Goal: Transaction & Acquisition: Book appointment/travel/reservation

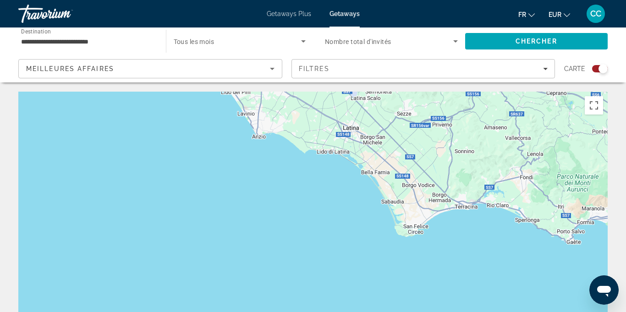
click at [93, 42] on input "**********" at bounding box center [87, 41] width 133 height 11
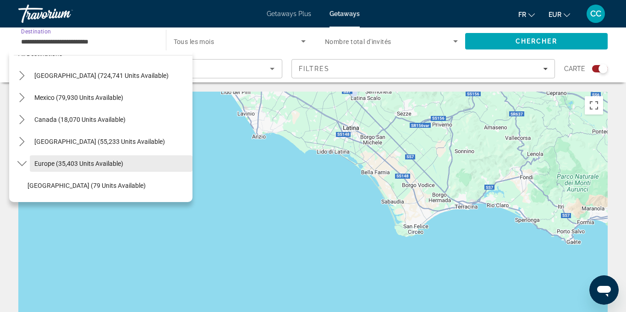
scroll to position [16, 0]
click at [41, 168] on span "Select destination: Europe (35,403 units available)" at bounding box center [111, 164] width 163 height 22
type input "**********"
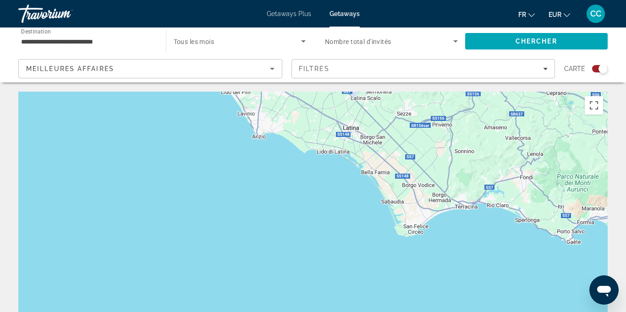
click at [152, 160] on div "Main content" at bounding box center [312, 229] width 589 height 275
click at [256, 41] on span "Search widget" at bounding box center [238, 41] width 128 height 11
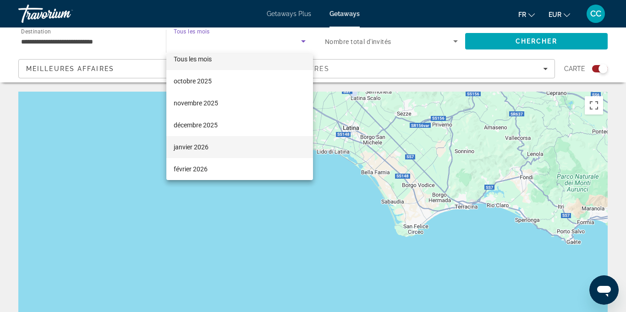
scroll to position [14, 0]
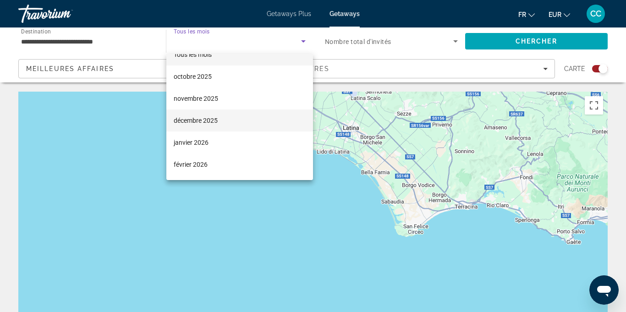
click at [200, 120] on span "décembre 2025" at bounding box center [196, 120] width 44 height 11
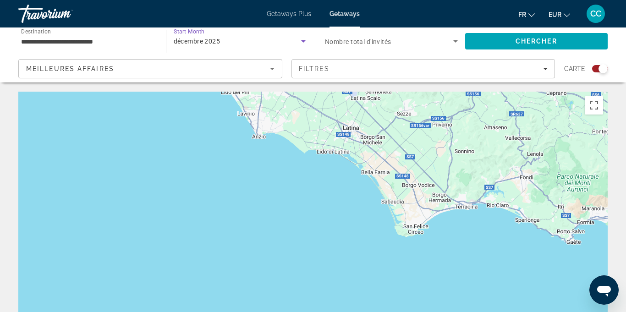
click at [164, 136] on div "Main content" at bounding box center [312, 229] width 589 height 275
click at [513, 40] on span "Search" at bounding box center [536, 41] width 143 height 22
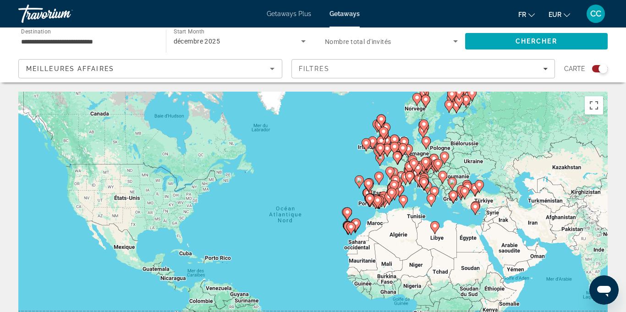
click at [602, 69] on div "Search widget" at bounding box center [602, 68] width 9 height 9
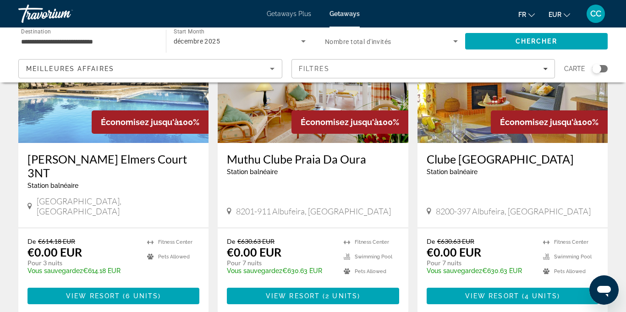
scroll to position [795, 0]
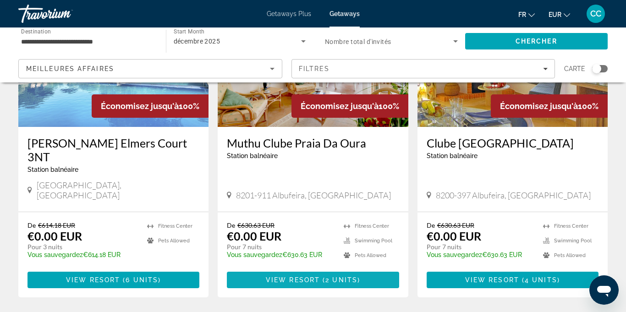
click at [323, 276] on span "( 2 units )" at bounding box center [340, 279] width 40 height 7
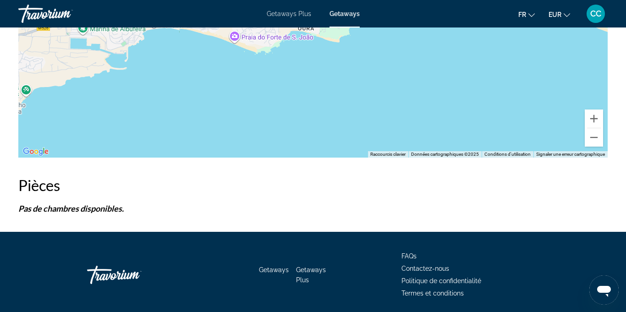
scroll to position [1730, 0]
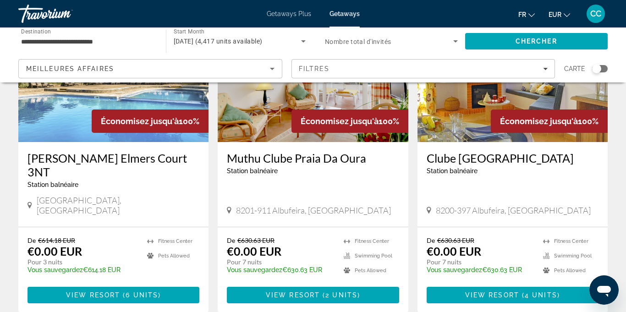
scroll to position [794, 0]
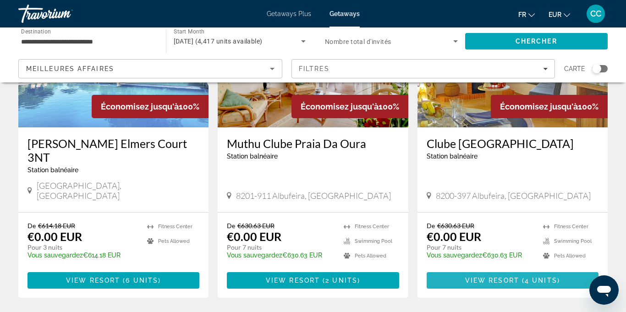
click at [489, 277] on span "View Resort" at bounding box center [492, 280] width 54 height 7
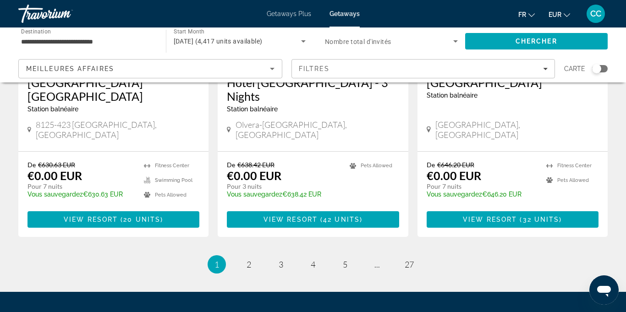
scroll to position [1201, 0]
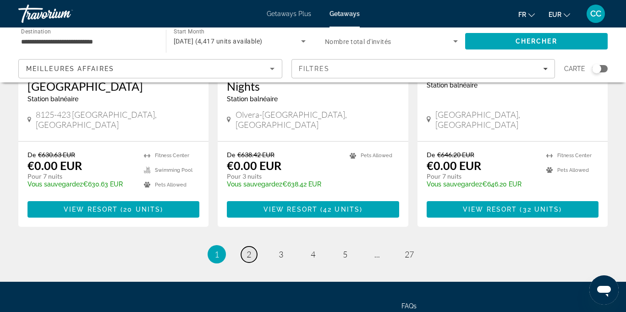
click at [251, 249] on span "2" at bounding box center [249, 254] width 5 height 10
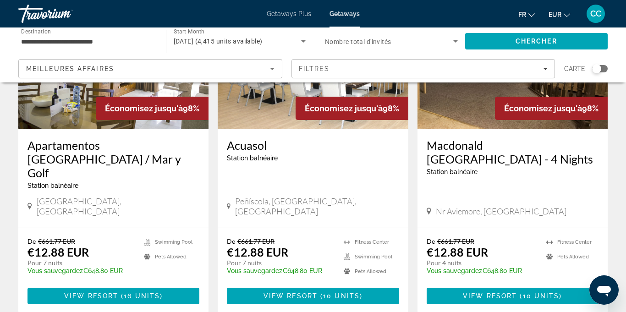
scroll to position [484, 0]
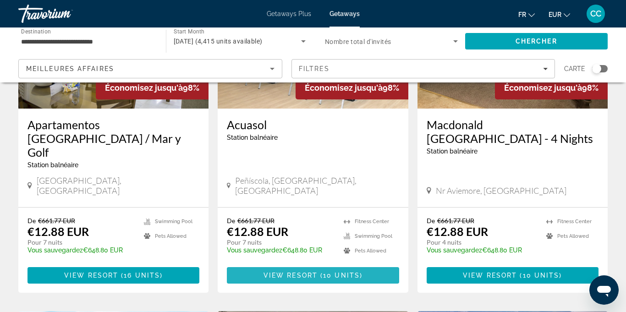
click at [327, 264] on span "Main content" at bounding box center [313, 275] width 172 height 22
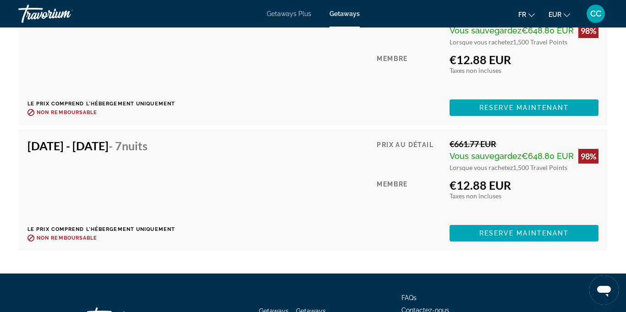
scroll to position [2110, 0]
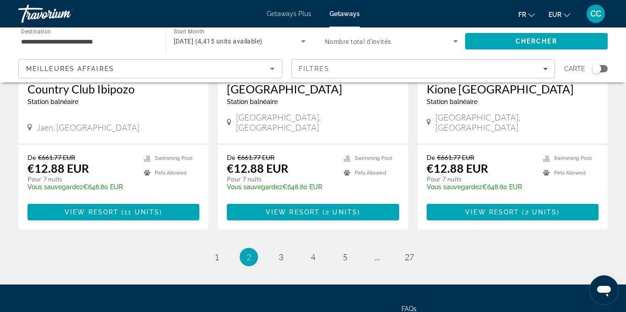
scroll to position [1200, 0]
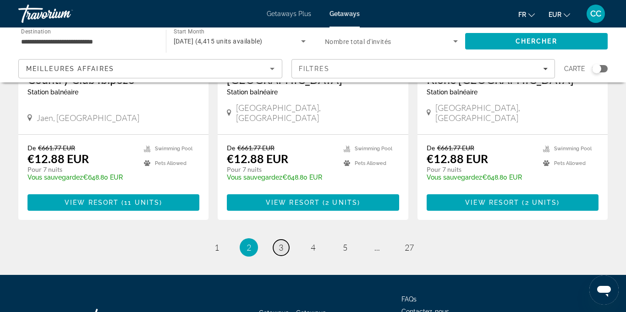
click at [283, 242] on span "3" at bounding box center [281, 247] width 5 height 10
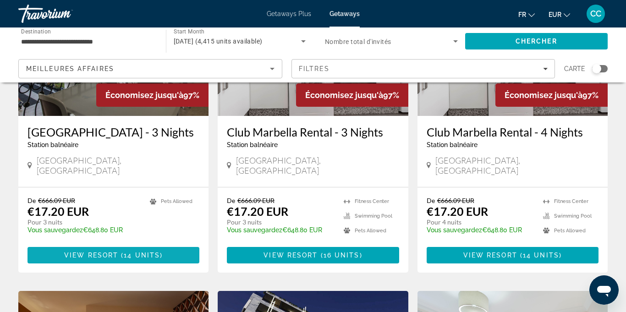
scroll to position [147, 0]
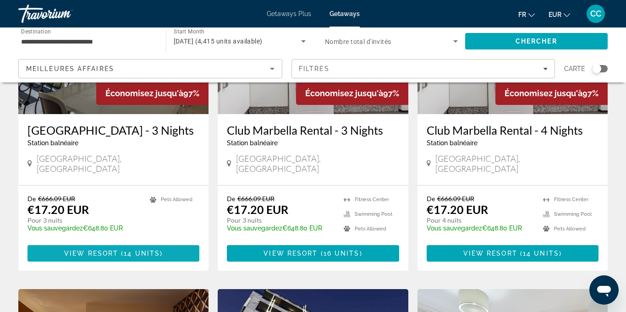
click at [131, 249] on span "Main content" at bounding box center [113, 253] width 172 height 22
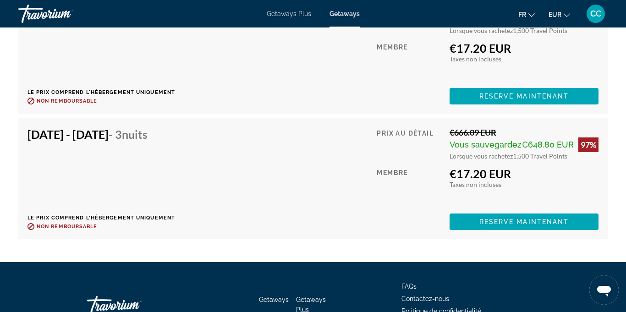
scroll to position [2005, 0]
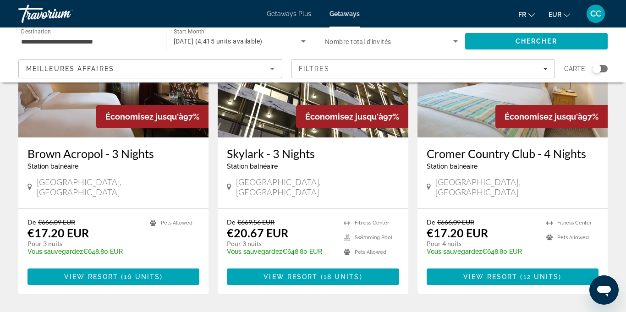
scroll to position [466, 0]
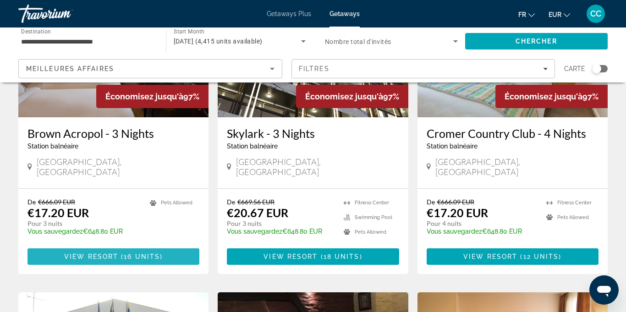
click at [127, 253] on span "16 units" at bounding box center [142, 256] width 36 height 7
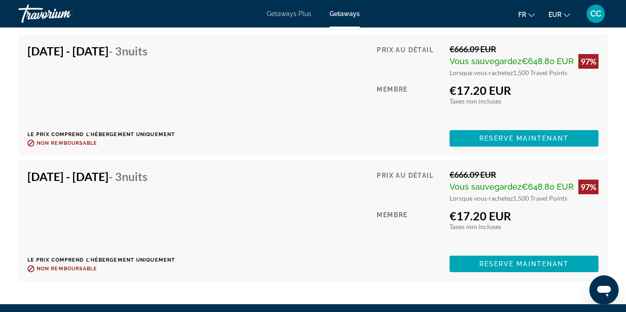
scroll to position [2024, 0]
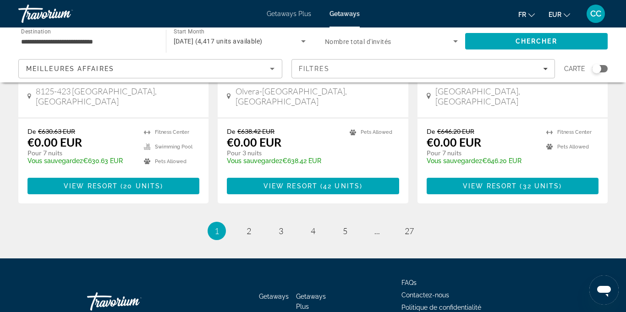
scroll to position [1225, 0]
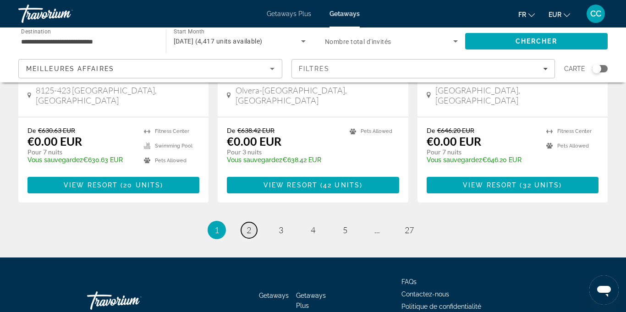
click at [251, 222] on link "page 2" at bounding box center [249, 230] width 16 height 16
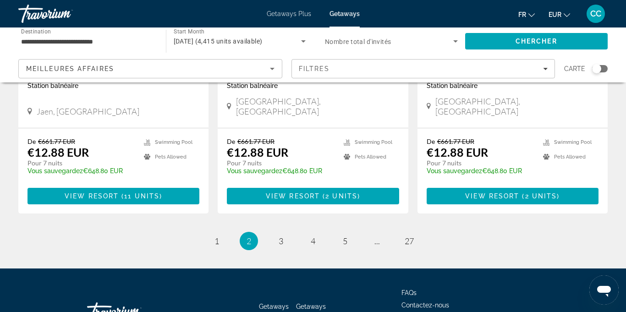
scroll to position [1211, 0]
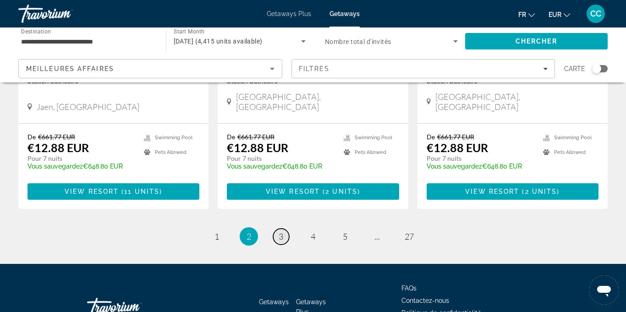
click at [280, 231] on span "3" at bounding box center [281, 236] width 5 height 10
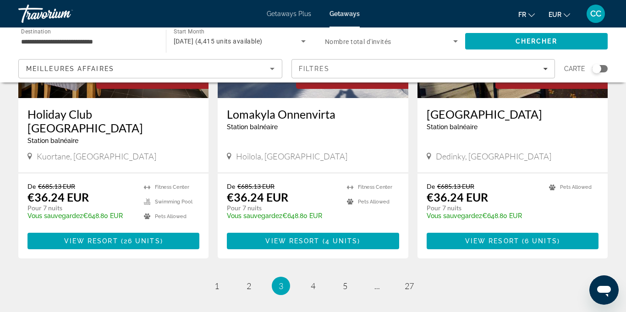
scroll to position [1143, 0]
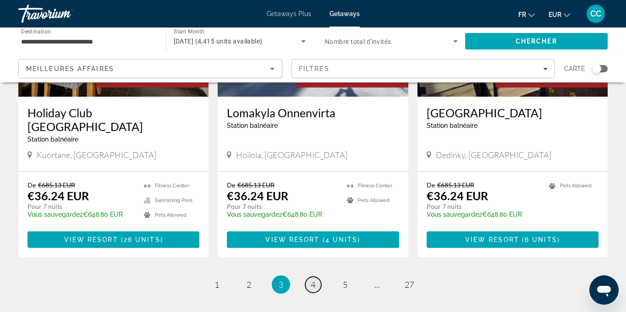
click at [312, 279] on span "4" at bounding box center [313, 284] width 5 height 10
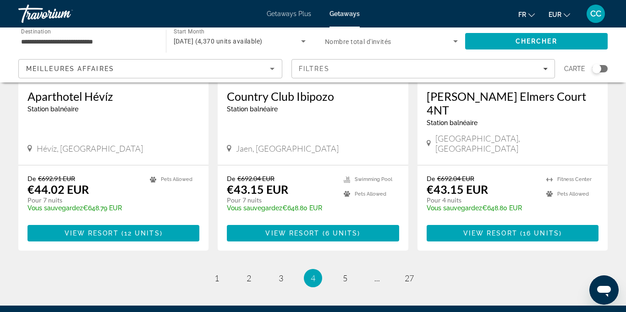
scroll to position [1154, 0]
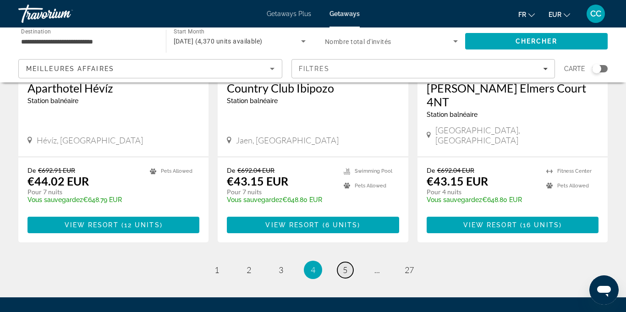
click at [347, 265] on span "5" at bounding box center [345, 270] width 5 height 10
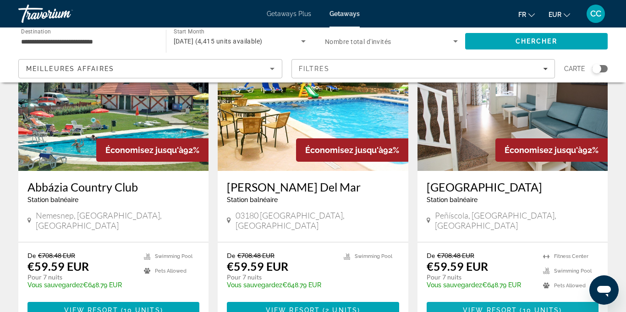
scroll to position [443, 0]
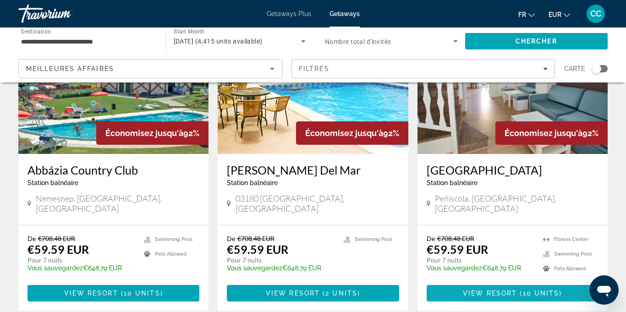
click at [516, 290] on span "View Resort" at bounding box center [490, 293] width 54 height 7
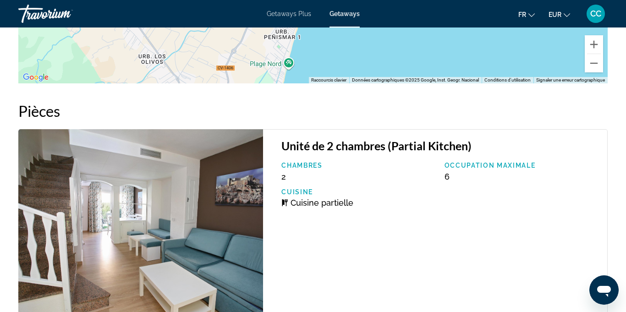
scroll to position [1715, 0]
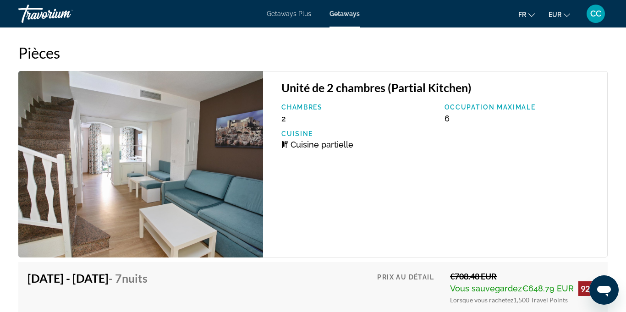
drag, startPoint x: 345, startPoint y: 216, endPoint x: 333, endPoint y: 213, distance: 12.5
drag, startPoint x: 333, startPoint y: 213, endPoint x: 339, endPoint y: 179, distance: 34.0
click at [322, 197] on div "Unité de 2 chambres (Partial Kitchen) Chambres 2 Occupation maximale 6 Cuisine …" at bounding box center [435, 164] width 345 height 186
drag, startPoint x: 322, startPoint y: 197, endPoint x: 337, endPoint y: 196, distance: 14.7
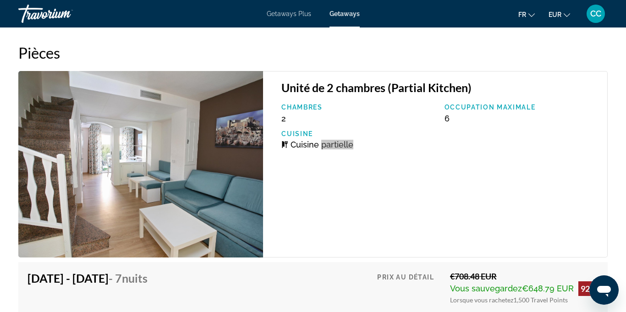
click at [337, 196] on div "Unité de 2 chambres (Partial Kitchen) Chambres 2 Occupation maximale 6 Cuisine …" at bounding box center [435, 164] width 345 height 186
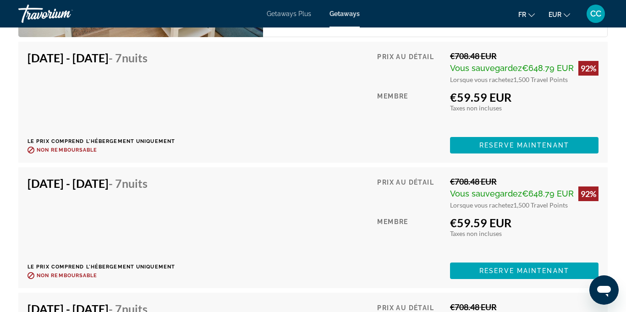
scroll to position [2140, 0]
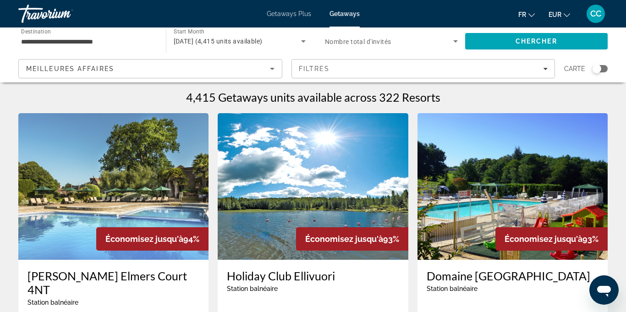
click at [601, 71] on div "Search widget" at bounding box center [600, 68] width 16 height 7
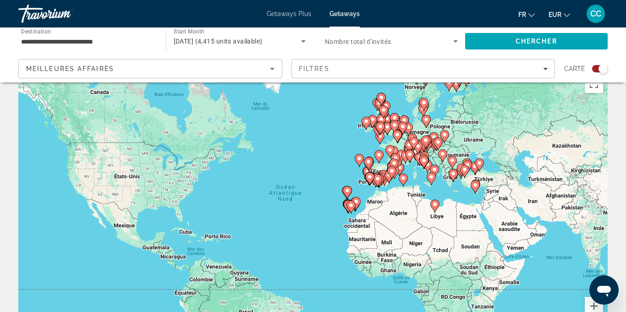
scroll to position [27, 0]
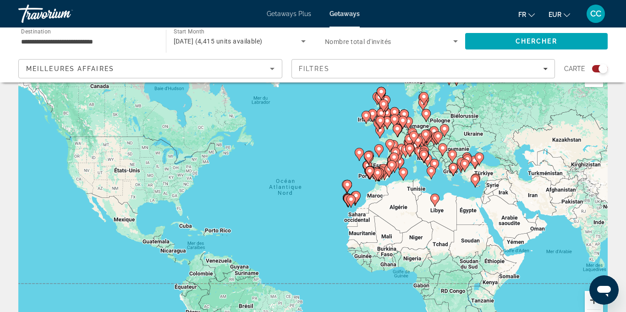
click at [589, 303] on button "Zoom avant" at bounding box center [594, 300] width 18 height 18
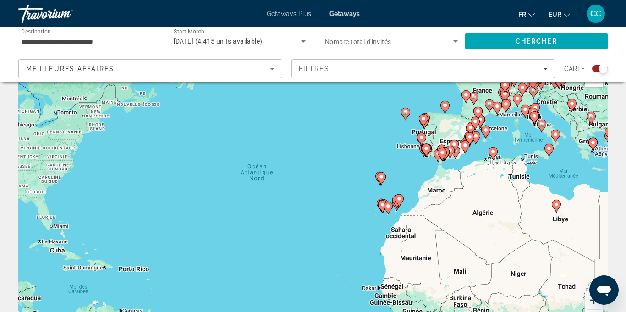
click at [589, 303] on button "Zoom avant" at bounding box center [594, 300] width 18 height 18
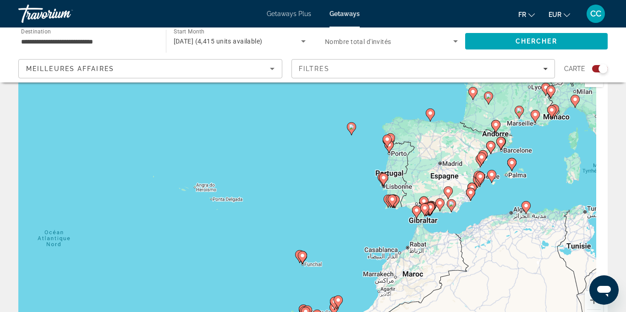
drag, startPoint x: 465, startPoint y: 223, endPoint x: 341, endPoint y: 298, distance: 144.7
click at [345, 300] on div "Pour activer le glissement avec le clavier, appuyez sur Alt+Entrée. Une fois ce…" at bounding box center [312, 201] width 589 height 275
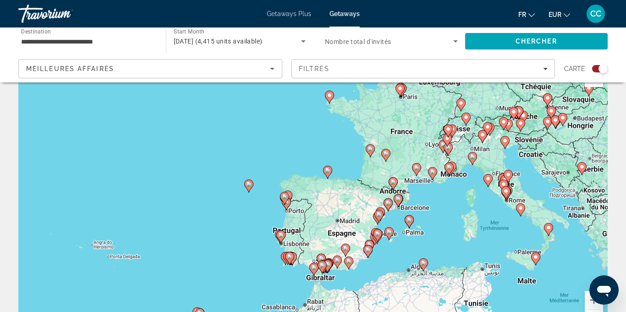
drag, startPoint x: 405, startPoint y: 271, endPoint x: 366, endPoint y: 298, distance: 47.3
click at [366, 298] on div "Pour activer le glissement avec le clavier, appuyez sur Alt+Entrée. Une fois ce…" at bounding box center [312, 201] width 589 height 275
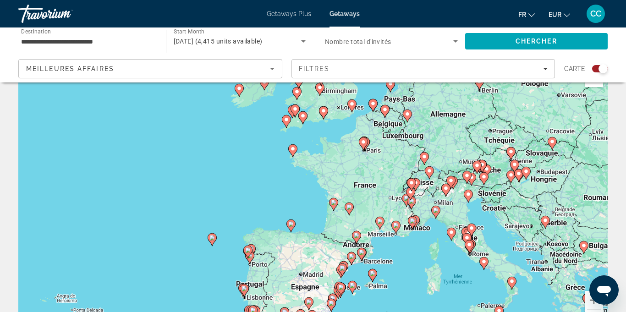
drag, startPoint x: 419, startPoint y: 205, endPoint x: 389, endPoint y: 235, distance: 41.8
click at [389, 235] on div "Pour activer le glissement avec le clavier, appuyez sur Alt+Entrée. Une fois ce…" at bounding box center [312, 201] width 589 height 275
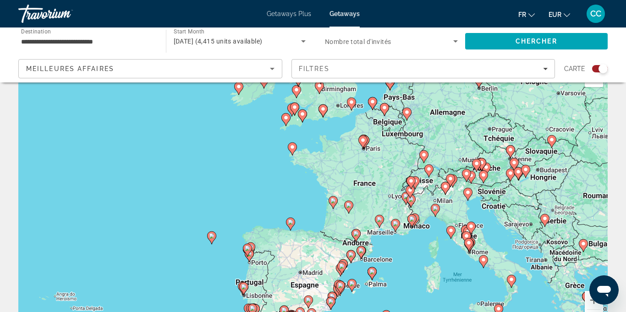
scroll to position [18, 0]
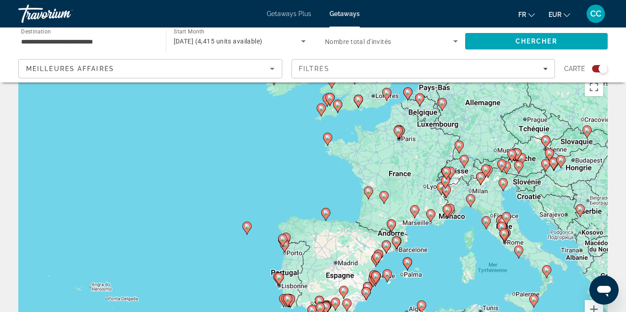
drag, startPoint x: 387, startPoint y: 257, endPoint x: 423, endPoint y: 236, distance: 41.4
click at [423, 236] on div "Pour activer le glissement avec le clavier, appuyez sur Alt+Entrée. Une fois ce…" at bounding box center [312, 210] width 589 height 275
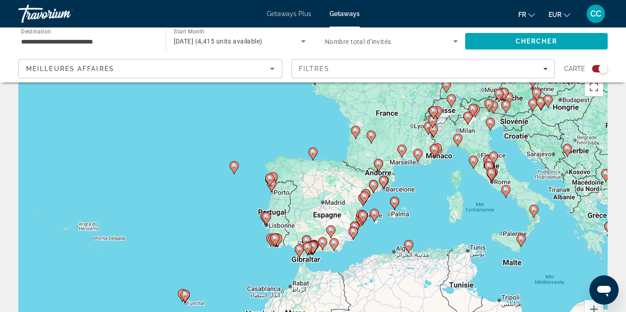
drag, startPoint x: 445, startPoint y: 252, endPoint x: 433, endPoint y: 190, distance: 62.7
click at [433, 190] on div "Pour activer le glissement avec le clavier, appuyez sur Alt+Entrée. Une fois ce…" at bounding box center [312, 210] width 589 height 275
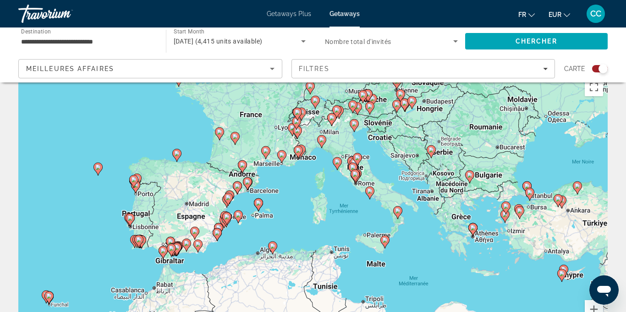
drag, startPoint x: 442, startPoint y: 197, endPoint x: 303, endPoint y: 210, distance: 139.5
click at [303, 210] on div "Pour activer le glissement avec le clavier, appuyez sur Alt+Entrée. Une fois ce…" at bounding box center [312, 210] width 589 height 275
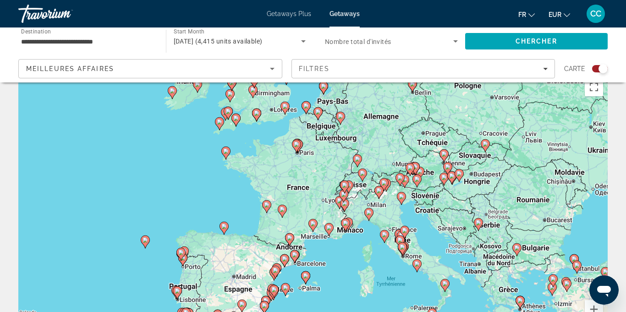
drag, startPoint x: 435, startPoint y: 240, endPoint x: 483, endPoint y: 312, distance: 86.8
click at [483, 312] on div "Pour activer le glissement avec le clavier, appuyez sur Alt+Entrée. Une fois ce…" at bounding box center [312, 210] width 589 height 275
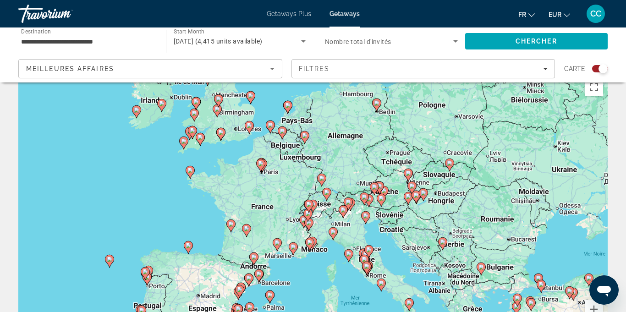
drag, startPoint x: 379, startPoint y: 169, endPoint x: 346, endPoint y: 170, distance: 33.0
click at [346, 170] on div "Pour activer le glissement avec le clavier, appuyez sur Alt+Entrée. Une fois ce…" at bounding box center [312, 210] width 589 height 275
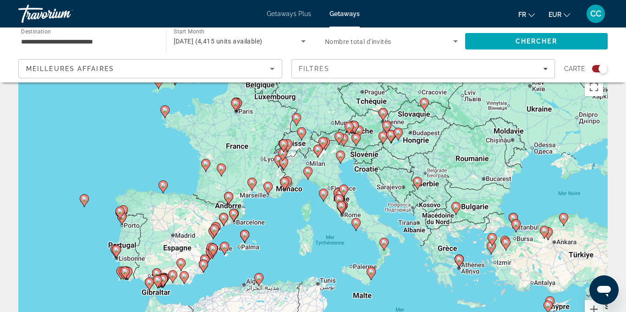
drag, startPoint x: 404, startPoint y: 258, endPoint x: 379, endPoint y: 197, distance: 65.8
click at [379, 197] on div "Pour activer le glissement avec le clavier, appuyez sur Alt+Entrée. Une fois ce…" at bounding box center [312, 210] width 589 height 275
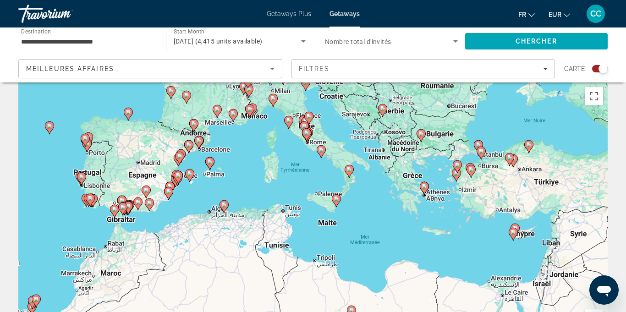
drag, startPoint x: 460, startPoint y: 247, endPoint x: 423, endPoint y: 193, distance: 64.8
click at [423, 193] on div "Pour activer le glissement avec le clavier, appuyez sur Alt+Entrée. Une fois ce…" at bounding box center [312, 219] width 589 height 275
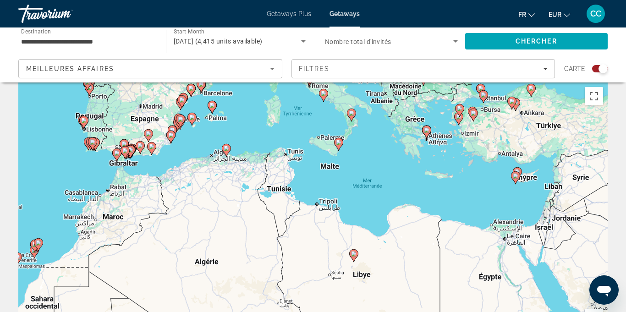
drag, startPoint x: 539, startPoint y: 244, endPoint x: 542, endPoint y: 226, distance: 18.5
click at [542, 226] on div "Pour activer le glissement avec le clavier, appuyez sur Alt+Entrée. Une fois ce…" at bounding box center [312, 219] width 589 height 275
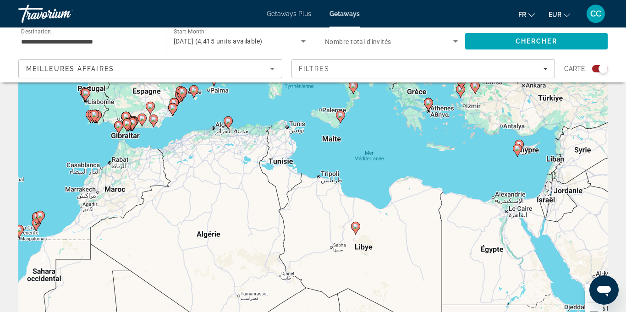
scroll to position [60, 0]
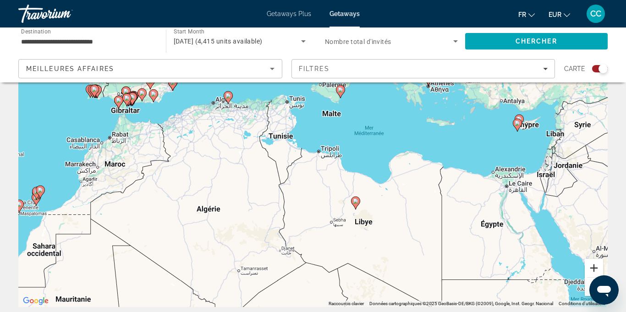
click at [593, 266] on button "Zoom avant" at bounding box center [594, 268] width 18 height 18
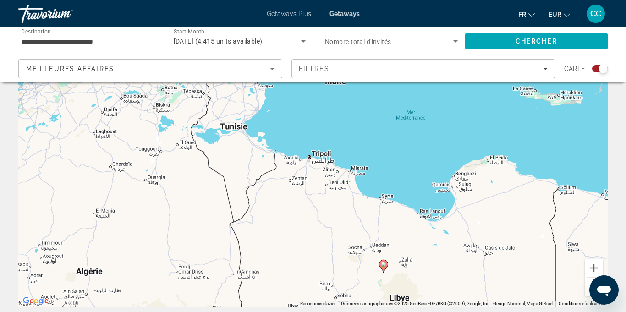
drag, startPoint x: 443, startPoint y: 170, endPoint x: 414, endPoint y: 307, distance: 139.0
click at [414, 306] on div "Pour activer le glissement avec le clavier, appuyez sur Alt+Entrée. Une fois ce…" at bounding box center [312, 169] width 589 height 275
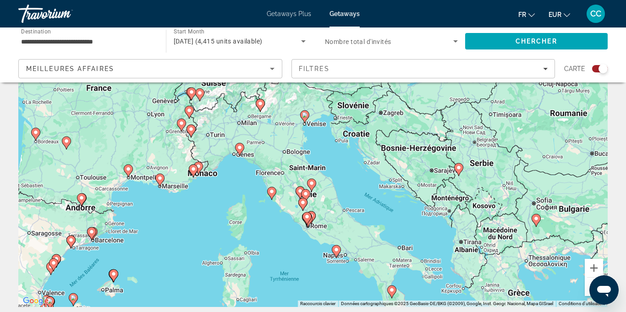
drag, startPoint x: 403, startPoint y: 188, endPoint x: 448, endPoint y: 306, distance: 125.9
click at [448, 306] on div "Pour activer le glissement avec le clavier, appuyez sur Alt+Entrée. Une fois ce…" at bounding box center [312, 169] width 589 height 275
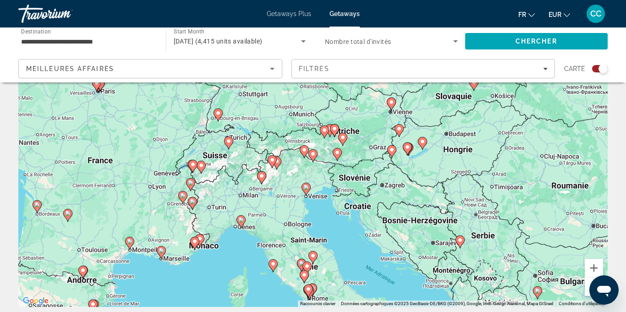
drag, startPoint x: 334, startPoint y: 176, endPoint x: 341, endPoint y: 227, distance: 51.5
click at [340, 236] on div "Pour activer le glissement avec le clavier, appuyez sur Alt+Entrée. Une fois ce…" at bounding box center [312, 169] width 589 height 275
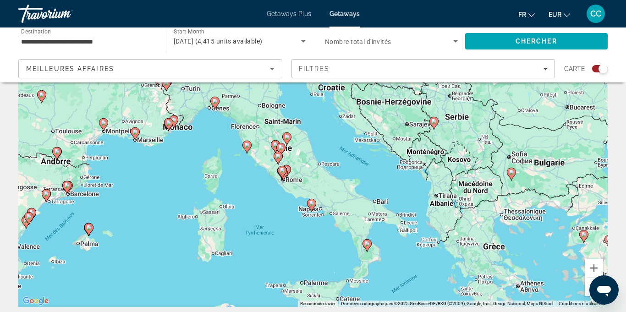
drag, startPoint x: 348, startPoint y: 219, endPoint x: 308, endPoint y: 119, distance: 107.8
click at [311, 125] on div "Pour activer le glissement avec le clavier, appuyez sur Alt+Entrée. Une fois ce…" at bounding box center [312, 169] width 589 height 275
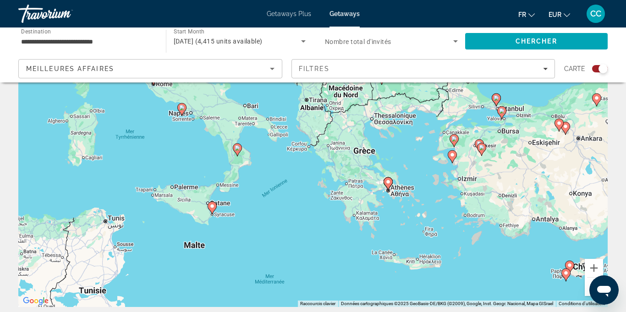
drag, startPoint x: 416, startPoint y: 220, endPoint x: 311, endPoint y: 164, distance: 119.9
click at [311, 164] on div "Pour activer le glissement avec le clavier, appuyez sur Alt+Entrée. Une fois ce…" at bounding box center [312, 169] width 589 height 275
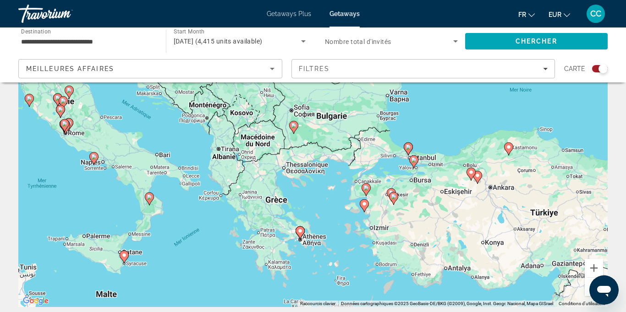
drag, startPoint x: 391, startPoint y: 203, endPoint x: 309, endPoint y: 249, distance: 94.6
click at [309, 249] on div "Pour activer le glissement avec le clavier, appuyez sur Alt+Entrée. Une fois ce…" at bounding box center [312, 169] width 589 height 275
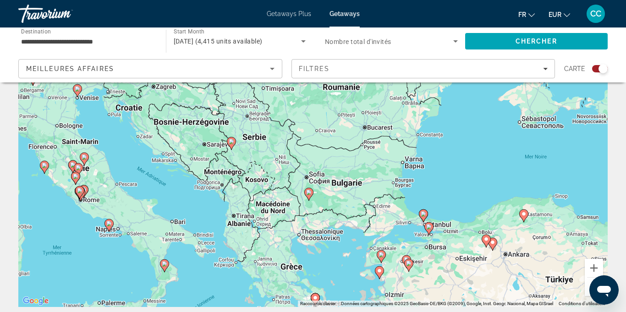
drag, startPoint x: 329, startPoint y: 193, endPoint x: 345, endPoint y: 264, distance: 72.8
click at [345, 264] on div "Pour activer le glissement avec le clavier, appuyez sur Alt+Entrée. Une fois ce…" at bounding box center [312, 169] width 589 height 275
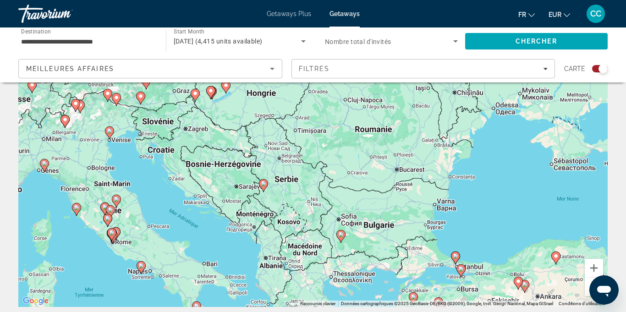
drag, startPoint x: 333, startPoint y: 223, endPoint x: 359, endPoint y: 255, distance: 41.7
click at [359, 255] on div "Pour activer le glissement avec le clavier, appuyez sur Alt+Entrée. Une fois ce…" at bounding box center [312, 169] width 589 height 275
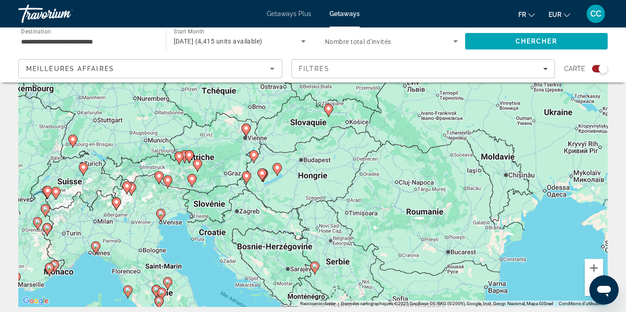
drag, startPoint x: 364, startPoint y: 234, endPoint x: 389, endPoint y: 274, distance: 47.8
click at [389, 274] on div "Pour activer le glissement avec le clavier, appuyez sur Alt+Entrée. Une fois ce…" at bounding box center [312, 169] width 589 height 275
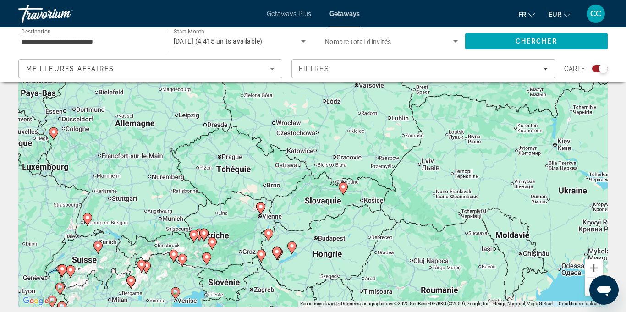
drag, startPoint x: 347, startPoint y: 220, endPoint x: 362, endPoint y: 290, distance: 72.2
click at [362, 290] on div "Pour activer le glissement avec le clavier, appuyez sur Alt+Entrée. Une fois ce…" at bounding box center [312, 169] width 589 height 275
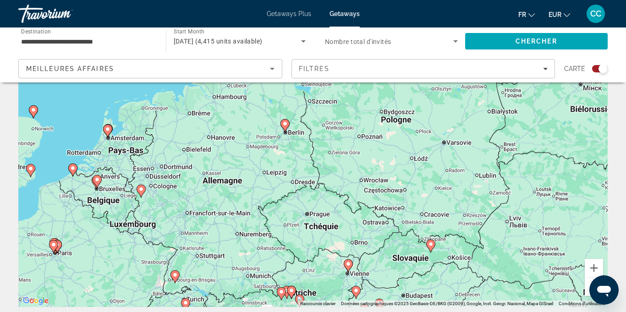
drag, startPoint x: 341, startPoint y: 218, endPoint x: 446, endPoint y: 285, distance: 124.0
click at [446, 285] on div "Pour activer le glissement avec le clavier, appuyez sur Alt+Entrée. Une fois ce…" at bounding box center [312, 169] width 589 height 275
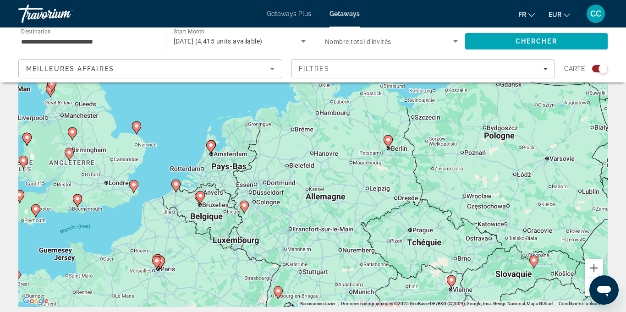
drag, startPoint x: 335, startPoint y: 203, endPoint x: 409, endPoint y: 199, distance: 73.4
click at [409, 199] on div "Pour activer le glissement avec le clavier, appuyez sur Alt+Entrée. Une fois ce…" at bounding box center [312, 169] width 589 height 275
click at [389, 142] on image "Main content" at bounding box center [387, 139] width 5 height 5
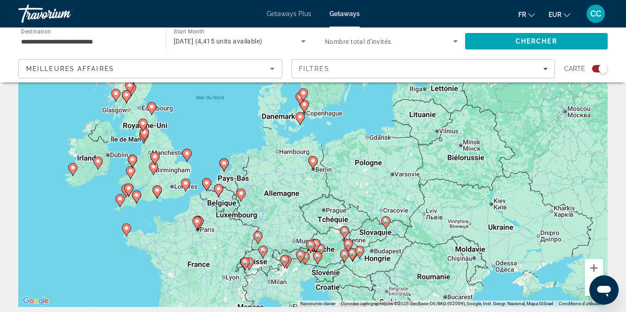
click at [315, 164] on icon "Main content" at bounding box center [313, 163] width 8 height 12
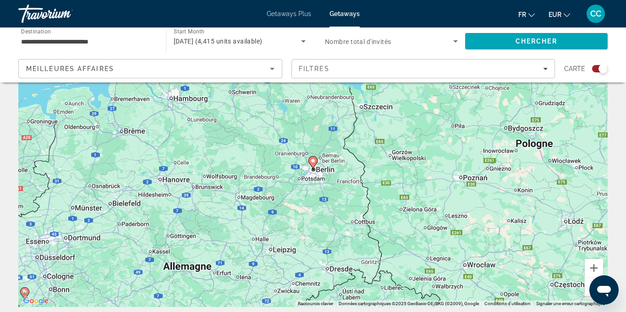
click at [314, 162] on image "Main content" at bounding box center [312, 160] width 5 height 5
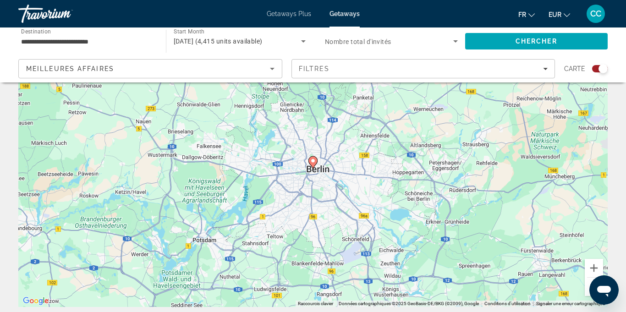
click at [311, 162] on image "Main content" at bounding box center [312, 160] width 5 height 5
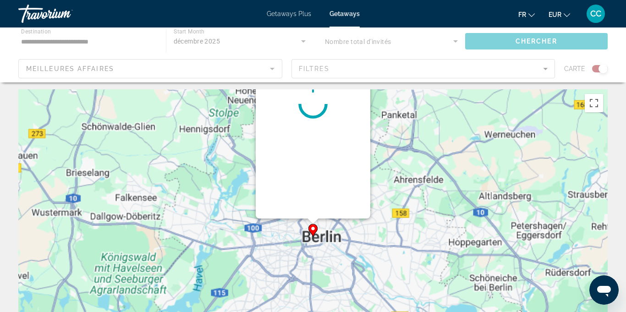
scroll to position [0, 0]
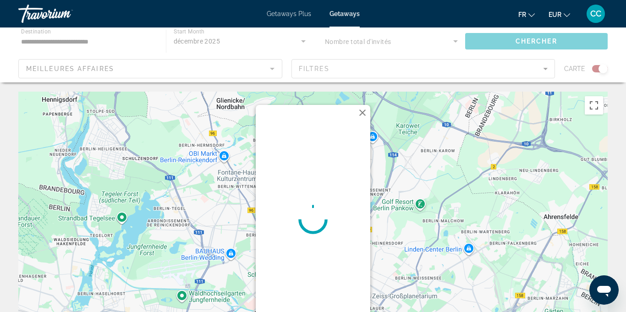
click at [311, 162] on div "Main content" at bounding box center [313, 219] width 115 height 229
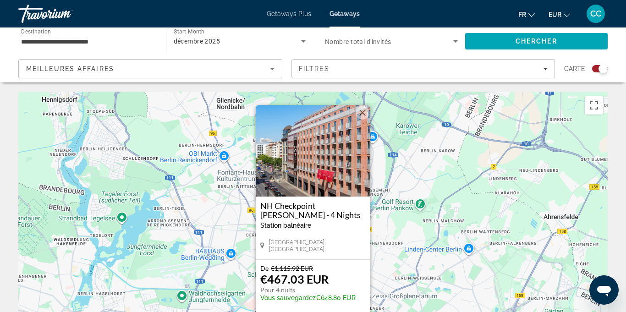
click at [361, 110] on button "Fermer" at bounding box center [363, 113] width 14 height 14
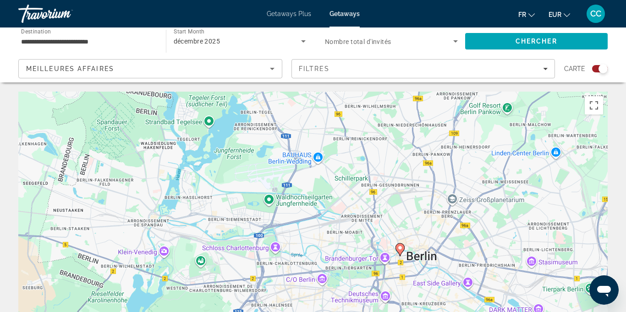
drag, startPoint x: 317, startPoint y: 252, endPoint x: 404, endPoint y: 154, distance: 131.1
click at [404, 154] on div "Pour activer le glissement avec le clavier, appuyez sur Alt+Entrée. Une fois ce…" at bounding box center [312, 229] width 589 height 275
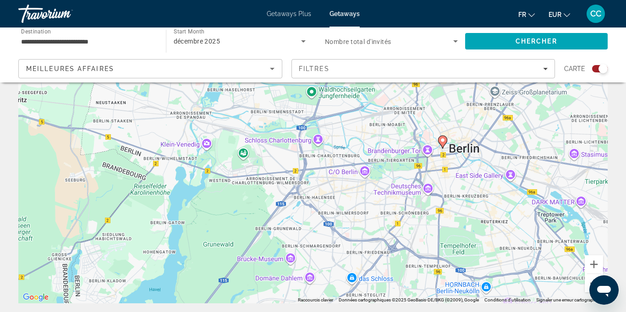
scroll to position [71, 0]
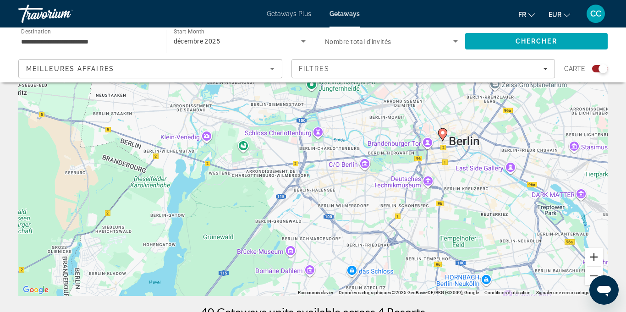
click at [581, 263] on div "Pour activer le glissement avec le clavier, appuyez sur Alt+Entrée. Une fois ce…" at bounding box center [312, 158] width 589 height 275
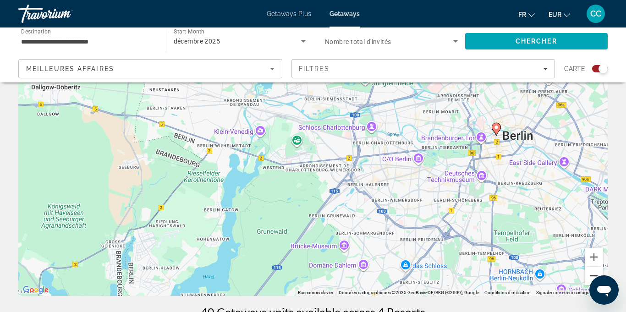
click at [592, 274] on button "Zoom arrière" at bounding box center [594, 276] width 18 height 18
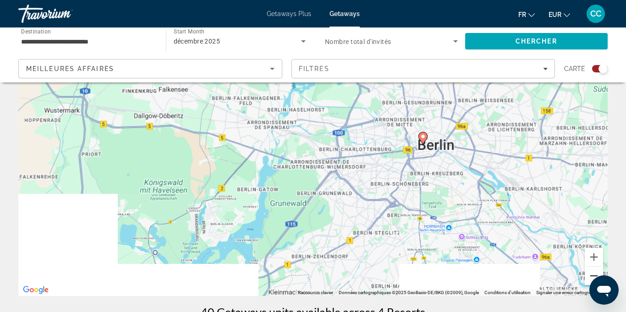
click at [592, 274] on button "Zoom arrière" at bounding box center [594, 276] width 18 height 18
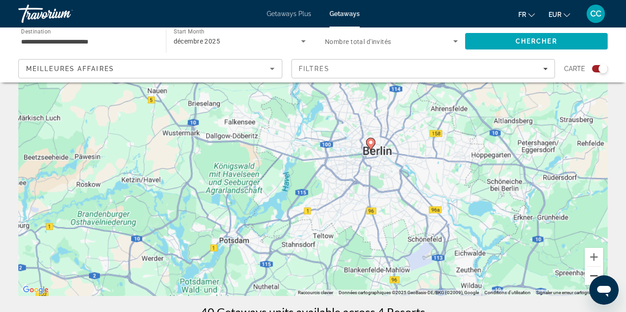
click at [592, 274] on button "Zoom arrière" at bounding box center [594, 276] width 18 height 18
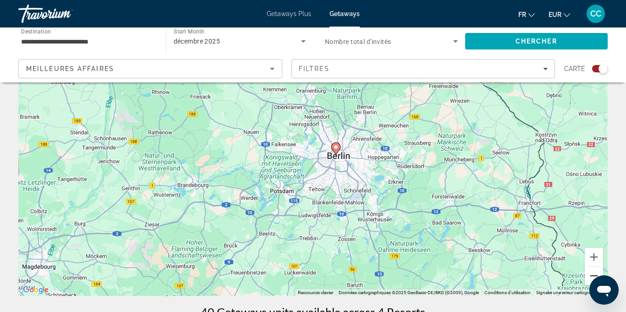
click at [592, 277] on button "Zoom arrière" at bounding box center [594, 276] width 18 height 18
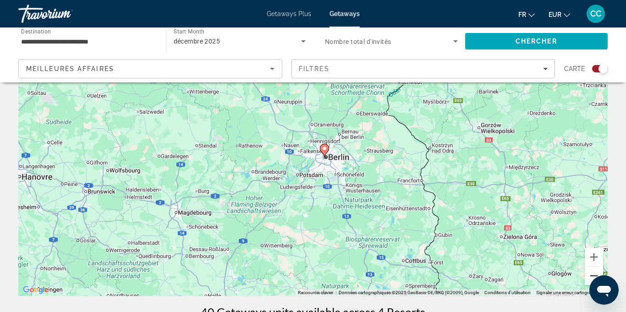
click at [592, 277] on button "Zoom arrière" at bounding box center [594, 276] width 18 height 18
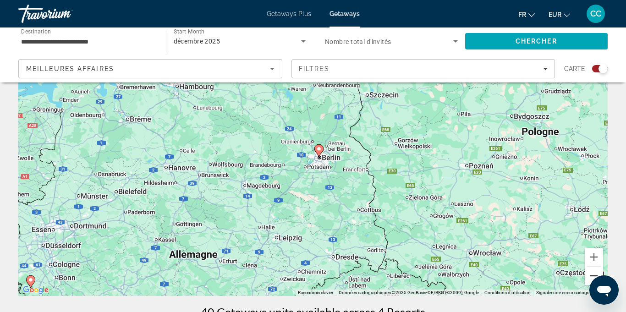
click at [592, 277] on button "Zoom arrière" at bounding box center [594, 276] width 18 height 18
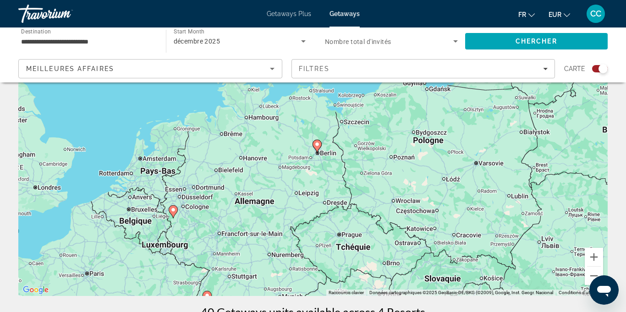
drag, startPoint x: 354, startPoint y: 221, endPoint x: 403, endPoint y: 115, distance: 116.2
click at [399, 123] on div "Pour activer le glissement avec le clavier, appuyez sur Alt+Entrée. Une fois ce…" at bounding box center [312, 158] width 589 height 275
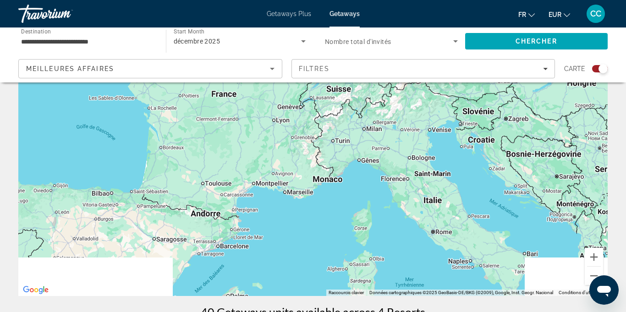
drag, startPoint x: 365, startPoint y: 226, endPoint x: 420, endPoint y: 130, distance: 110.8
click at [419, 131] on div "Pour activer le glissement avec le clavier, appuyez sur Alt+Entrée. Une fois ce…" at bounding box center [312, 158] width 589 height 275
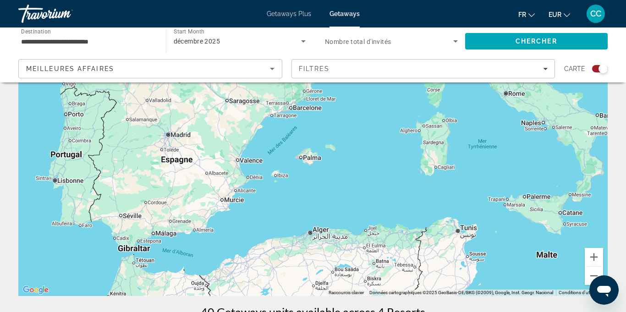
drag, startPoint x: 342, startPoint y: 197, endPoint x: 399, endPoint y: 115, distance: 99.4
click at [397, 118] on div "Pour activer le glissement avec le clavier, appuyez sur Alt+Entrée. Une fois ce…" at bounding box center [312, 158] width 589 height 275
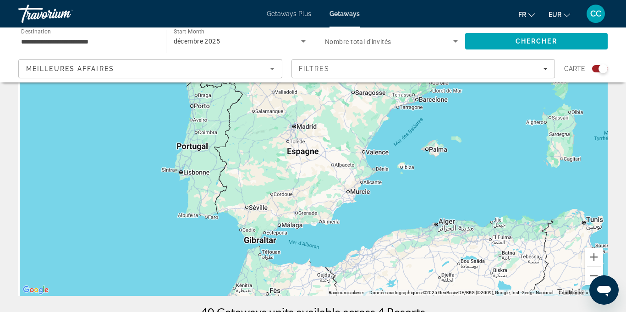
drag, startPoint x: 327, startPoint y: 172, endPoint x: 441, endPoint y: 209, distance: 120.3
click at [435, 212] on div "Main content" at bounding box center [312, 158] width 589 height 275
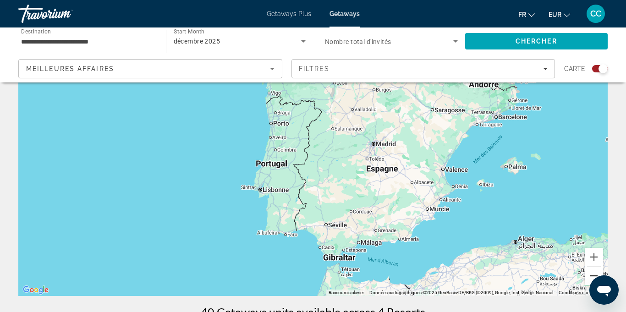
click at [587, 272] on button "Zoom arrière" at bounding box center [594, 276] width 18 height 18
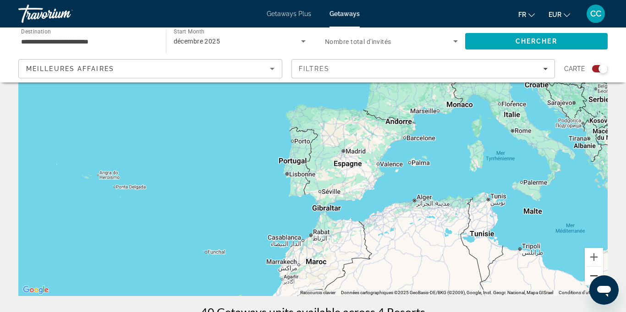
click at [587, 272] on button "Zoom arrière" at bounding box center [594, 276] width 18 height 18
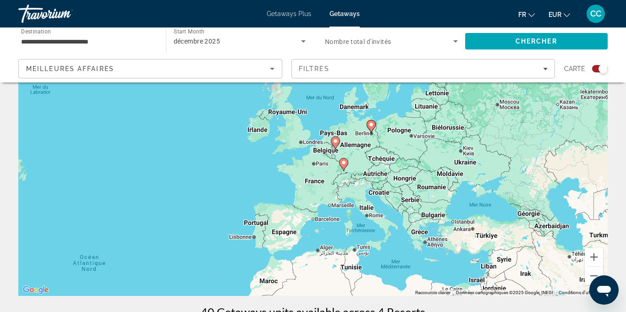
drag, startPoint x: 477, startPoint y: 179, endPoint x: 437, endPoint y: 219, distance: 56.4
click at [435, 236] on div "Pour activer le glissement avec le clavier, appuyez sur Alt+Entrée. Une fois ce…" at bounding box center [312, 158] width 589 height 275
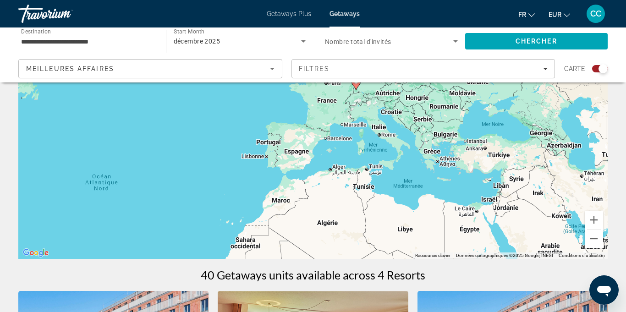
scroll to position [107, 0]
click at [597, 68] on div "Search widget" at bounding box center [600, 68] width 16 height 7
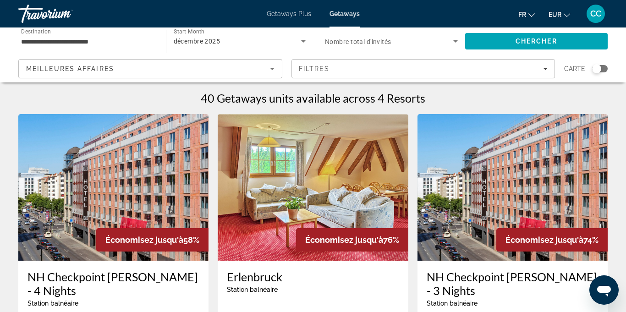
scroll to position [0, 0]
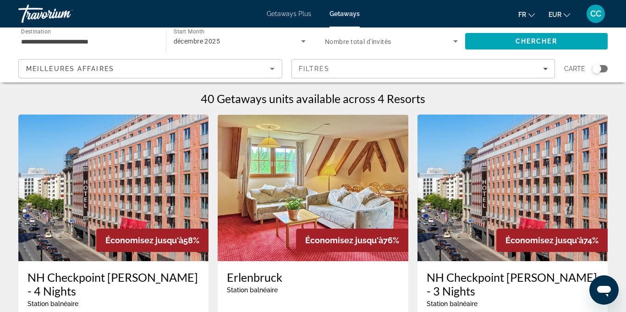
click at [90, 42] on input "**********" at bounding box center [87, 41] width 133 height 11
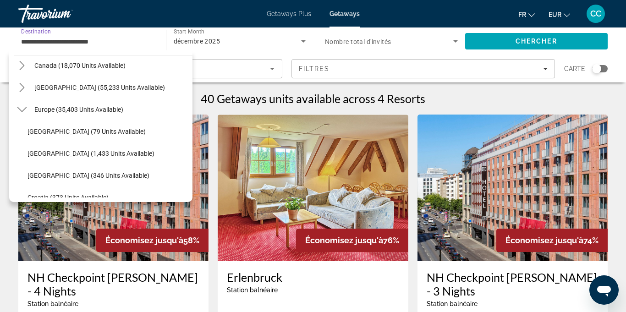
scroll to position [71, 0]
click at [76, 115] on span "Select destination: Europe (35,403 units available)" at bounding box center [111, 110] width 163 height 22
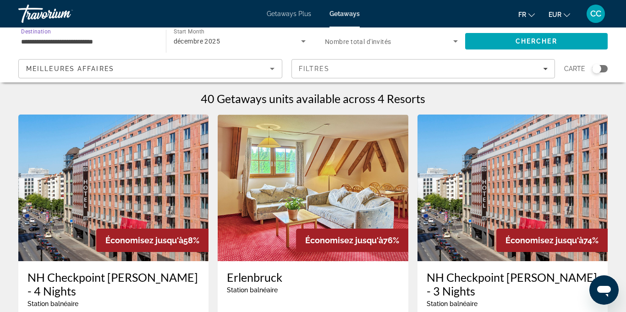
click at [40, 41] on input "**********" at bounding box center [87, 41] width 133 height 11
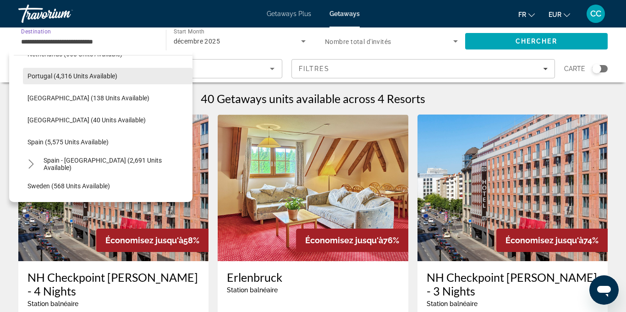
scroll to position [418, 0]
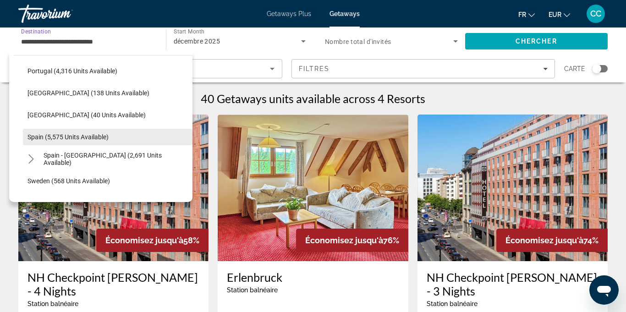
click at [75, 138] on span "Spain (5,575 units available)" at bounding box center [67, 136] width 81 height 7
type input "**********"
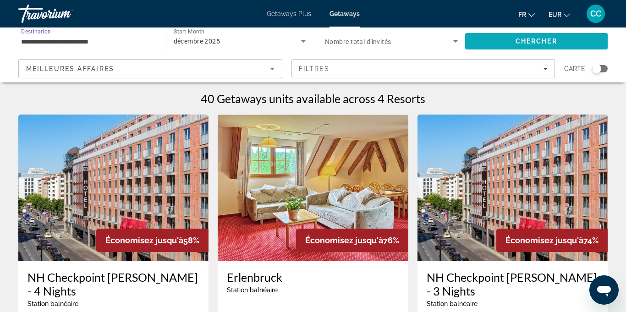
click at [549, 38] on span "Chercher" at bounding box center [536, 41] width 42 height 7
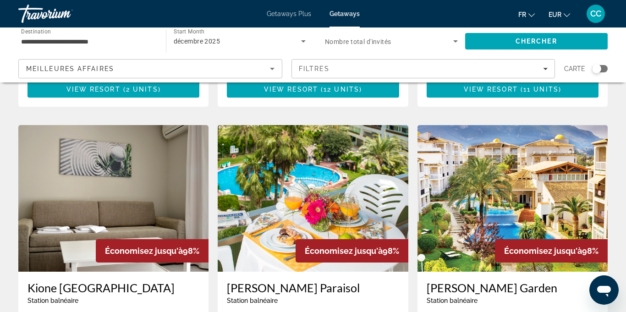
scroll to position [1017, 0]
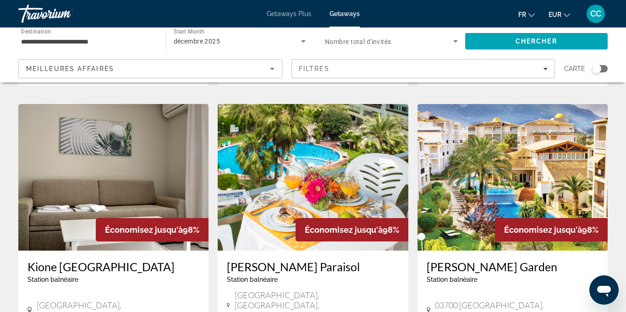
click at [604, 67] on div "Search widget" at bounding box center [600, 68] width 16 height 7
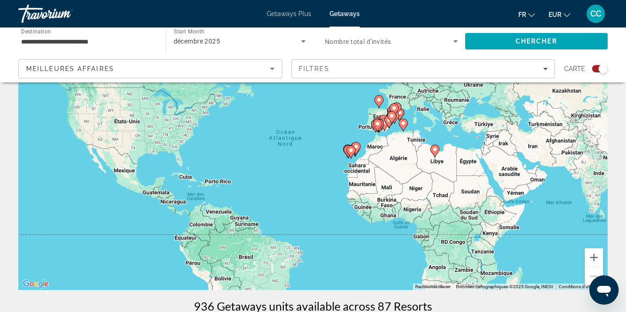
scroll to position [85, 0]
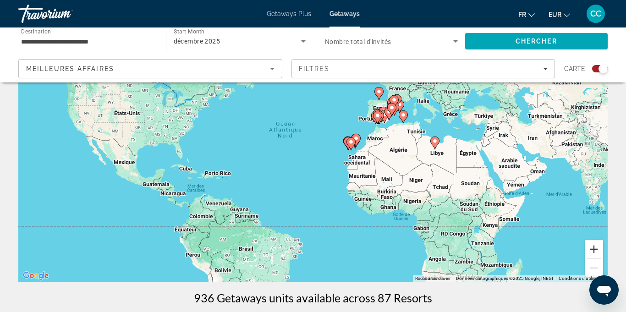
click at [595, 247] on button "Zoom avant" at bounding box center [594, 249] width 18 height 18
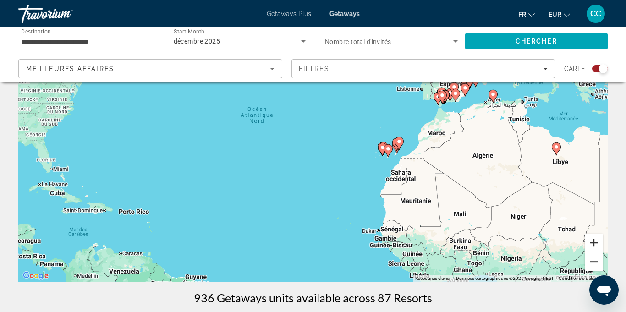
click at [595, 247] on button "Zoom avant" at bounding box center [594, 243] width 18 height 18
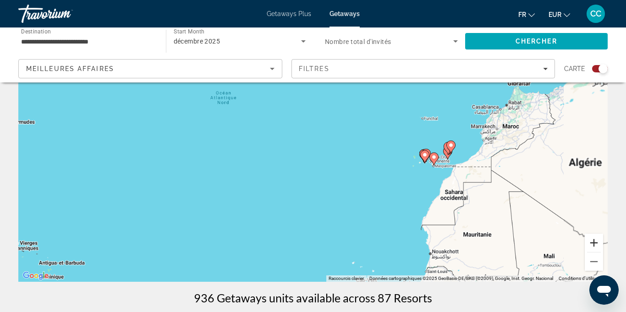
scroll to position [99, 0]
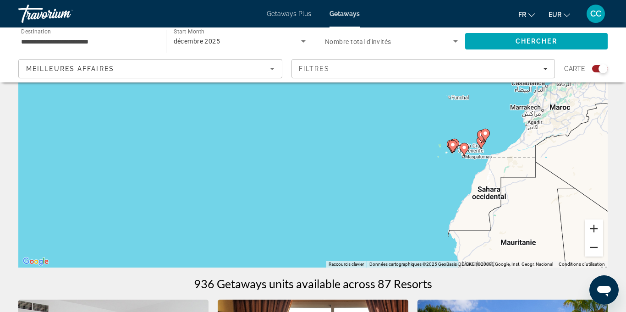
click at [595, 247] on button "Zoom arrière" at bounding box center [594, 247] width 18 height 18
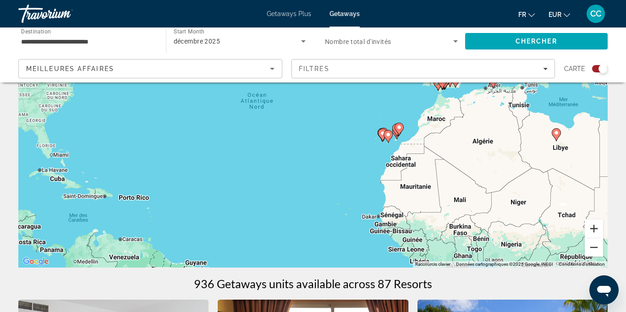
drag, startPoint x: 591, startPoint y: 246, endPoint x: 595, endPoint y: 231, distance: 14.9
click at [595, 231] on div "Main content" at bounding box center [594, 237] width 18 height 37
click at [594, 228] on button "Zoom avant" at bounding box center [594, 228] width 18 height 18
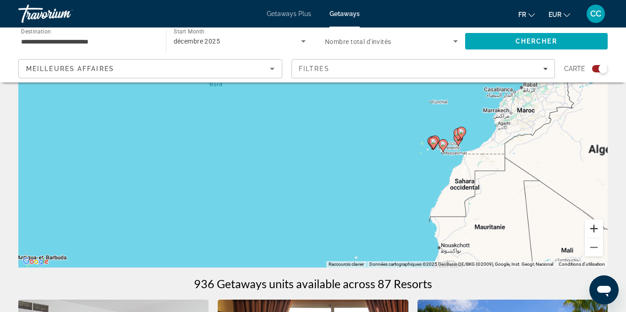
click at [594, 227] on button "Zoom avant" at bounding box center [594, 228] width 18 height 18
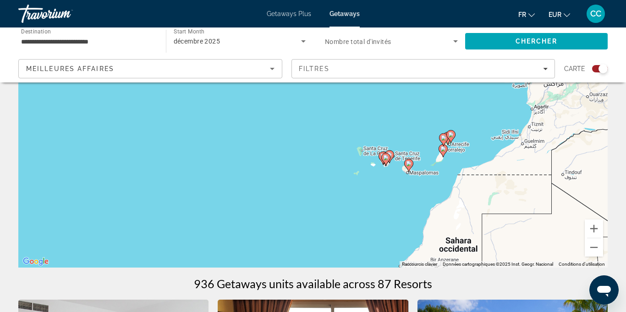
drag, startPoint x: 499, startPoint y: 192, endPoint x: 310, endPoint y: 179, distance: 189.6
click at [310, 179] on div "Pour activer le glissement avec le clavier, appuyez sur Alt+Entrée. Une fois ce…" at bounding box center [312, 130] width 589 height 275
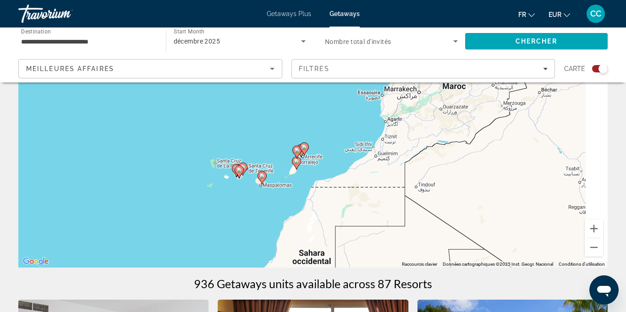
drag, startPoint x: 389, startPoint y: 184, endPoint x: 249, endPoint y: 195, distance: 140.6
click at [249, 195] on div "Pour activer le glissement avec le clavier, appuyez sur Alt+Entrée. Une fois ce…" at bounding box center [312, 130] width 589 height 275
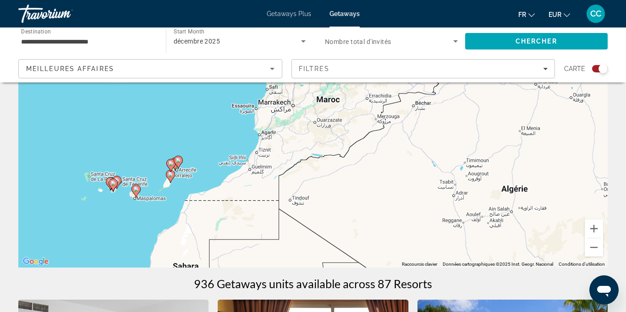
drag, startPoint x: 427, startPoint y: 153, endPoint x: 362, endPoint y: 189, distance: 73.8
click at [362, 189] on div "Pour activer le glissement avec le clavier, appuyez sur Alt+Entrée. Une fois ce…" at bounding box center [312, 130] width 589 height 275
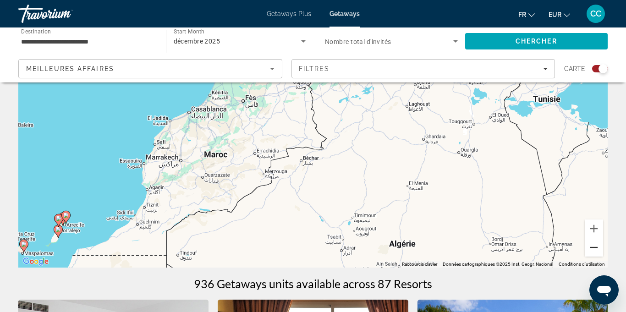
click at [591, 245] on button "Zoom arrière" at bounding box center [594, 247] width 18 height 18
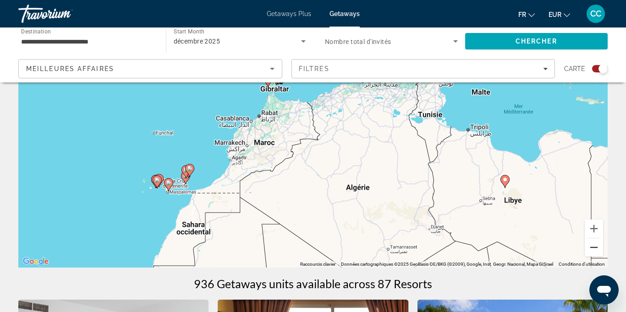
click at [591, 245] on button "Zoom arrière" at bounding box center [594, 247] width 18 height 18
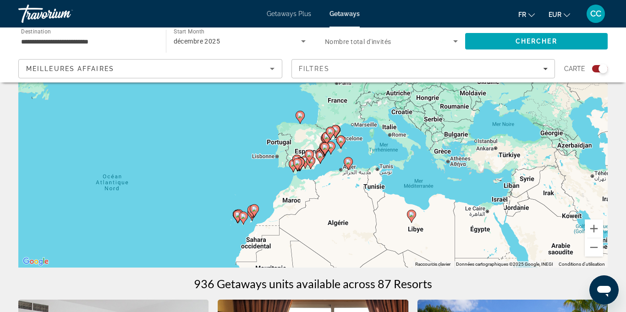
drag, startPoint x: 381, startPoint y: 147, endPoint x: 384, endPoint y: 202, distance: 55.1
click at [384, 202] on div "Pour activer le glissement avec le clavier, appuyez sur Alt+Entrée. Une fois ce…" at bounding box center [312, 130] width 589 height 275
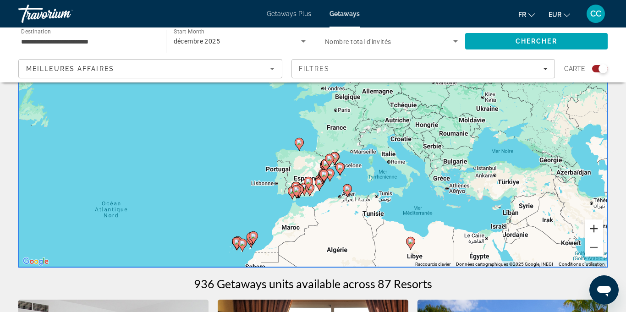
click at [595, 230] on button "Zoom avant" at bounding box center [594, 228] width 18 height 18
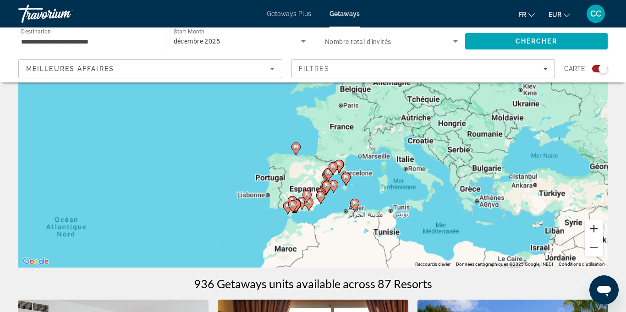
click at [595, 230] on button "Zoom avant" at bounding box center [594, 228] width 18 height 18
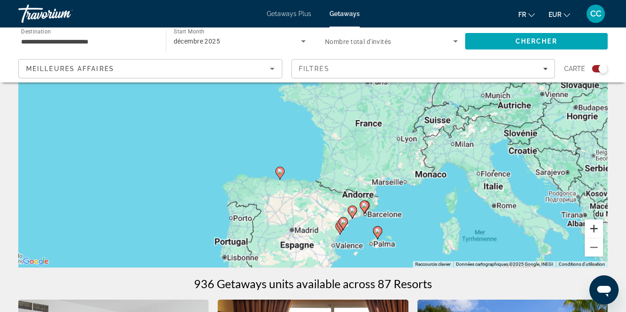
click at [595, 230] on button "Zoom avant" at bounding box center [594, 228] width 18 height 18
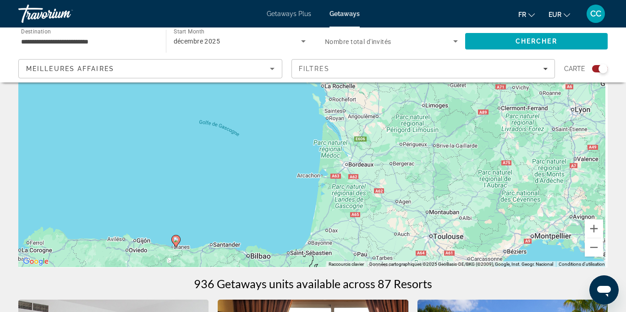
drag, startPoint x: 464, startPoint y: 195, endPoint x: 423, endPoint y: 93, distance: 110.6
click at [423, 95] on div "Pour activer le glissement avec le clavier, appuyez sur Alt+Entrée. Une fois ce…" at bounding box center [312, 130] width 589 height 275
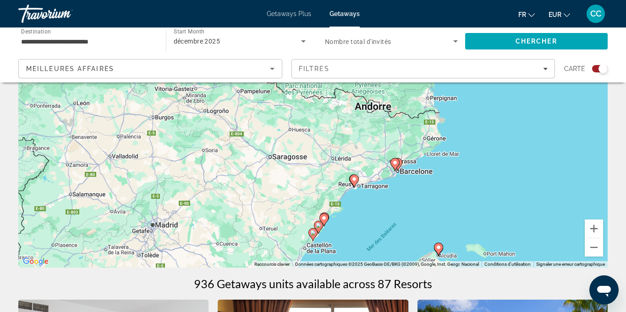
drag, startPoint x: 404, startPoint y: 148, endPoint x: 378, endPoint y: 84, distance: 69.1
click at [378, 84] on div "Pour activer le glissement avec le clavier, appuyez sur Alt+Entrée. Une fois ce…" at bounding box center [312, 130] width 589 height 275
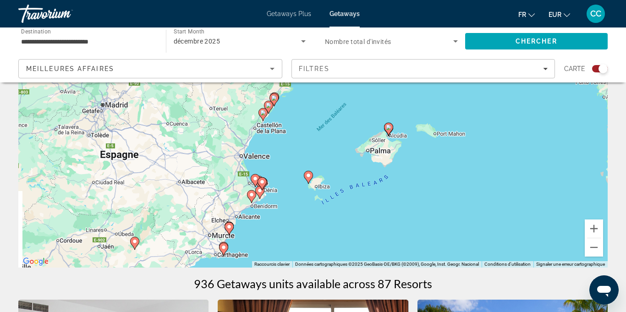
drag, startPoint x: 338, startPoint y: 181, endPoint x: 346, endPoint y: 177, distance: 9.2
click at [346, 177] on div "Pour activer le glissement avec le clavier, appuyez sur Alt+Entrée. Une fois ce…" at bounding box center [312, 130] width 589 height 275
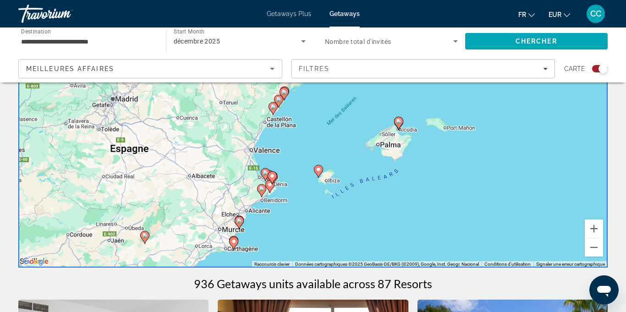
click at [318, 169] on image "Main content" at bounding box center [318, 169] width 5 height 5
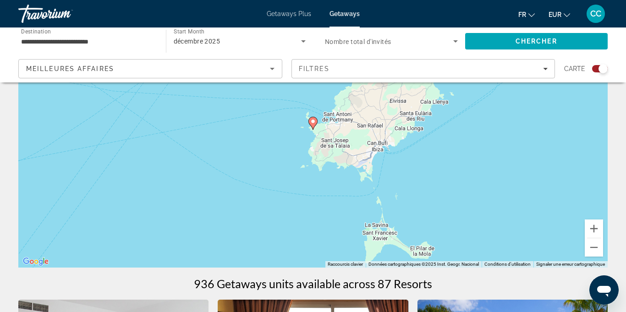
click at [312, 122] on image "Main content" at bounding box center [312, 121] width 5 height 5
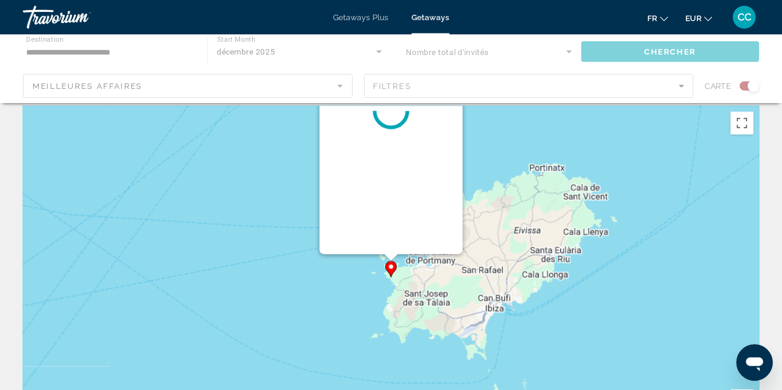
scroll to position [0, 0]
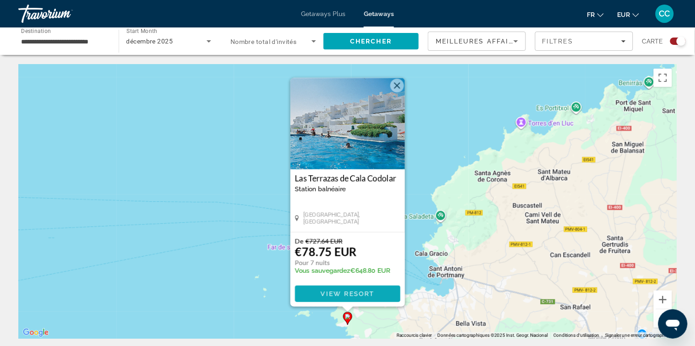
click at [362, 295] on span "View Resort" at bounding box center [347, 293] width 54 height 7
click at [358, 295] on span "View Resort" at bounding box center [347, 293] width 54 height 7
click at [347, 290] on span "View Resort" at bounding box center [347, 293] width 54 height 7
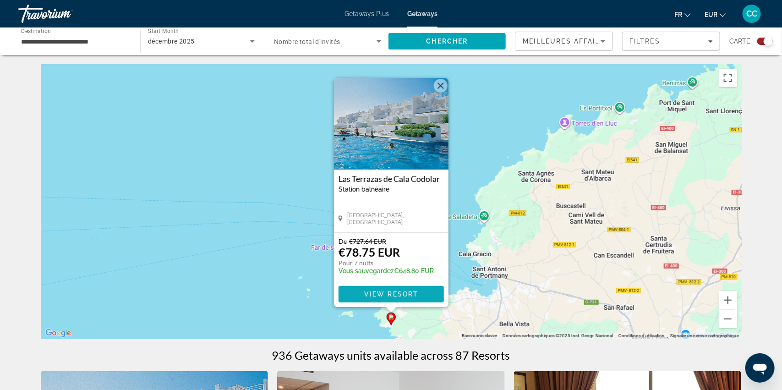
click at [394, 301] on span "Main content" at bounding box center [391, 294] width 105 height 22
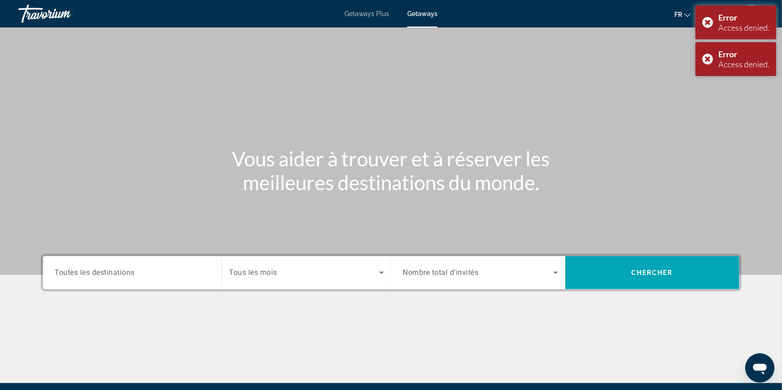
click at [625, 50] on div "Main content" at bounding box center [391, 137] width 782 height 275
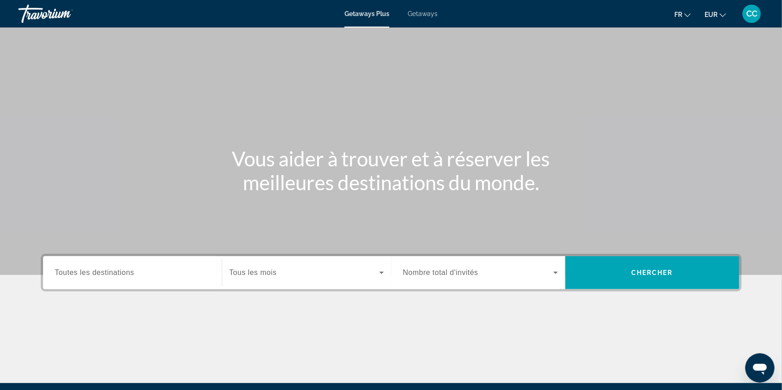
click at [426, 14] on span "Getaways" at bounding box center [423, 13] width 30 height 7
click at [144, 280] on div "Search widget" at bounding box center [132, 273] width 155 height 26
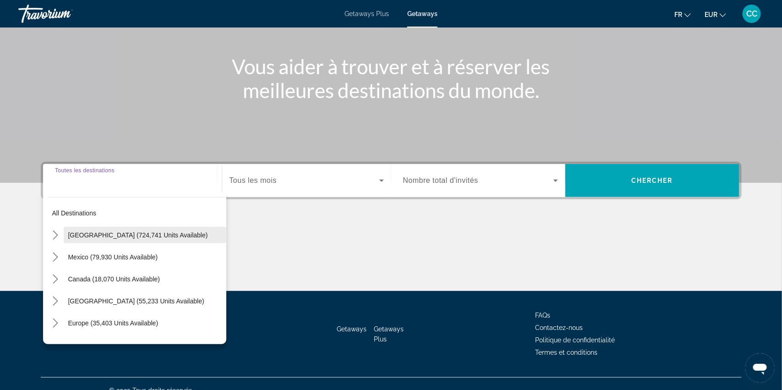
scroll to position [105, 0]
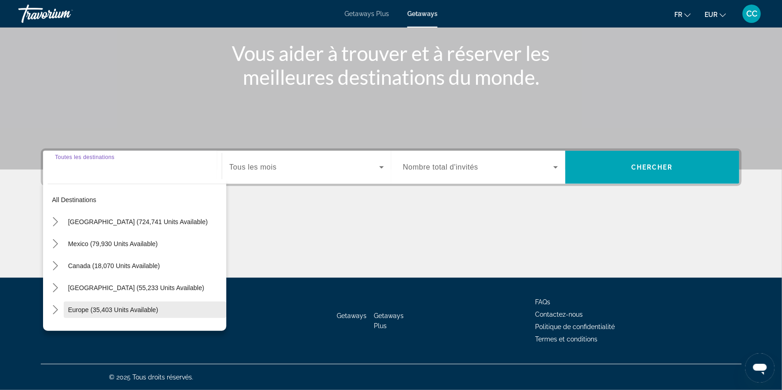
click at [79, 310] on span "Europe (35,403 units available)" at bounding box center [113, 309] width 90 height 7
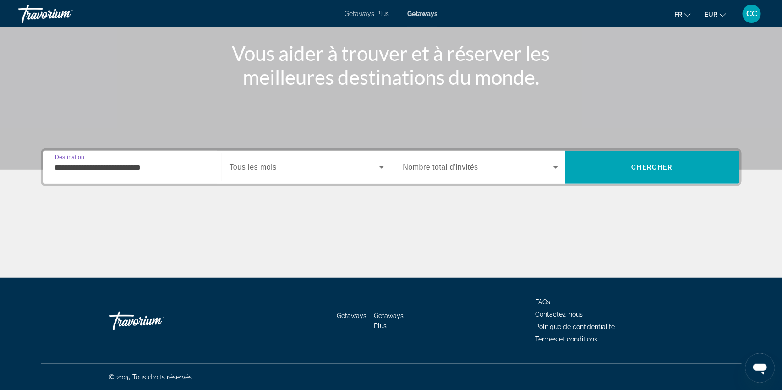
click at [125, 172] on input "**********" at bounding box center [132, 167] width 155 height 11
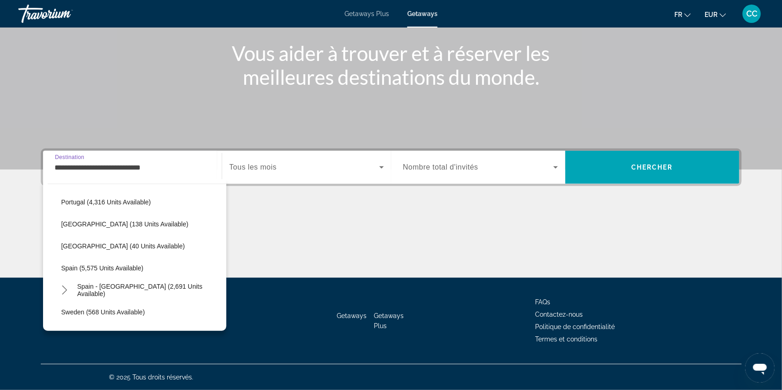
scroll to position [436, 0]
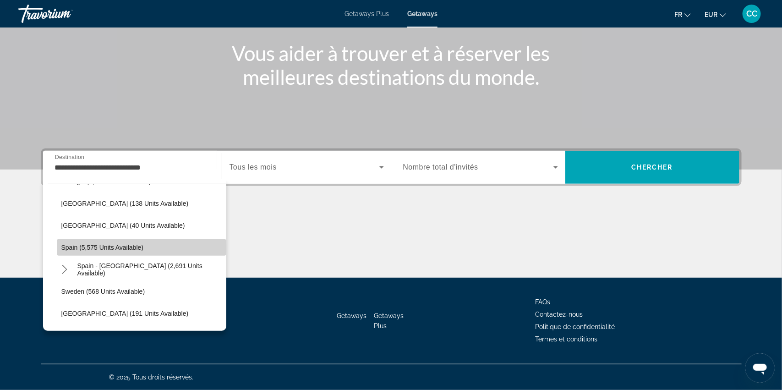
click at [83, 247] on span "Spain (5,575 units available)" at bounding box center [102, 247] width 82 height 7
type input "**********"
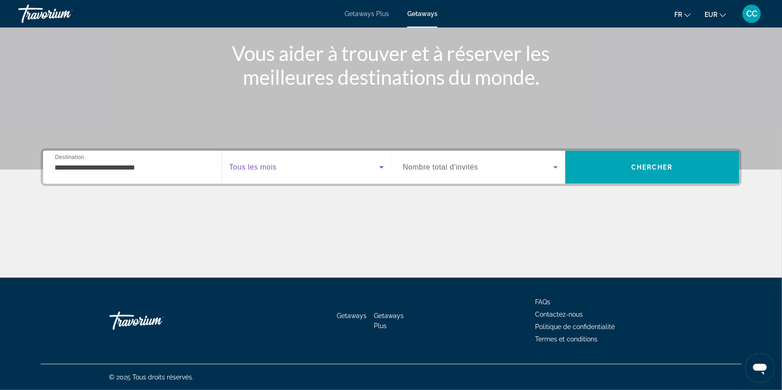
click at [333, 164] on span "Search widget" at bounding box center [305, 167] width 150 height 11
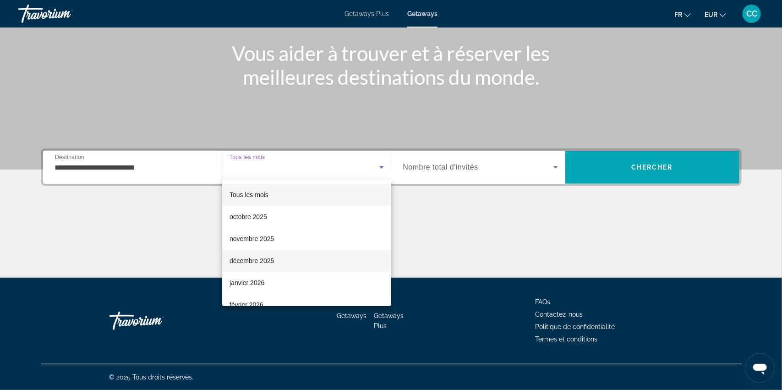
click at [265, 263] on span "décembre 2025" at bounding box center [252, 260] width 44 height 11
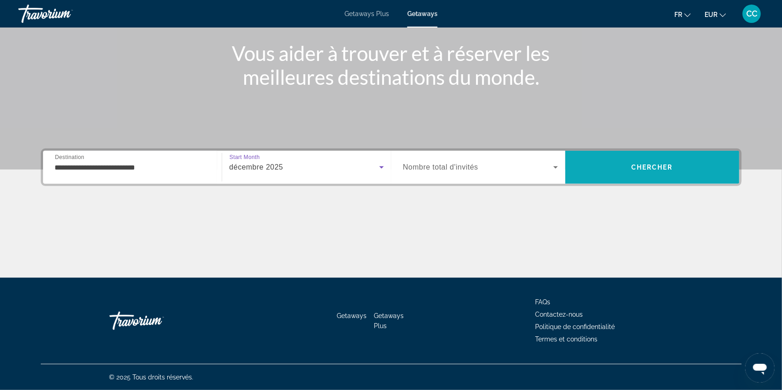
click at [650, 175] on span "Search" at bounding box center [652, 167] width 174 height 22
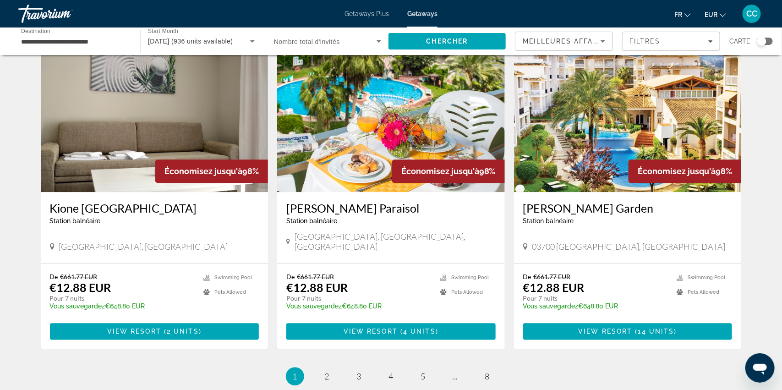
scroll to position [1093, 0]
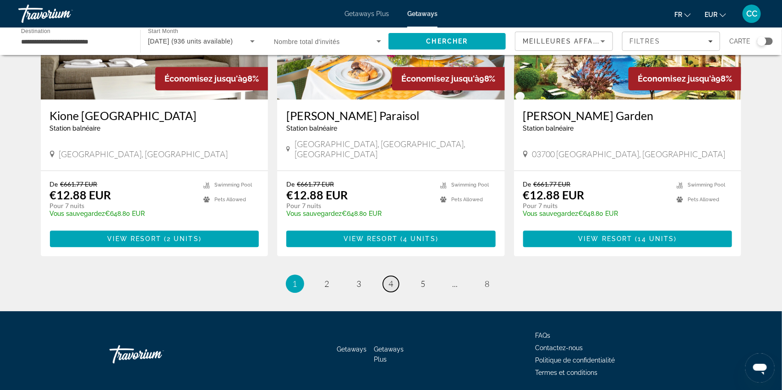
click at [391, 279] on span "4" at bounding box center [391, 284] width 5 height 10
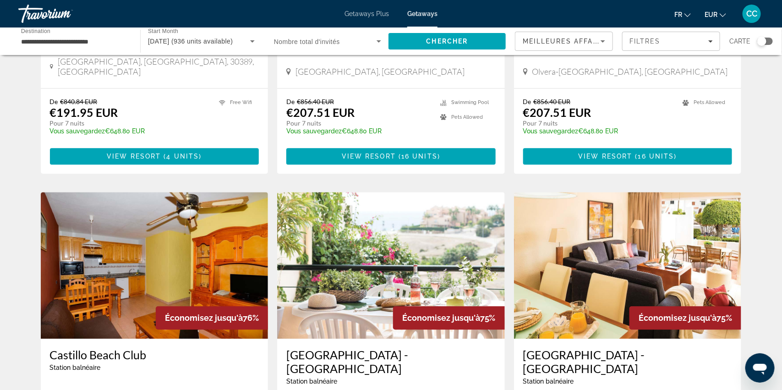
scroll to position [1121, 0]
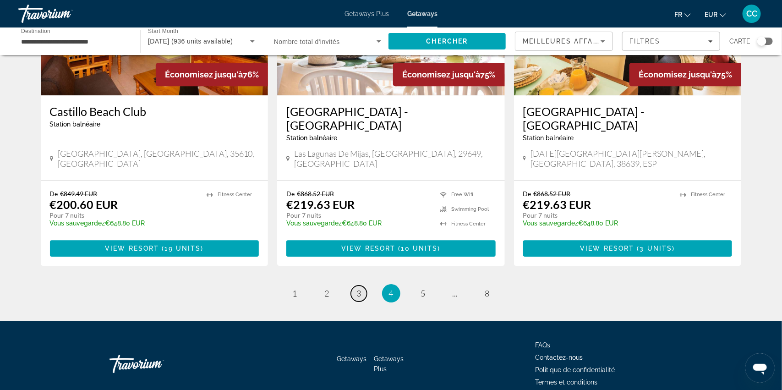
click at [354, 285] on link "page 3" at bounding box center [359, 293] width 16 height 16
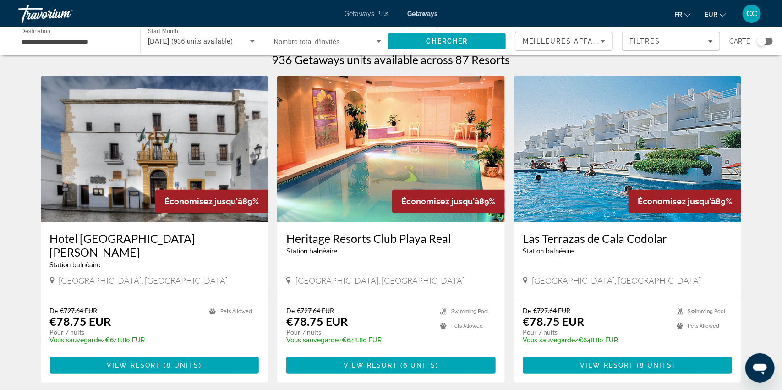
scroll to position [12, 0]
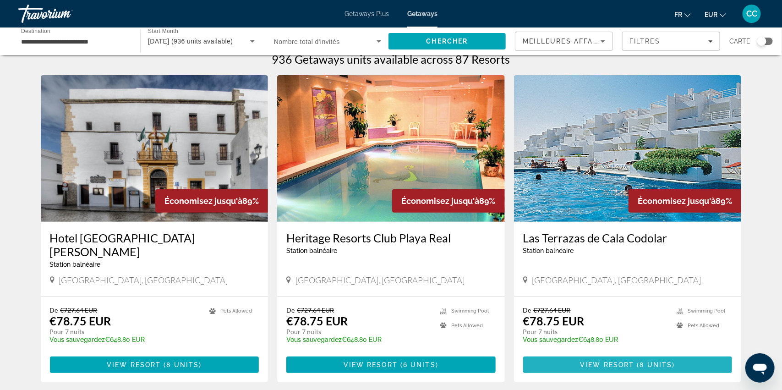
click at [630, 361] on span "View Resort" at bounding box center [608, 364] width 54 height 7
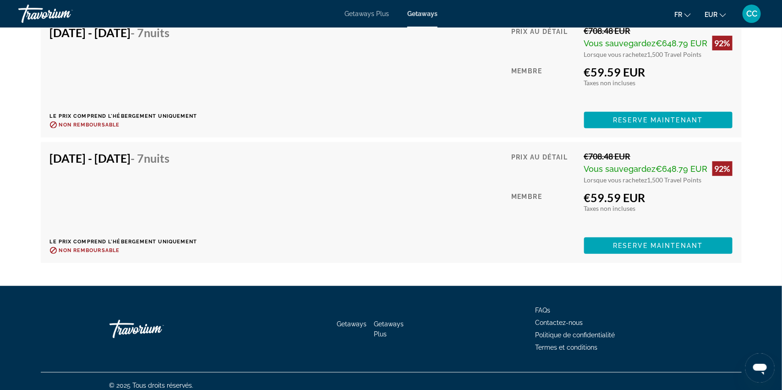
scroll to position [1707, 0]
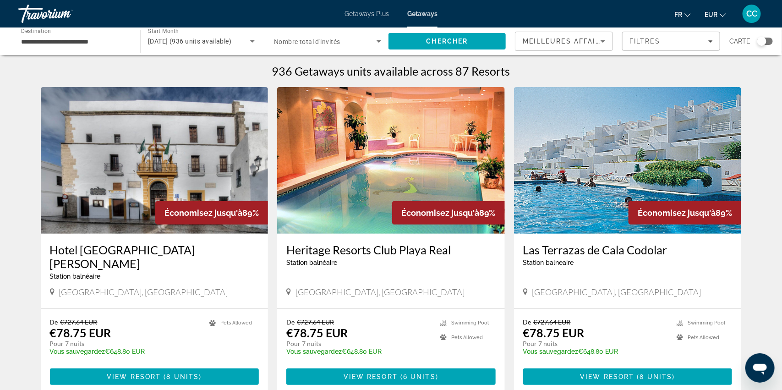
click at [214, 47] on div "[DATE] (936 units available)" at bounding box center [201, 41] width 107 height 26
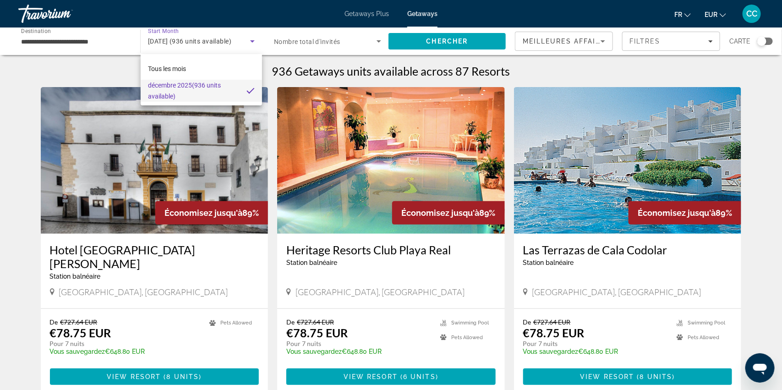
click at [253, 37] on div at bounding box center [391, 195] width 782 height 390
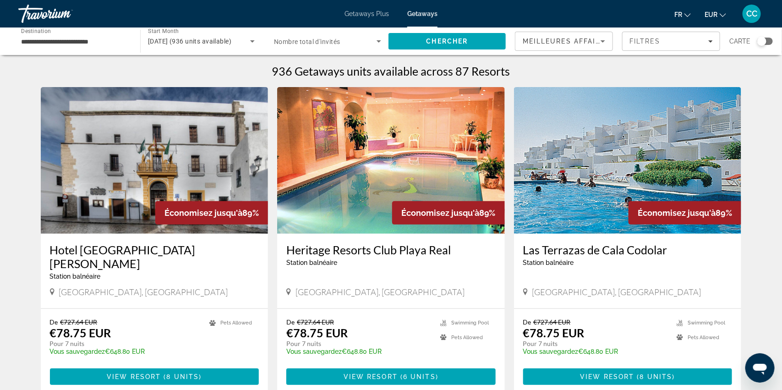
click at [253, 38] on icon "Search widget" at bounding box center [252, 41] width 11 height 11
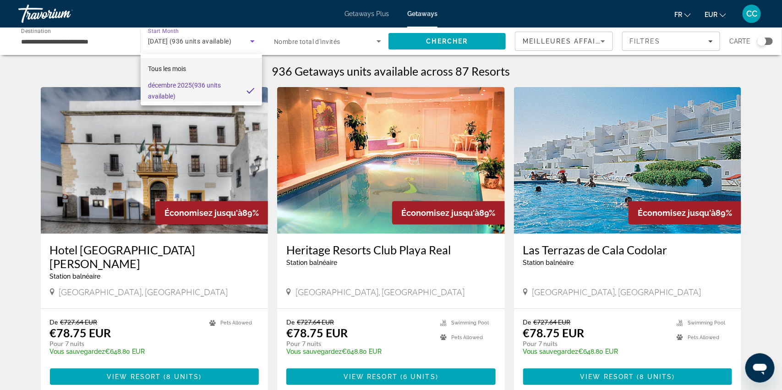
click at [185, 65] on span "Tous les mois" at bounding box center [167, 68] width 38 height 7
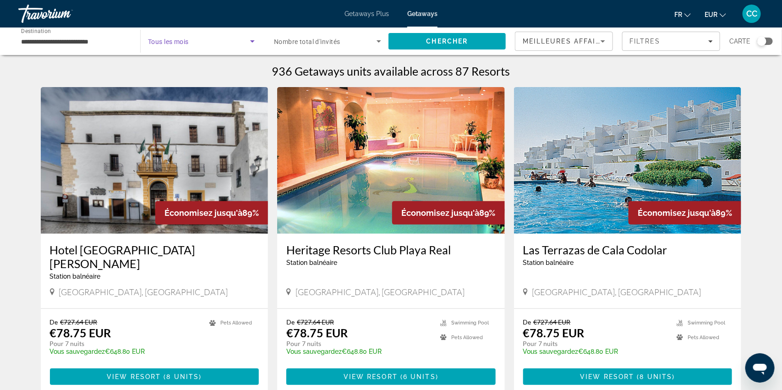
click at [249, 40] on icon "Search widget" at bounding box center [252, 41] width 11 height 11
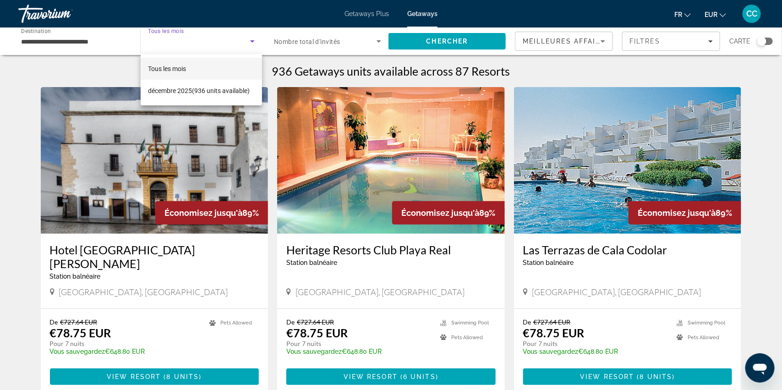
click at [223, 69] on mat-option "Tous les mois" at bounding box center [201, 69] width 121 height 22
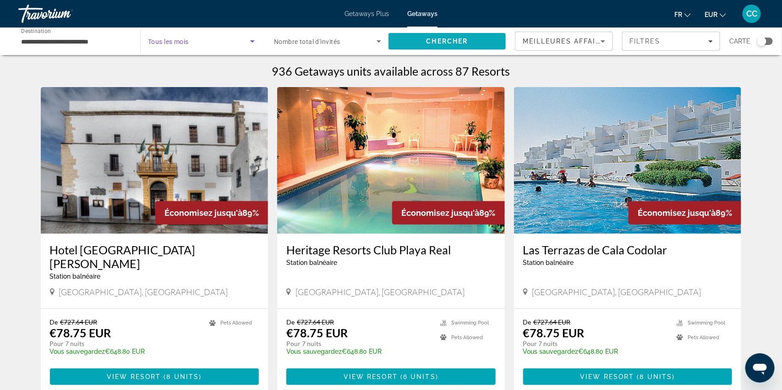
click at [450, 44] on span "Chercher" at bounding box center [448, 41] width 42 height 7
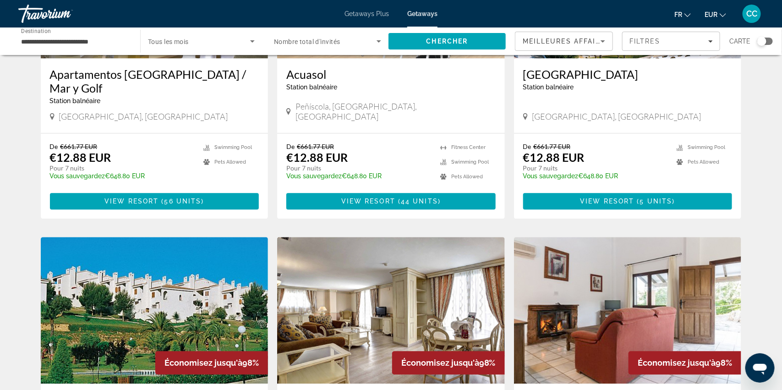
scroll to position [931, 0]
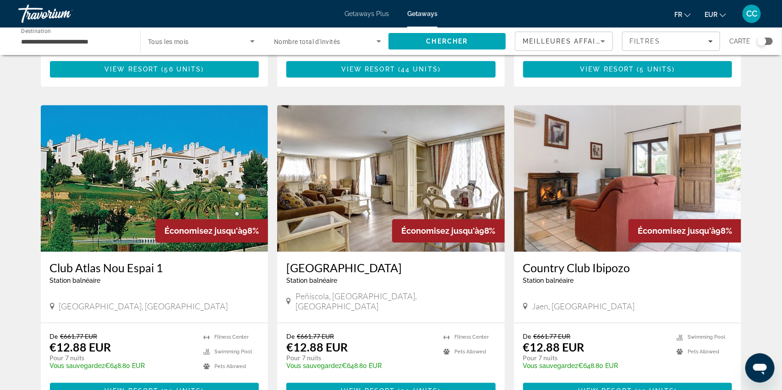
click at [186, 43] on span "Tous les mois" at bounding box center [168, 41] width 41 height 7
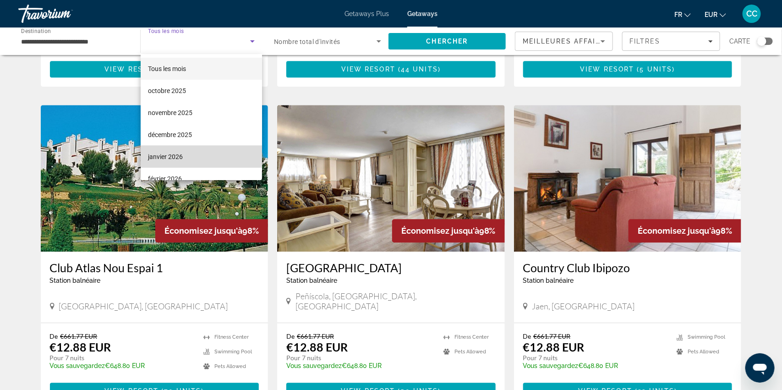
click at [170, 154] on span "janvier 2026" at bounding box center [165, 156] width 35 height 11
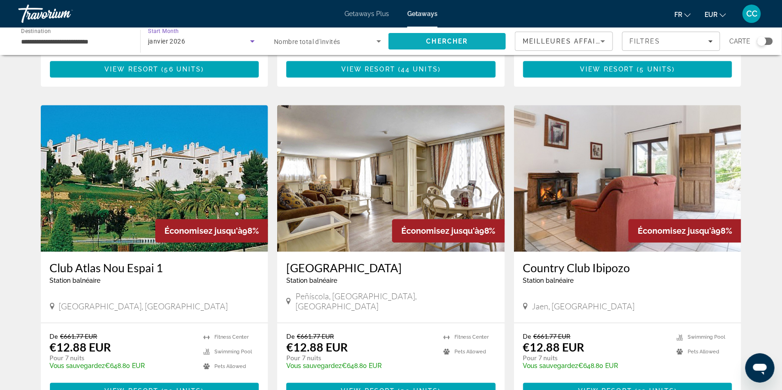
click at [417, 41] on span "Search" at bounding box center [447, 41] width 117 height 22
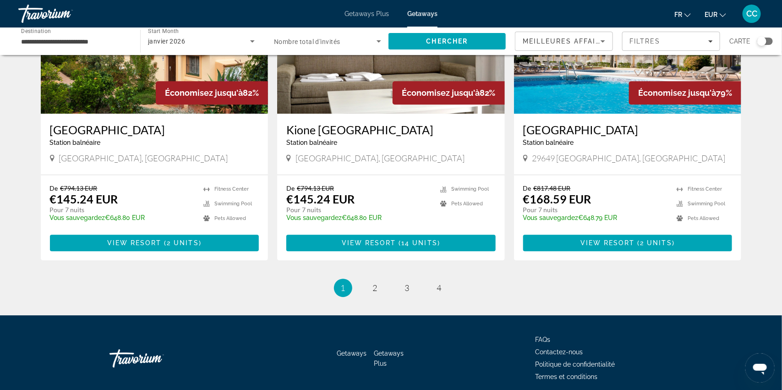
scroll to position [1089, 0]
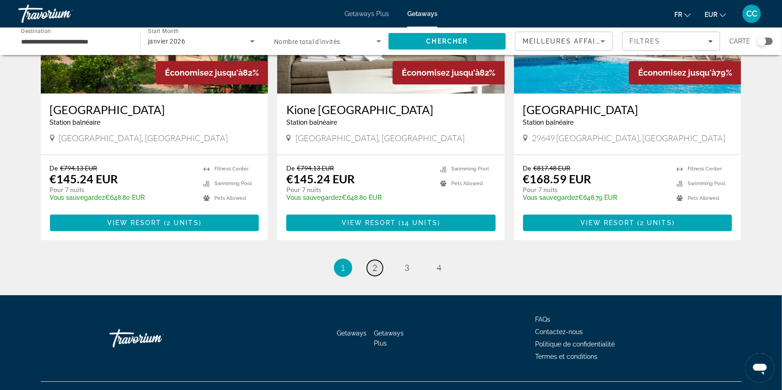
click at [373, 263] on span "2" at bounding box center [375, 268] width 5 height 10
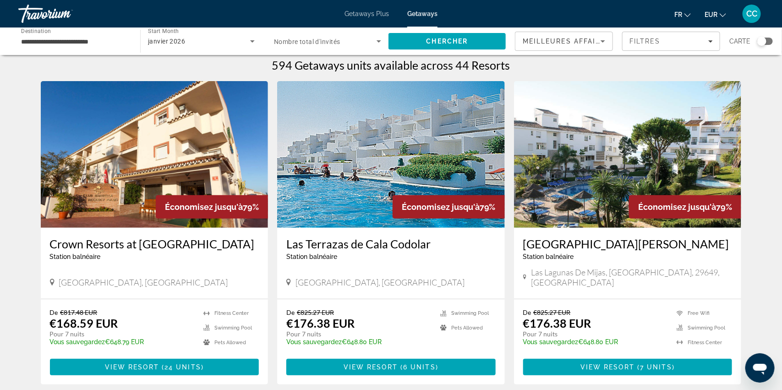
scroll to position [37, 0]
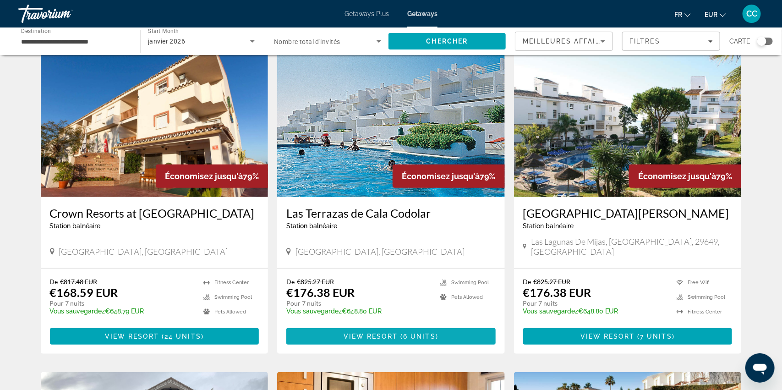
click at [348, 333] on span "View Resort" at bounding box center [371, 336] width 54 height 7
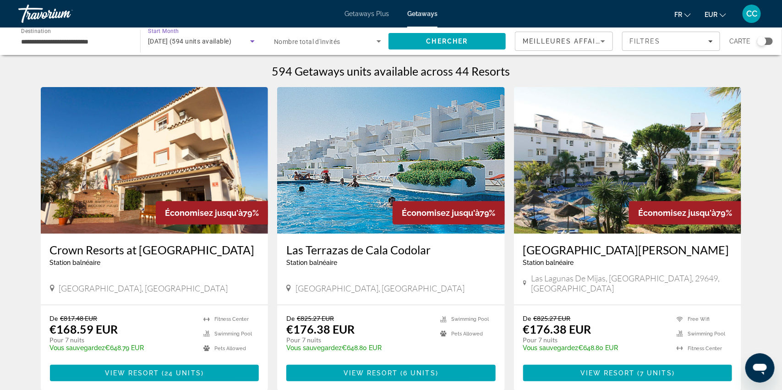
click at [251, 42] on icon "Search widget" at bounding box center [252, 41] width 11 height 11
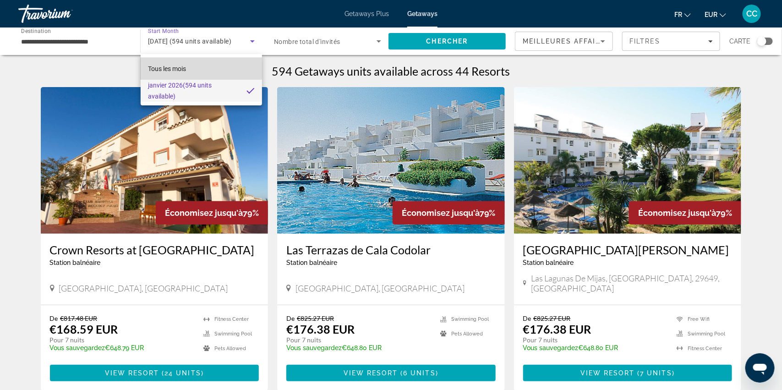
click at [182, 67] on span "Tous les mois" at bounding box center [167, 68] width 38 height 7
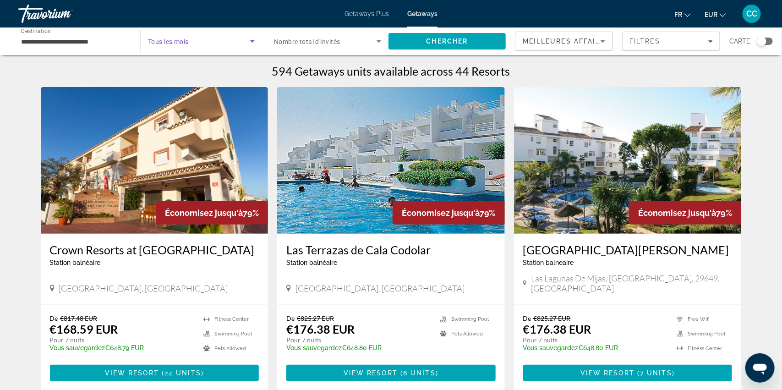
click at [247, 41] on icon "Search widget" at bounding box center [252, 41] width 11 height 11
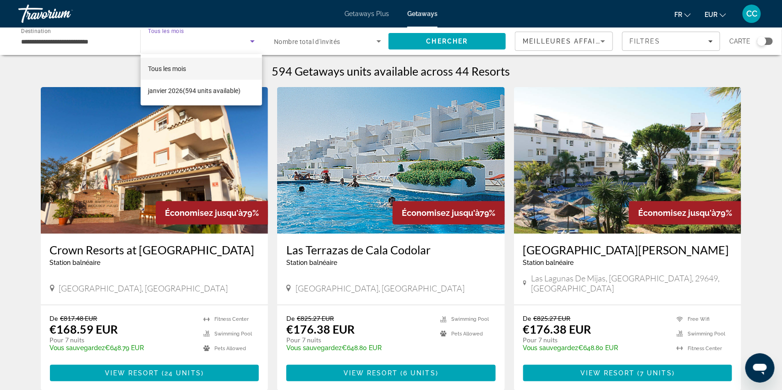
click at [247, 41] on div at bounding box center [391, 195] width 782 height 390
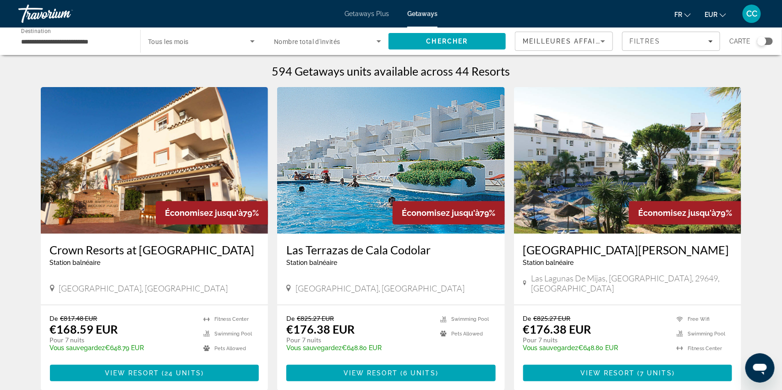
click at [183, 42] on span "Tous les mois" at bounding box center [168, 41] width 41 height 7
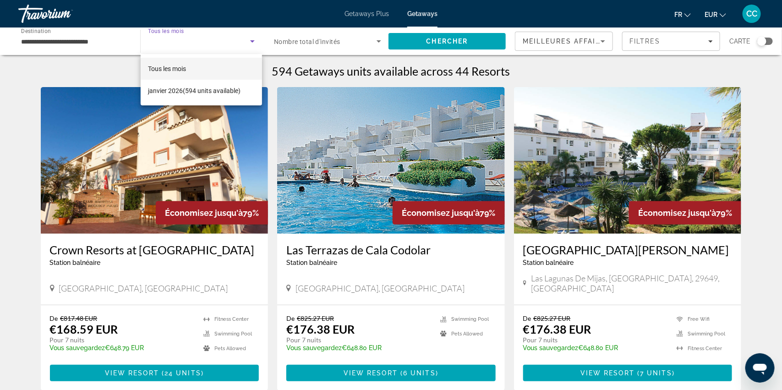
click at [396, 36] on div at bounding box center [391, 195] width 782 height 390
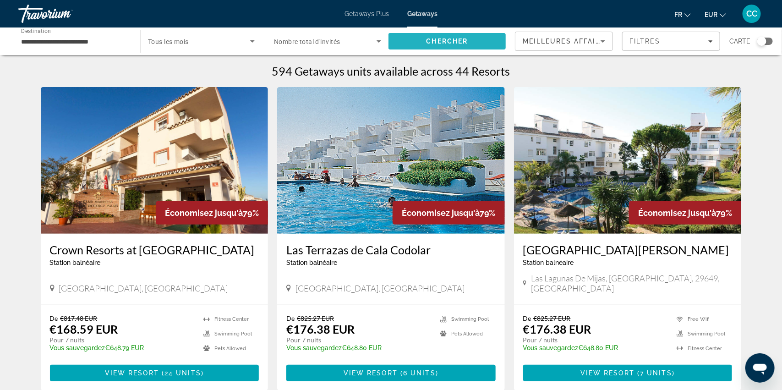
click at [413, 42] on span "Search" at bounding box center [447, 41] width 117 height 22
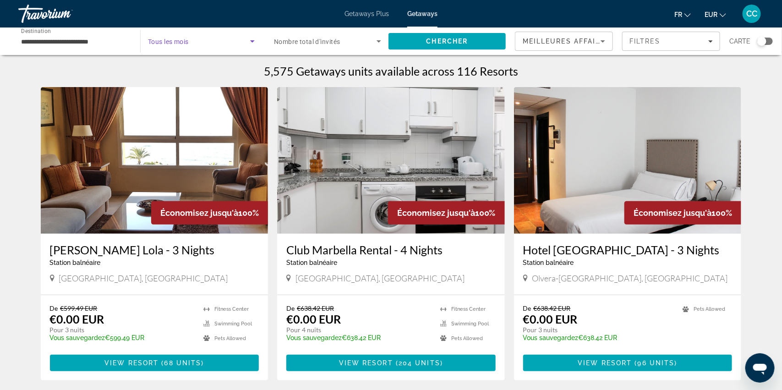
click at [242, 36] on span "Search widget" at bounding box center [199, 41] width 102 height 11
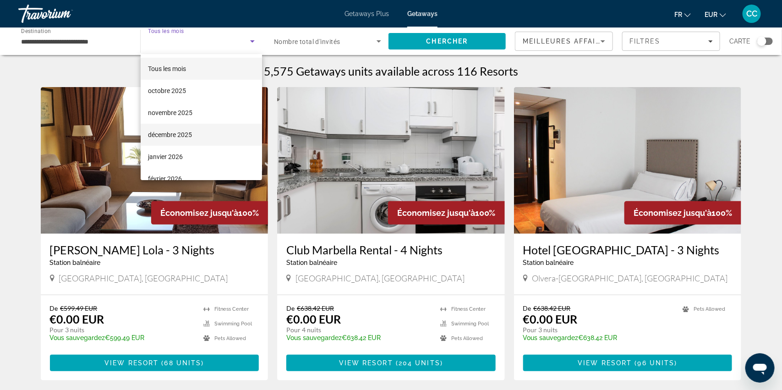
click at [188, 137] on span "décembre 2025" at bounding box center [170, 134] width 44 height 11
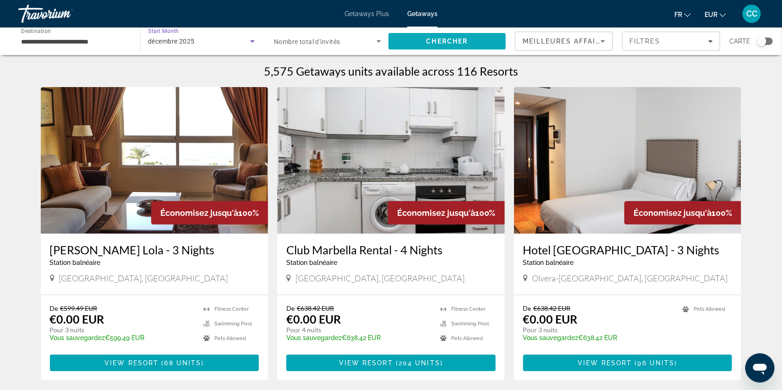
click at [434, 38] on span "Chercher" at bounding box center [448, 41] width 42 height 7
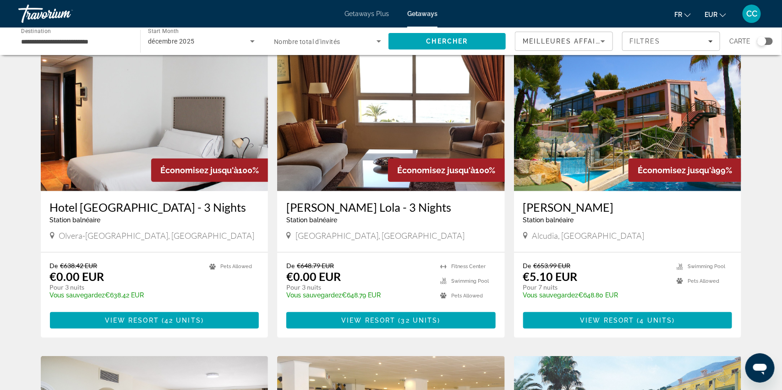
scroll to position [44, 0]
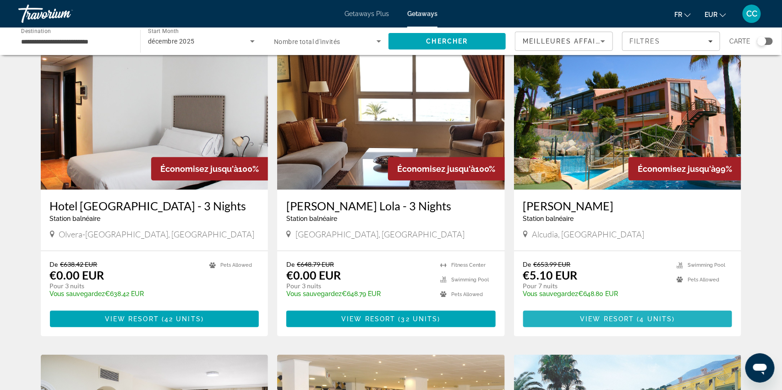
click at [588, 318] on span "View Resort" at bounding box center [608, 318] width 54 height 7
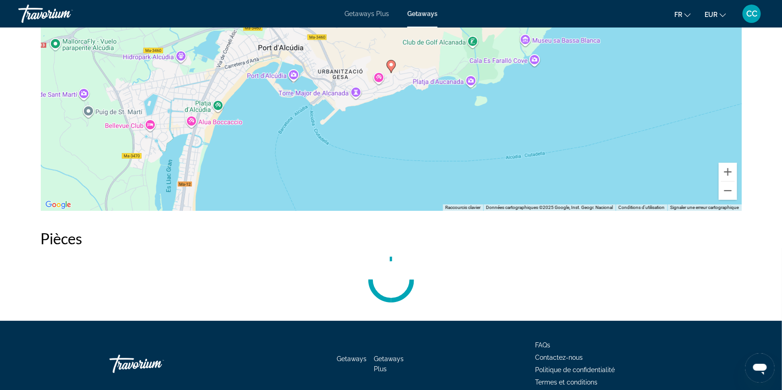
scroll to position [1424, 0]
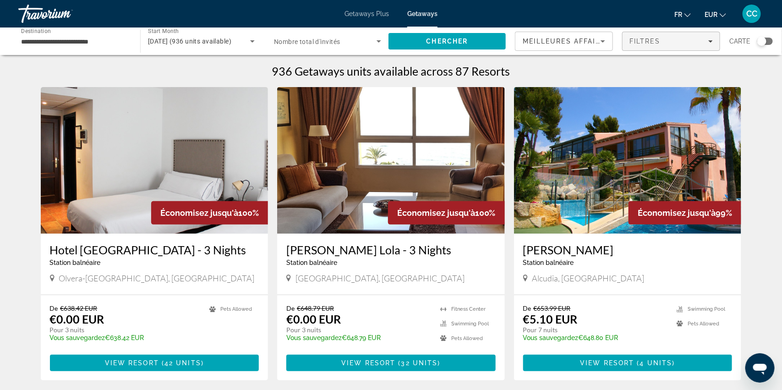
click at [695, 40] on div "Filtres" at bounding box center [671, 41] width 83 height 7
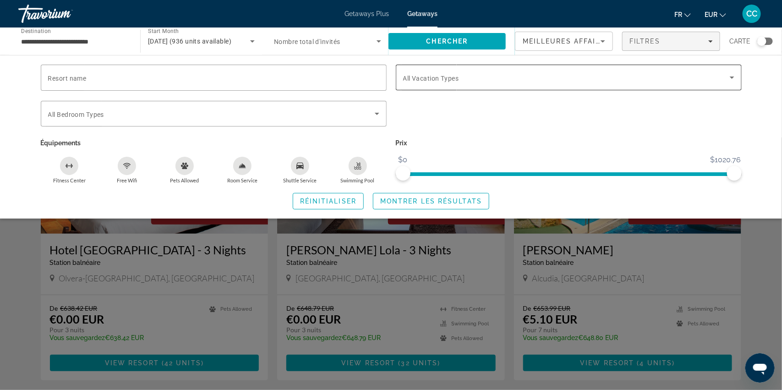
click at [474, 83] on div "Search widget" at bounding box center [568, 78] width 331 height 26
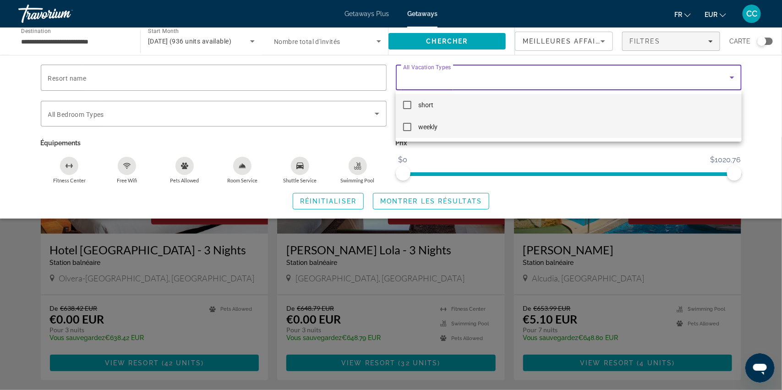
click at [437, 128] on span "weekly" at bounding box center [428, 126] width 19 height 11
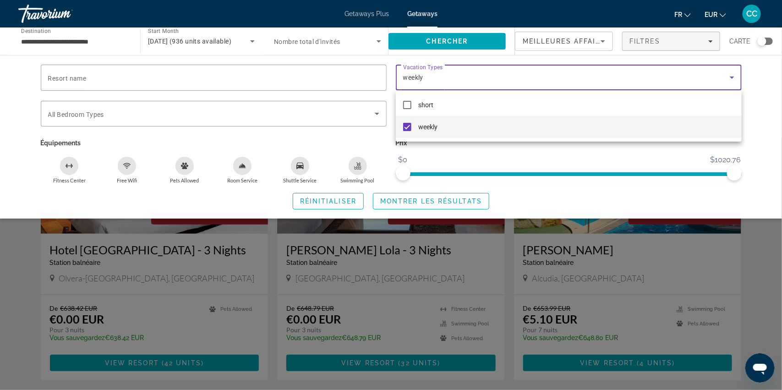
click at [449, 155] on div at bounding box center [391, 195] width 782 height 390
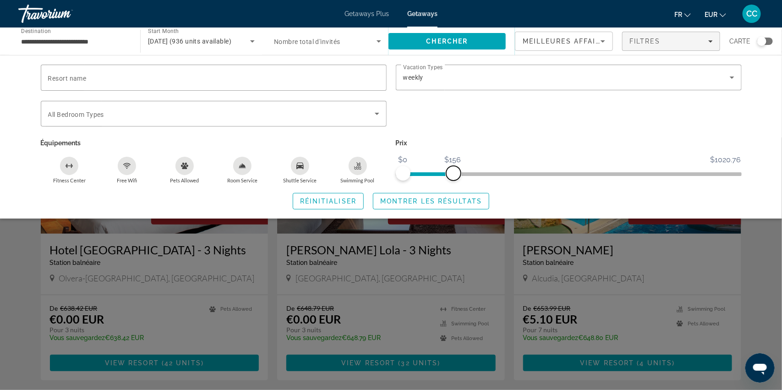
drag, startPoint x: 737, startPoint y: 173, endPoint x: 454, endPoint y: 175, distance: 283.6
click at [454, 175] on span "ngx-slider-max" at bounding box center [453, 173] width 15 height 15
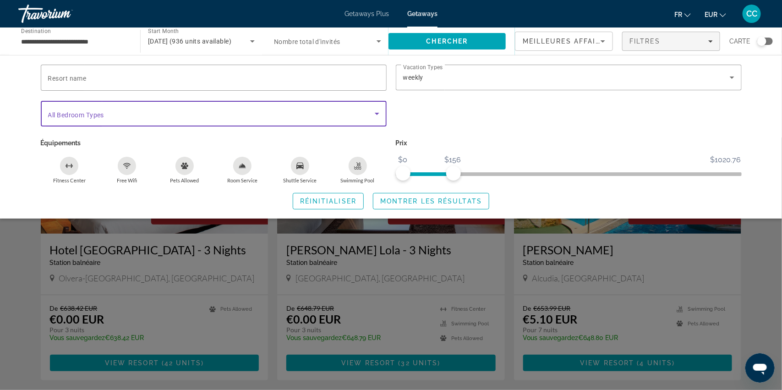
click at [332, 115] on span "Search widget" at bounding box center [211, 113] width 327 height 11
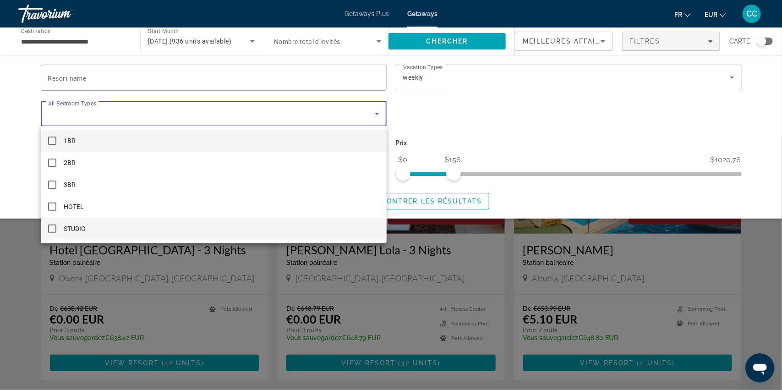
click at [301, 224] on mat-option "STUDIO" at bounding box center [214, 229] width 346 height 22
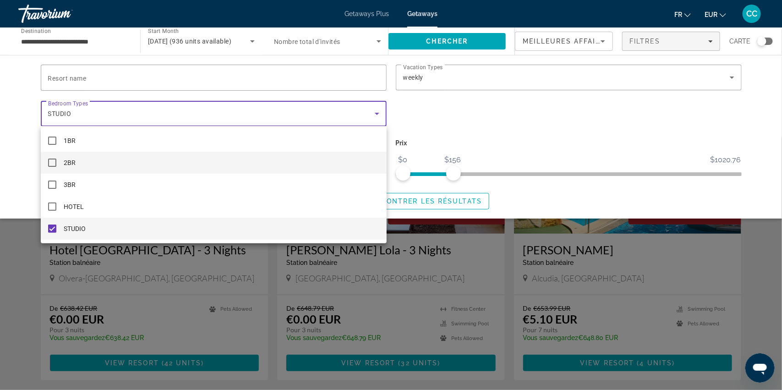
click at [50, 163] on mat-pseudo-checkbox at bounding box center [52, 163] width 8 height 8
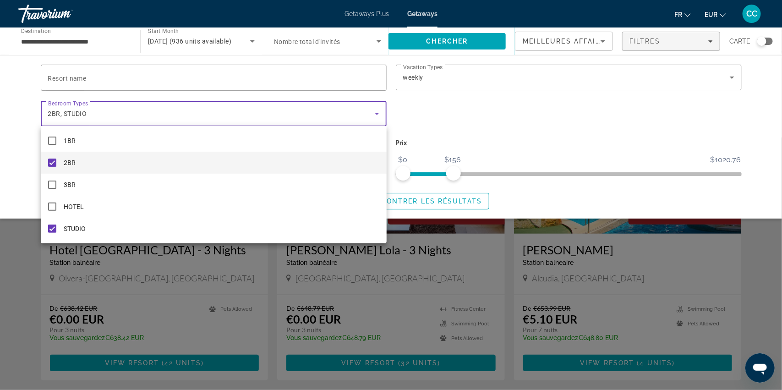
click at [565, 195] on div at bounding box center [391, 195] width 782 height 390
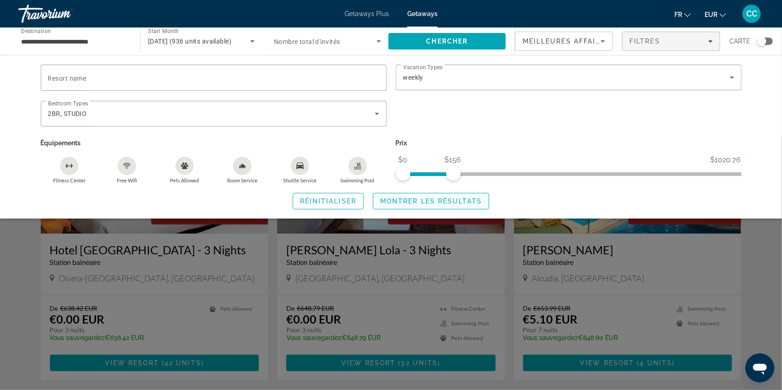
click at [457, 200] on span "Montrer les résultats" at bounding box center [431, 200] width 102 height 7
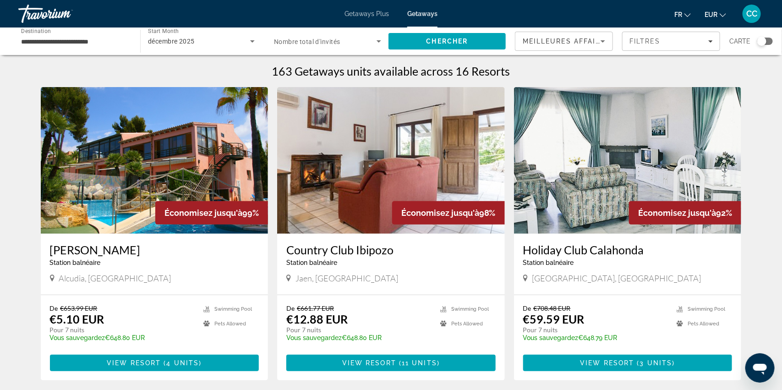
click at [74, 252] on h3 "[PERSON_NAME]" at bounding box center [154, 250] width 209 height 14
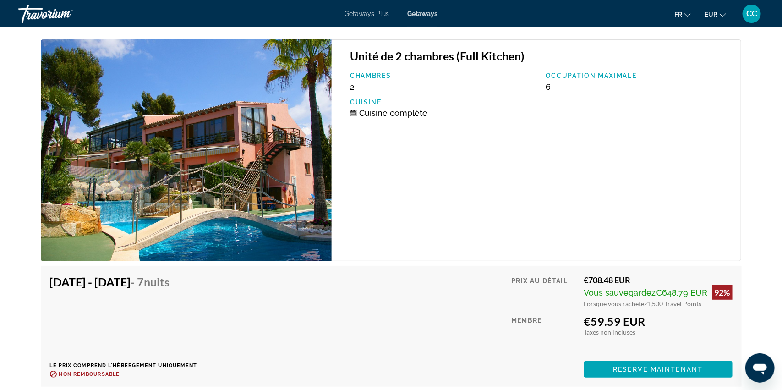
scroll to position [1594, 0]
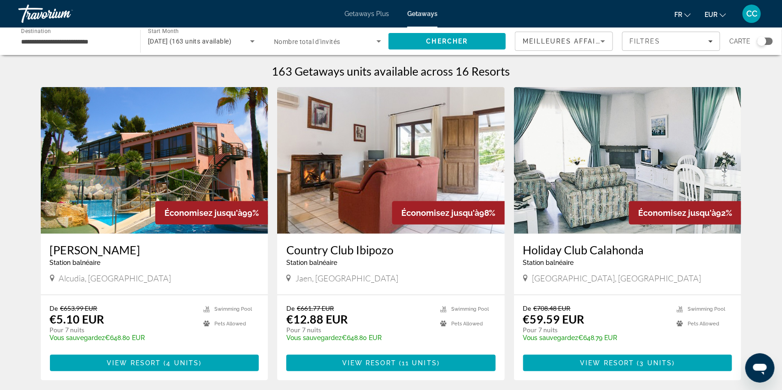
click at [314, 251] on h3 "Country Club Ibipozo" at bounding box center [390, 250] width 209 height 14
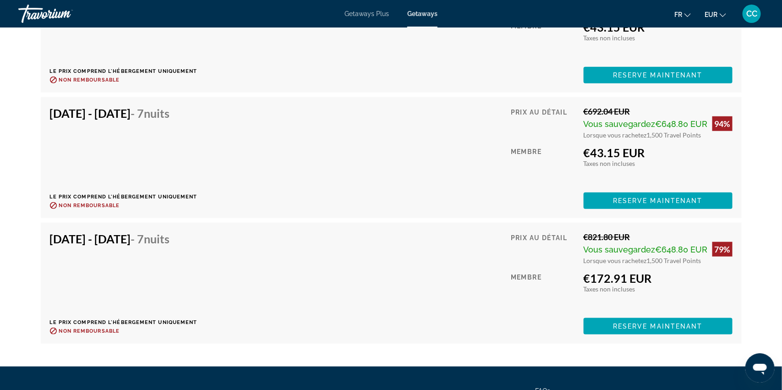
scroll to position [1952, 0]
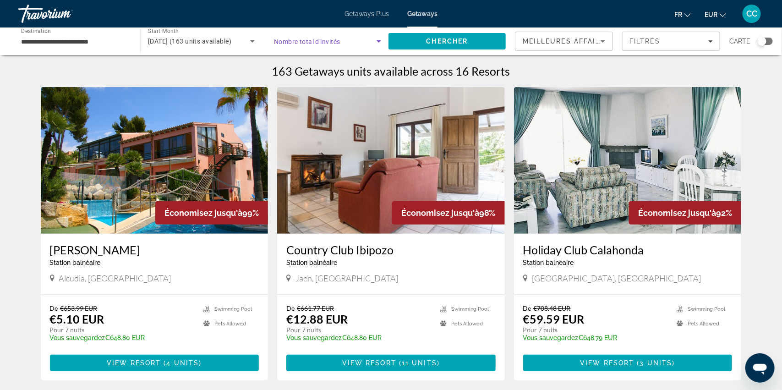
click at [378, 41] on icon "Search widget" at bounding box center [379, 41] width 5 height 2
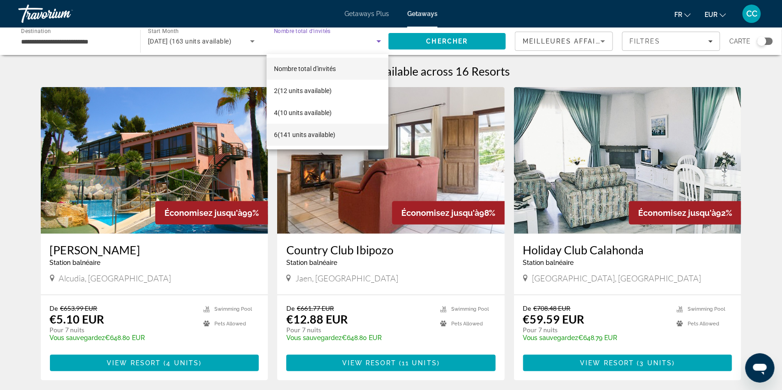
click at [314, 137] on span "6 (141 units available)" at bounding box center [304, 134] width 61 height 11
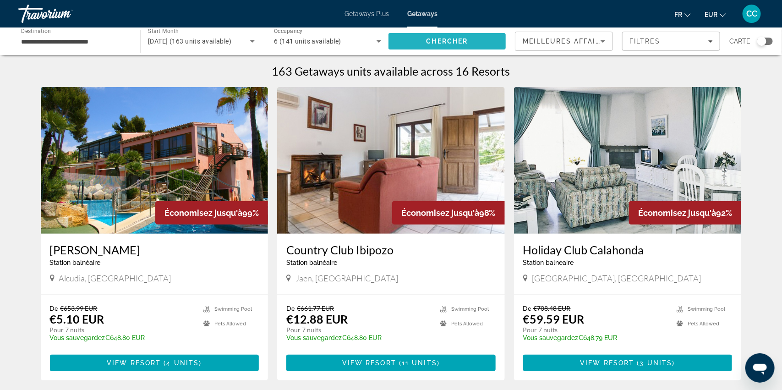
click at [427, 48] on span "Search" at bounding box center [447, 41] width 117 height 22
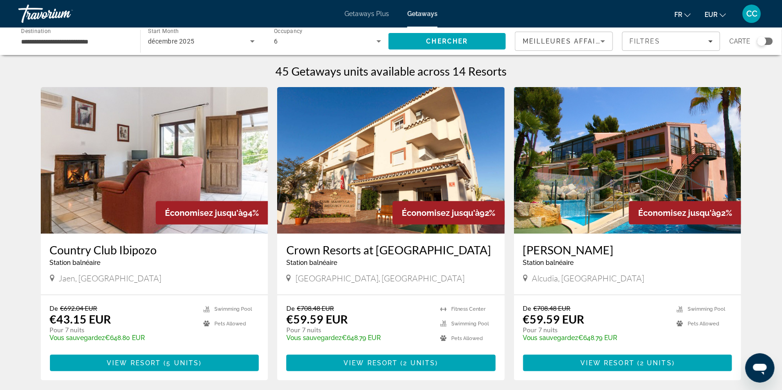
click at [318, 252] on h3 "Crown Resorts at [GEOGRAPHIC_DATA]" at bounding box center [390, 250] width 209 height 14
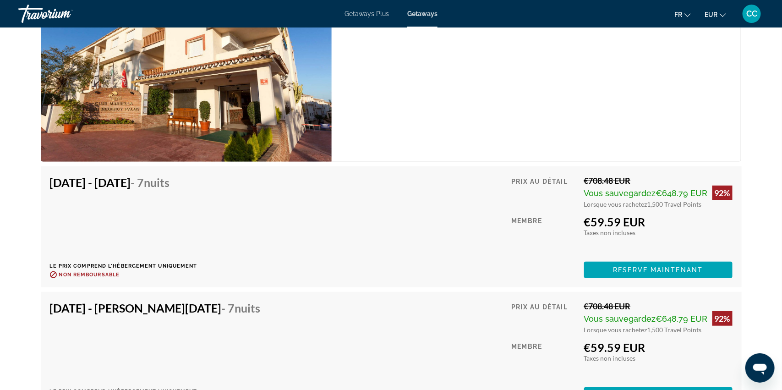
scroll to position [1846, 0]
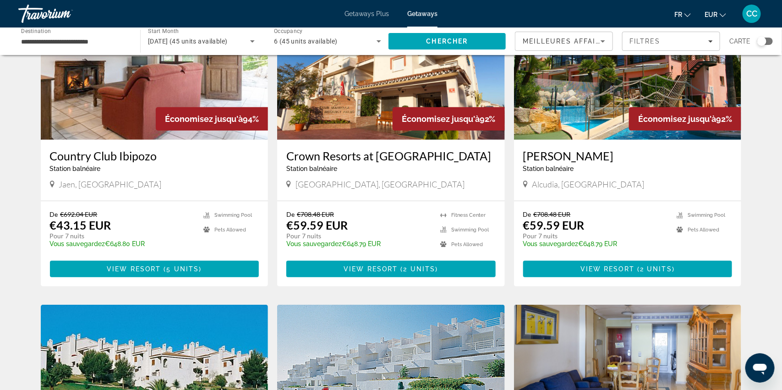
scroll to position [89, 0]
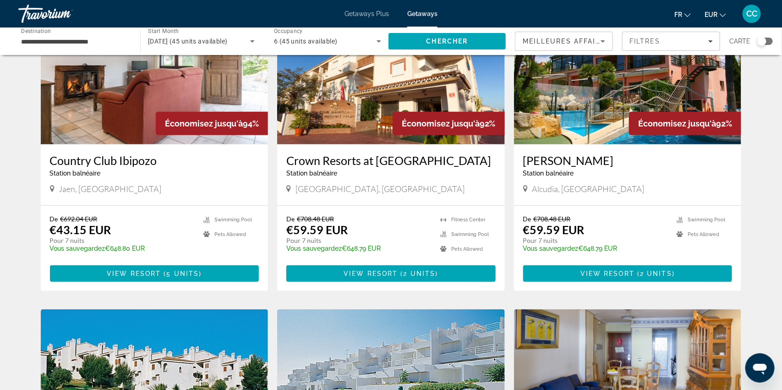
click at [564, 161] on h3 "[PERSON_NAME]" at bounding box center [627, 160] width 209 height 14
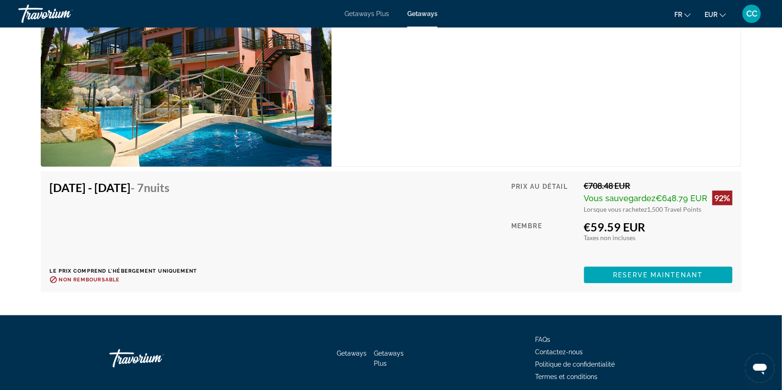
scroll to position [1730, 0]
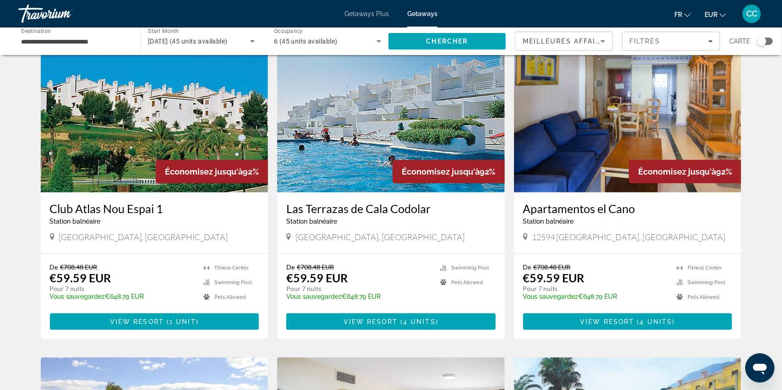
scroll to position [359, 0]
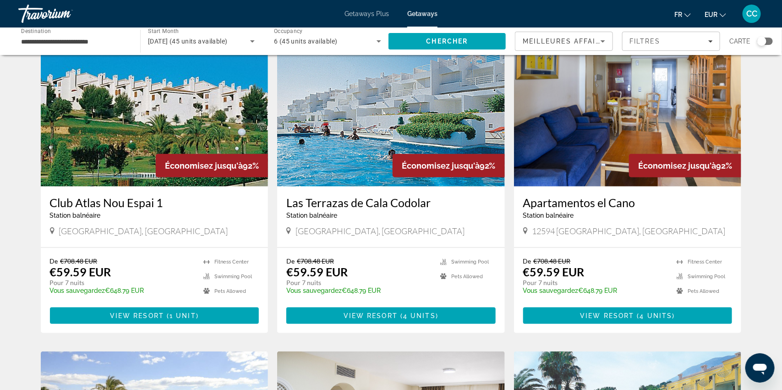
click at [99, 202] on h3 "Club Atlas Nou Espai 1" at bounding box center [154, 203] width 209 height 14
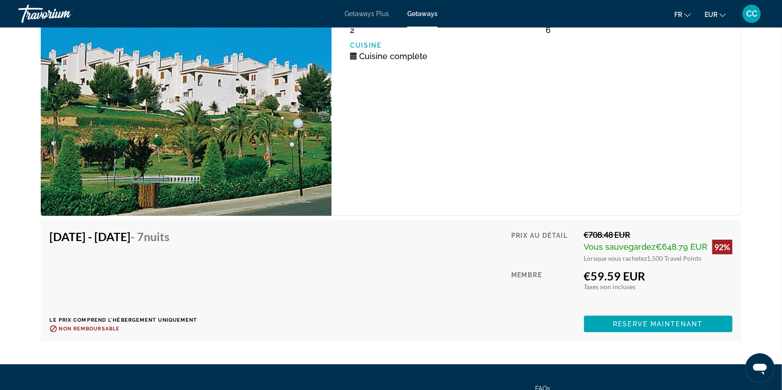
scroll to position [1558, 0]
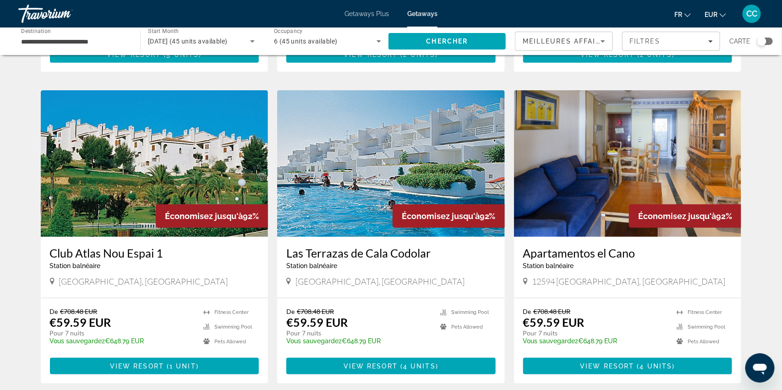
scroll to position [310, 0]
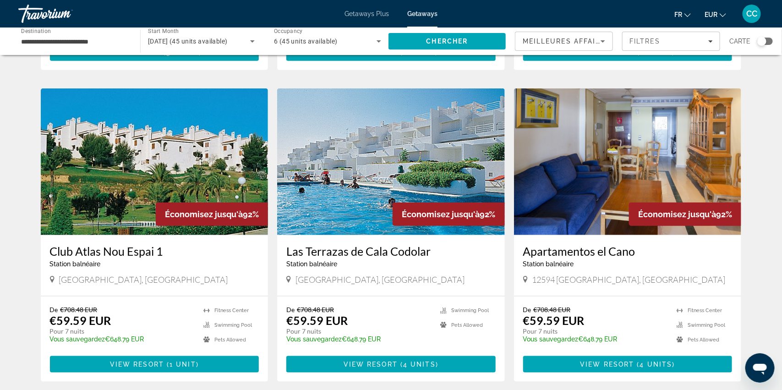
click at [337, 253] on h3 "Las Terrazas de Cala Codolar" at bounding box center [390, 251] width 209 height 14
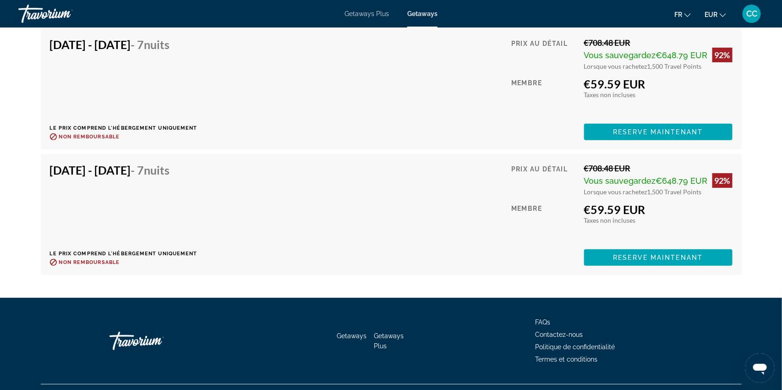
scroll to position [1697, 0]
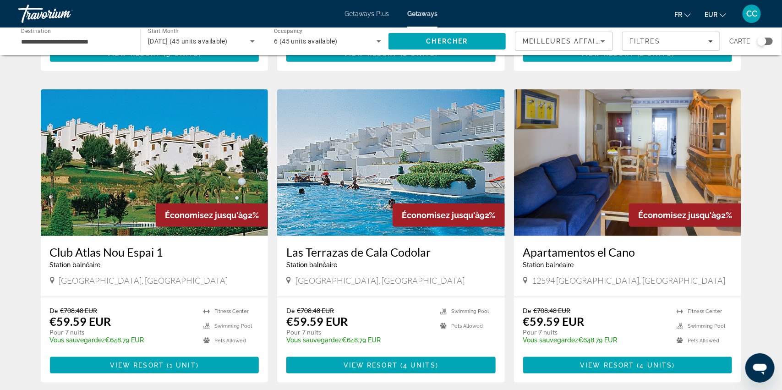
scroll to position [310, 0]
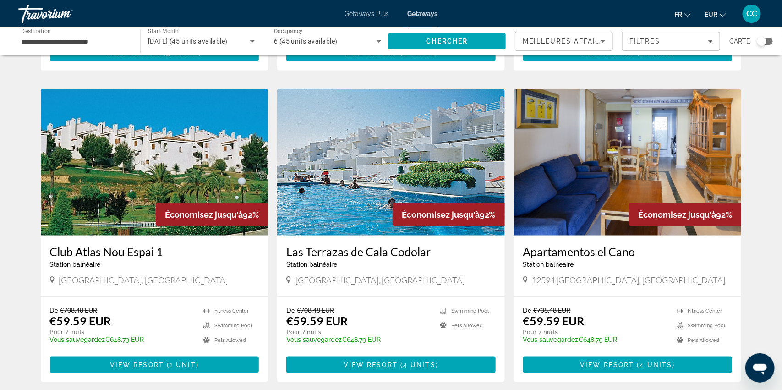
click at [539, 253] on h3 "Apartamentos el Cano" at bounding box center [627, 252] width 209 height 14
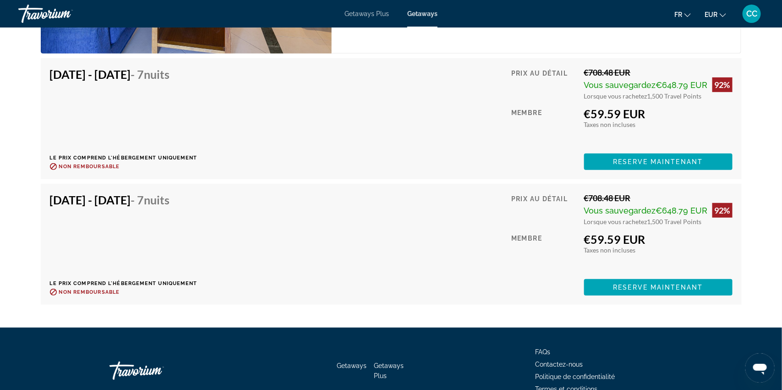
scroll to position [1790, 0]
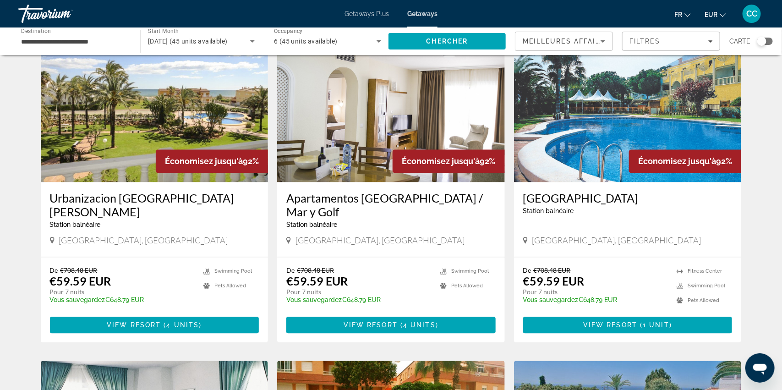
scroll to position [676, 0]
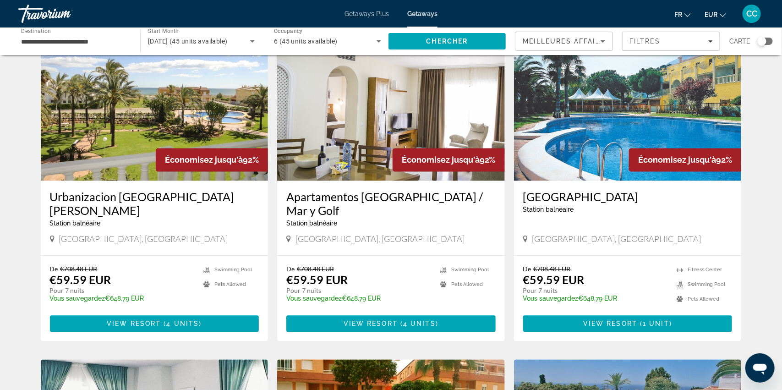
click at [105, 198] on h3 "Urbanizacion [GEOGRAPHIC_DATA][PERSON_NAME]" at bounding box center [154, 203] width 209 height 27
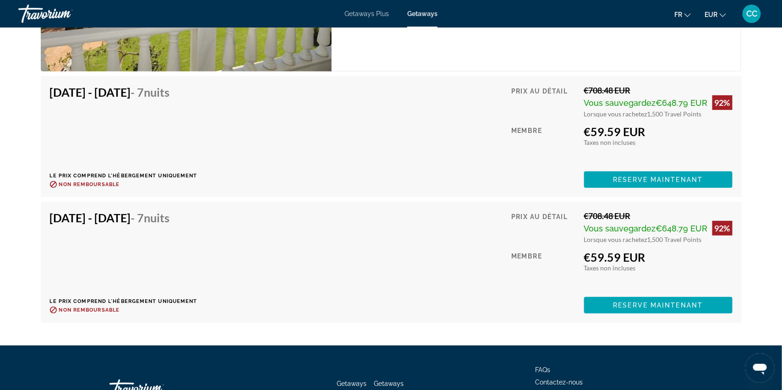
scroll to position [1772, 0]
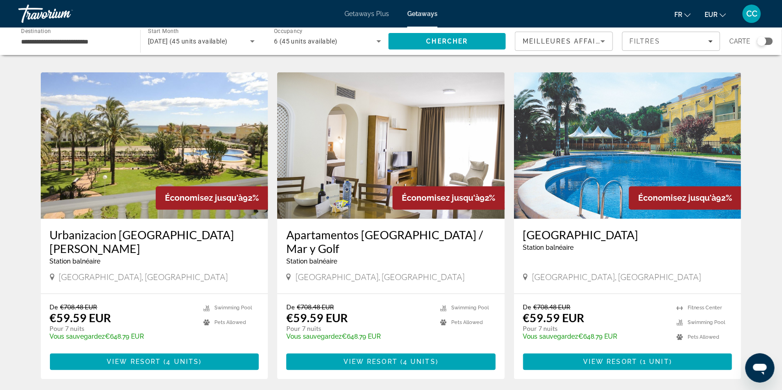
scroll to position [661, 0]
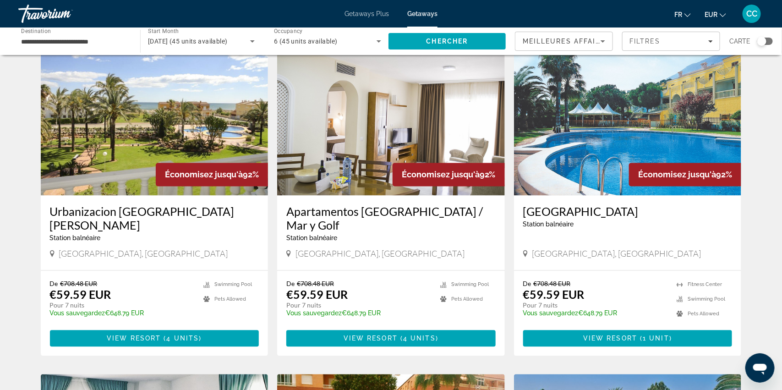
click at [321, 213] on h3 "Apartamentos [GEOGRAPHIC_DATA] / Mar y Golf" at bounding box center [390, 218] width 209 height 27
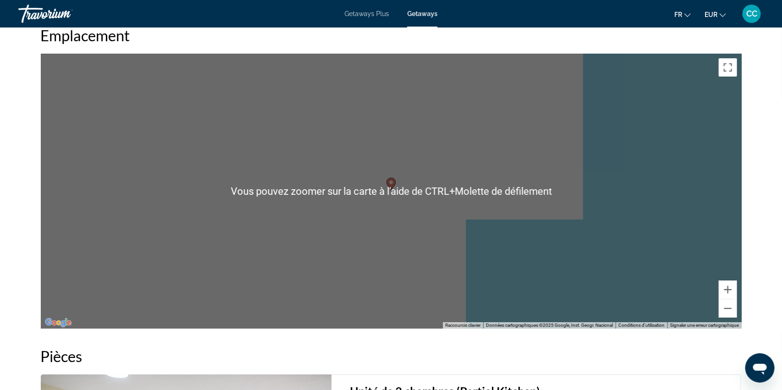
scroll to position [1298, 0]
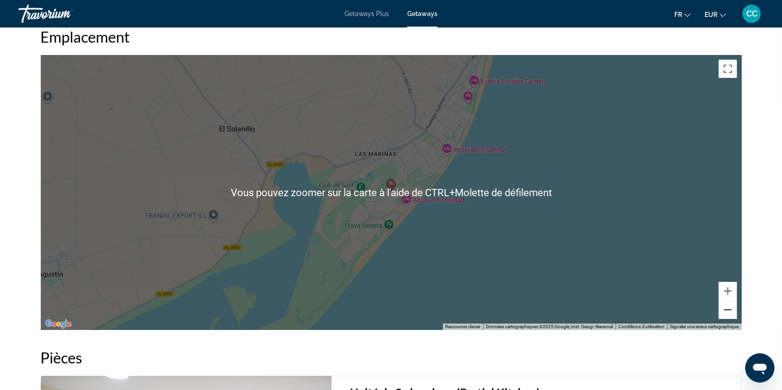
click at [724, 308] on button "Zoom arrière" at bounding box center [728, 310] width 18 height 18
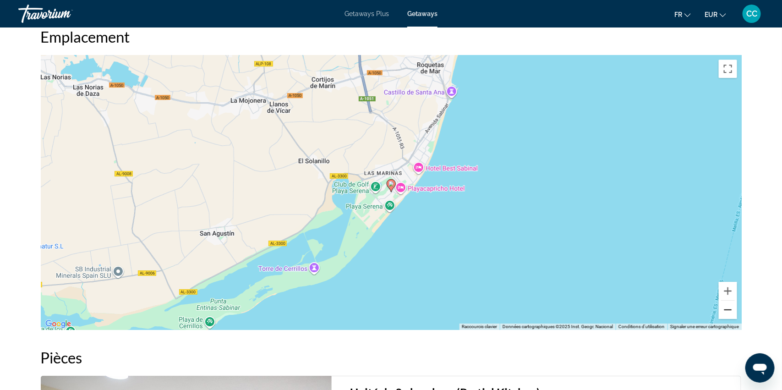
click at [724, 308] on button "Zoom arrière" at bounding box center [728, 310] width 18 height 18
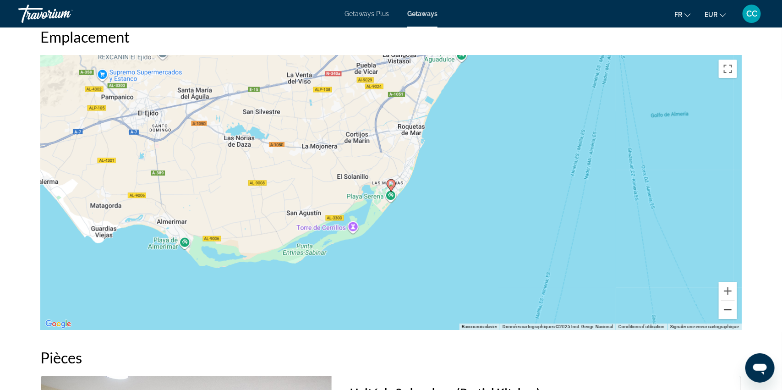
click at [724, 308] on button "Zoom arrière" at bounding box center [728, 310] width 18 height 18
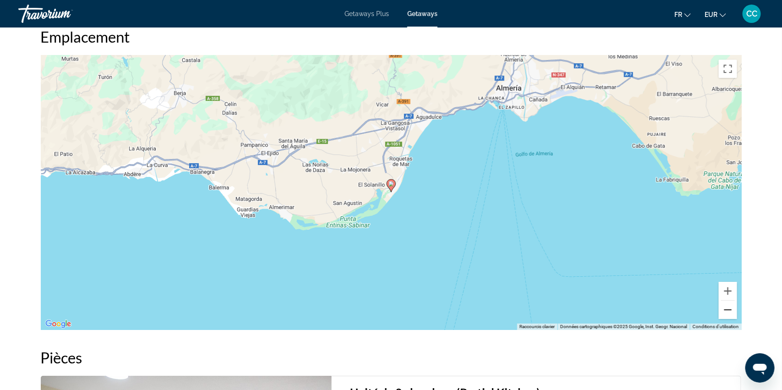
click at [724, 308] on button "Zoom arrière" at bounding box center [728, 310] width 18 height 18
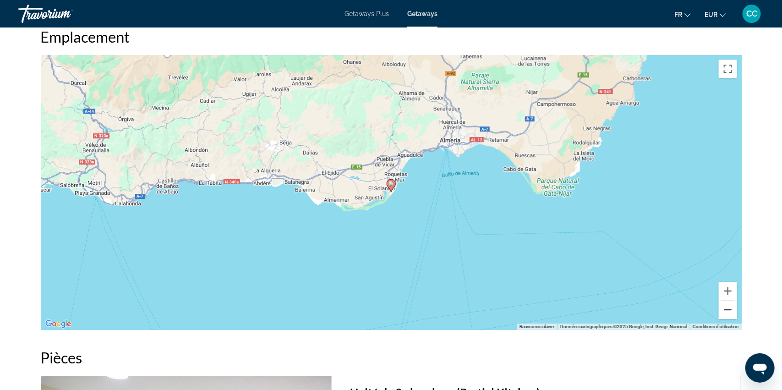
click at [724, 308] on button "Zoom arrière" at bounding box center [728, 310] width 18 height 18
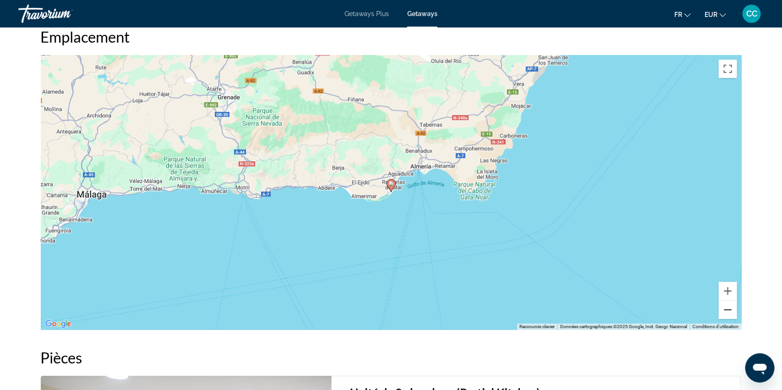
click at [724, 308] on button "Zoom arrière" at bounding box center [728, 310] width 18 height 18
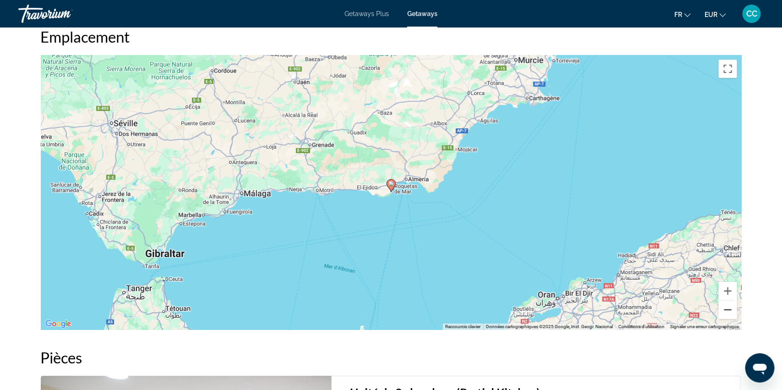
click at [724, 308] on button "Zoom arrière" at bounding box center [728, 310] width 18 height 18
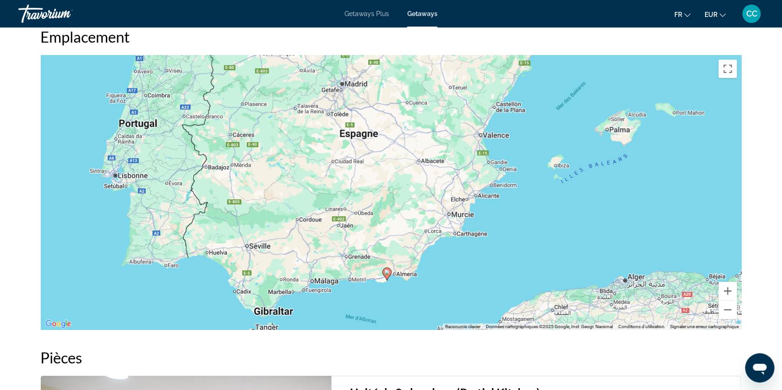
drag, startPoint x: 512, startPoint y: 194, endPoint x: 506, endPoint y: 284, distance: 90.0
click at [506, 284] on div "Pour activer le glissement avec le clavier, appuyez sur Alt+Entrée. Une fois ce…" at bounding box center [391, 192] width 701 height 275
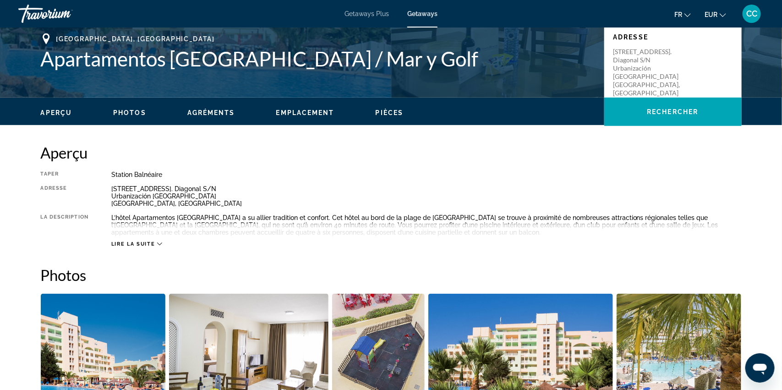
scroll to position [210, 0]
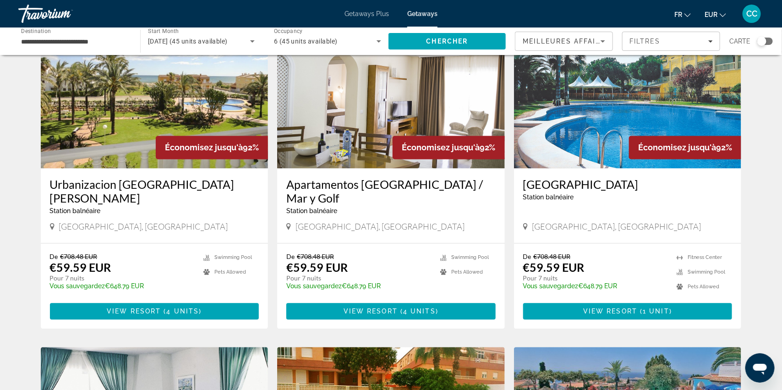
scroll to position [696, 0]
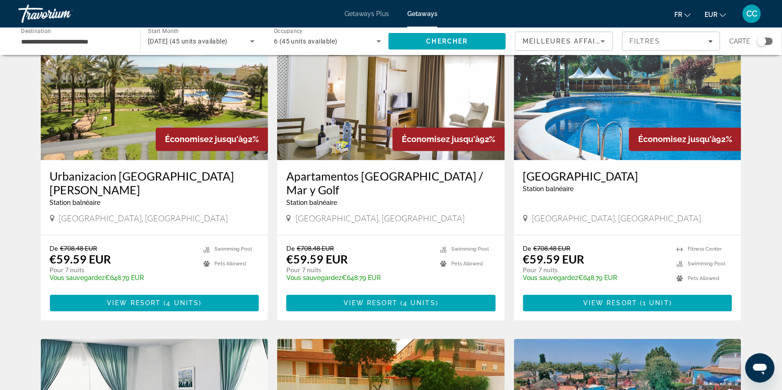
click at [550, 175] on h3 "[GEOGRAPHIC_DATA]" at bounding box center [627, 177] width 209 height 14
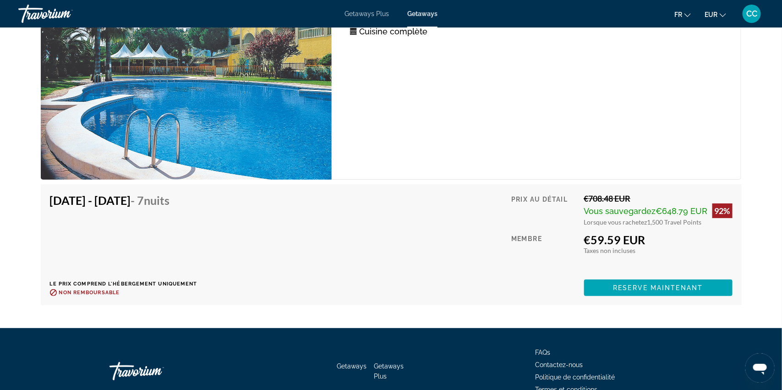
scroll to position [1610, 0]
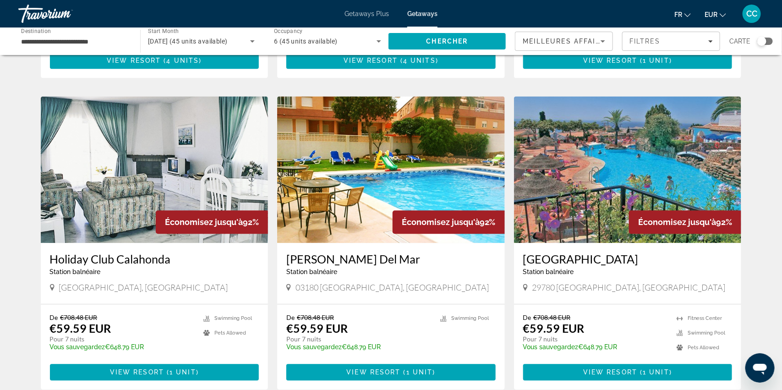
scroll to position [953, 0]
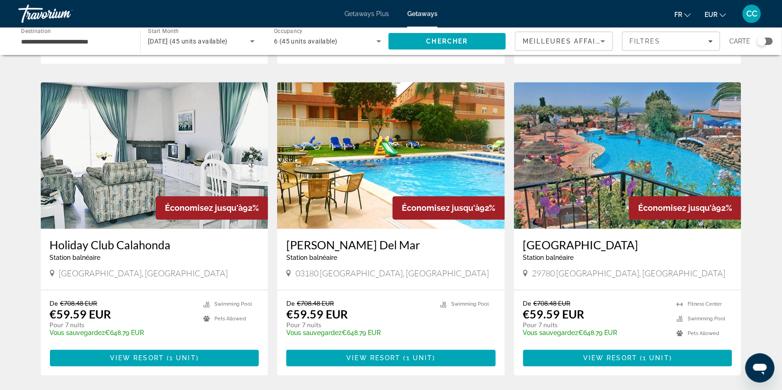
click at [128, 238] on h3 "Holiday Club Calahonda" at bounding box center [154, 245] width 209 height 14
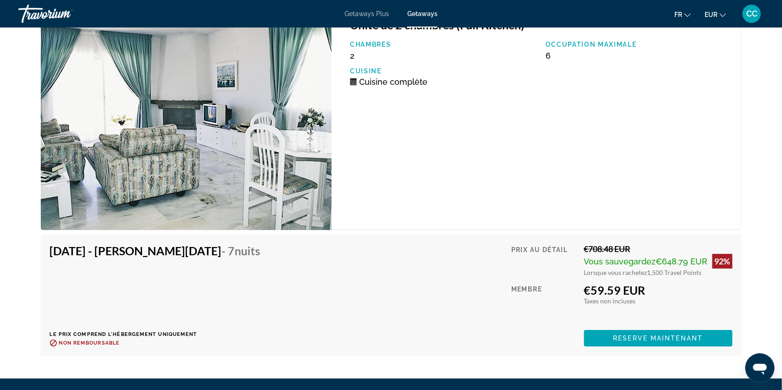
scroll to position [1480, 0]
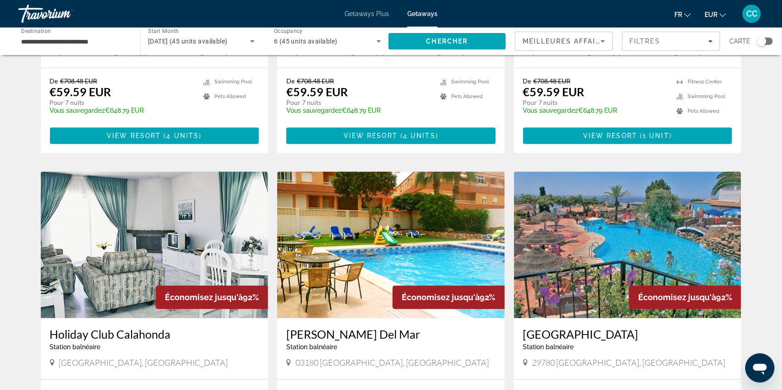
scroll to position [913, 0]
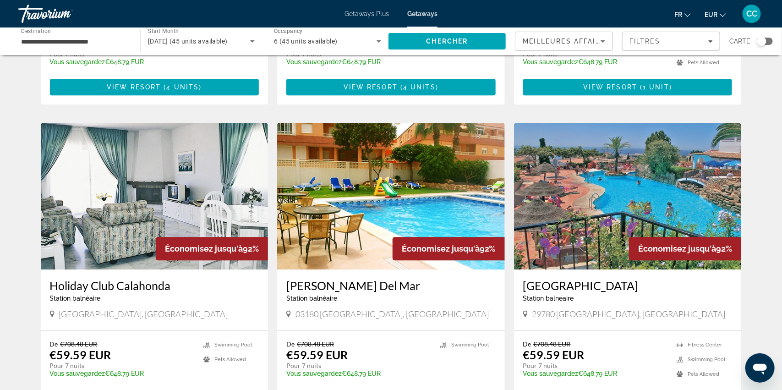
click at [352, 279] on h3 "[PERSON_NAME] Del Mar" at bounding box center [390, 286] width 209 height 14
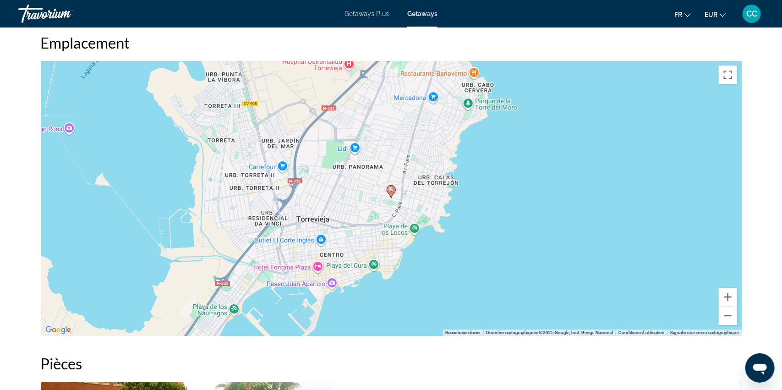
scroll to position [1211, 0]
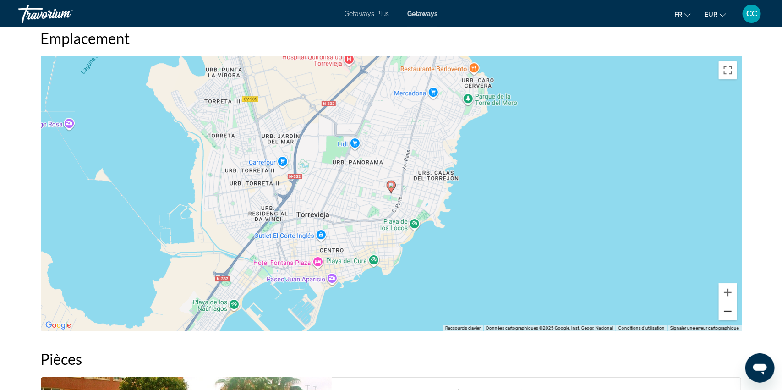
click at [727, 312] on button "Zoom arrière" at bounding box center [728, 311] width 18 height 18
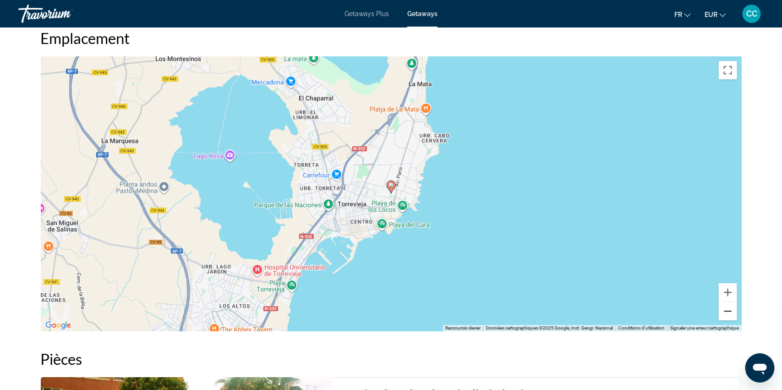
click at [727, 312] on button "Zoom arrière" at bounding box center [728, 311] width 18 height 18
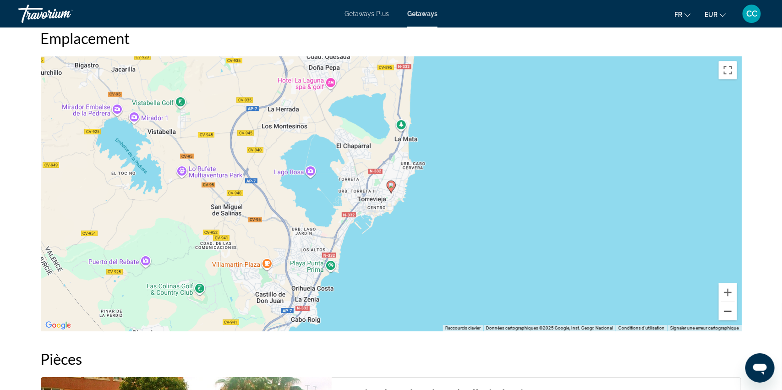
click at [727, 312] on button "Zoom arrière" at bounding box center [728, 311] width 18 height 18
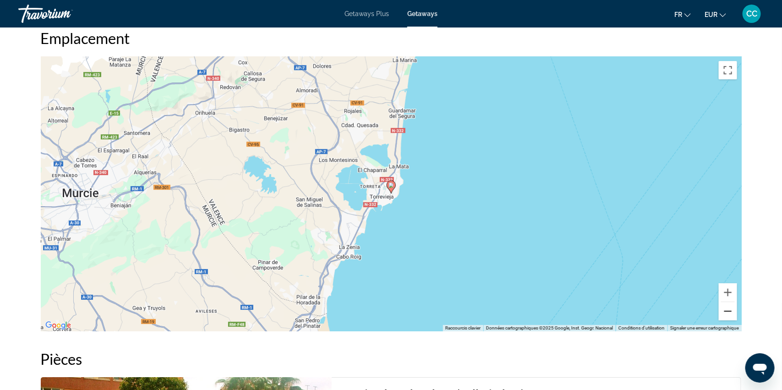
click at [727, 312] on button "Zoom arrière" at bounding box center [728, 311] width 18 height 18
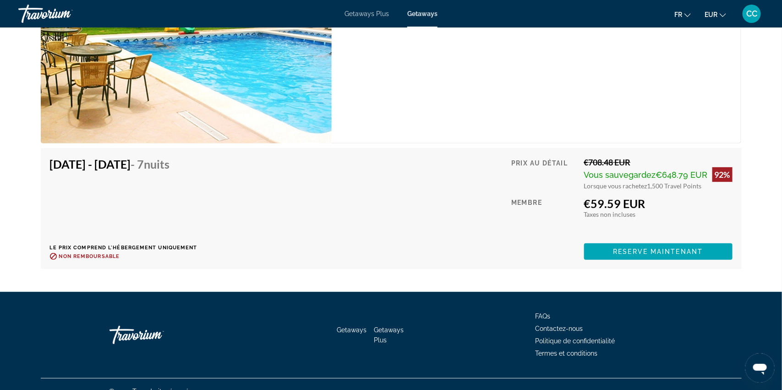
scroll to position [1678, 0]
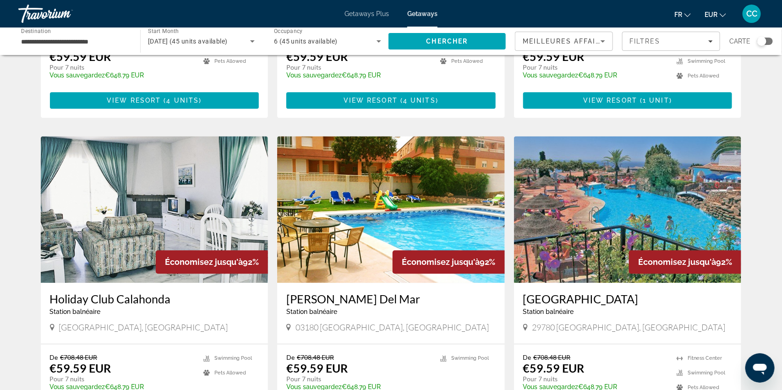
scroll to position [901, 0]
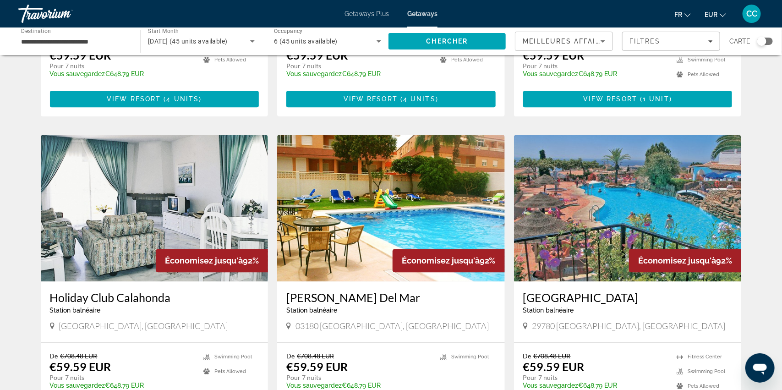
click at [542, 290] on h3 "[GEOGRAPHIC_DATA]" at bounding box center [627, 297] width 209 height 14
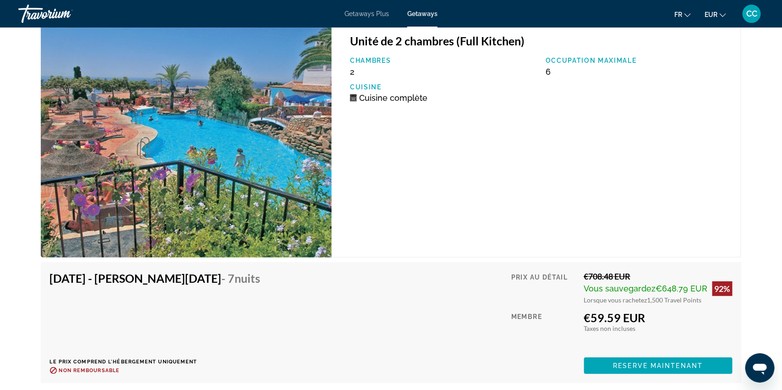
scroll to position [1615, 0]
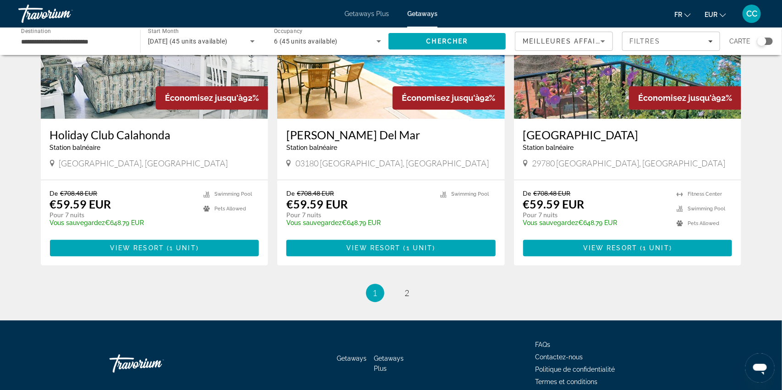
scroll to position [1093, 0]
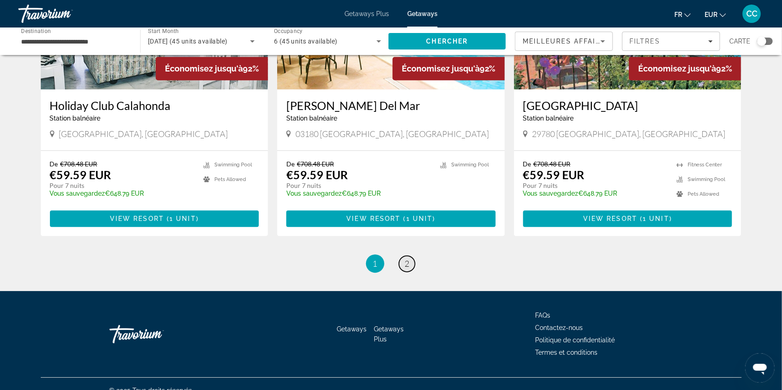
click at [409, 258] on span "2" at bounding box center [407, 263] width 5 height 10
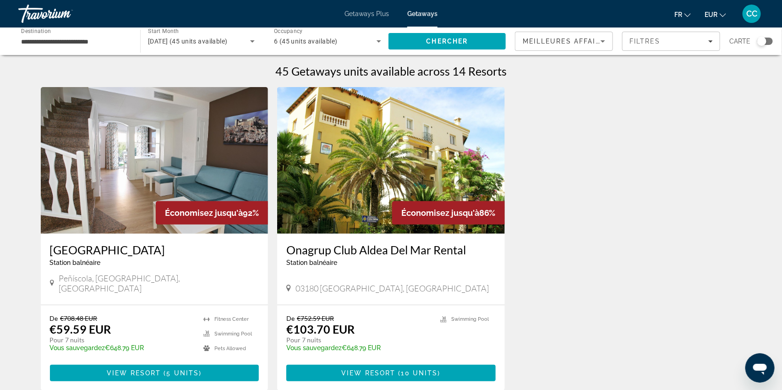
click at [101, 248] on h3 "[GEOGRAPHIC_DATA]" at bounding box center [154, 250] width 209 height 14
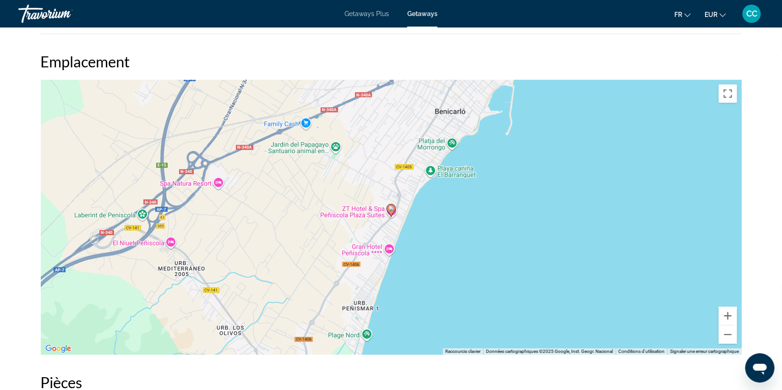
scroll to position [1250, 0]
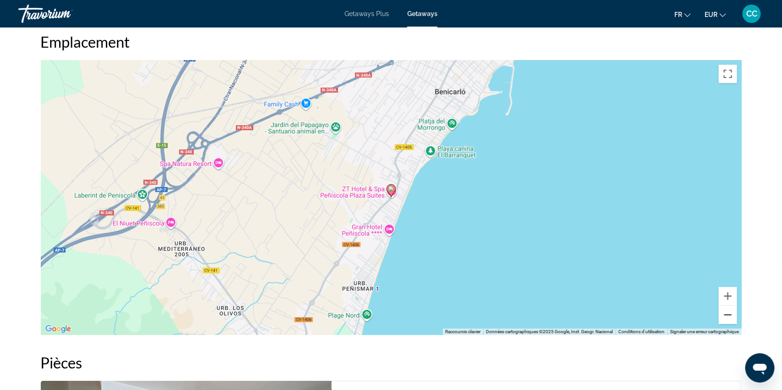
click at [732, 318] on button "Zoom arrière" at bounding box center [728, 315] width 18 height 18
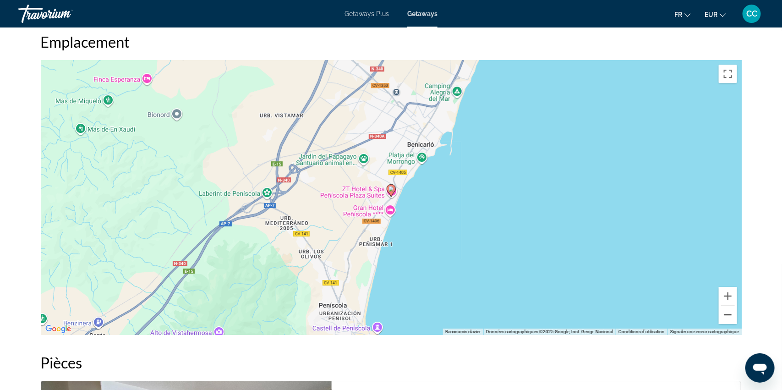
click at [732, 318] on button "Zoom arrière" at bounding box center [728, 315] width 18 height 18
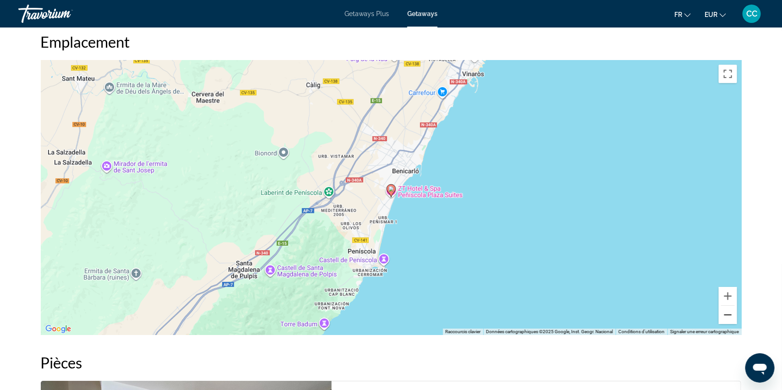
click at [731, 318] on button "Zoom arrière" at bounding box center [728, 315] width 18 height 18
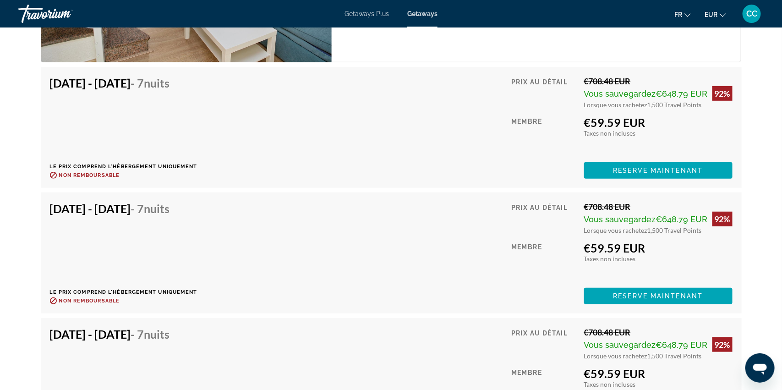
scroll to position [1820, 0]
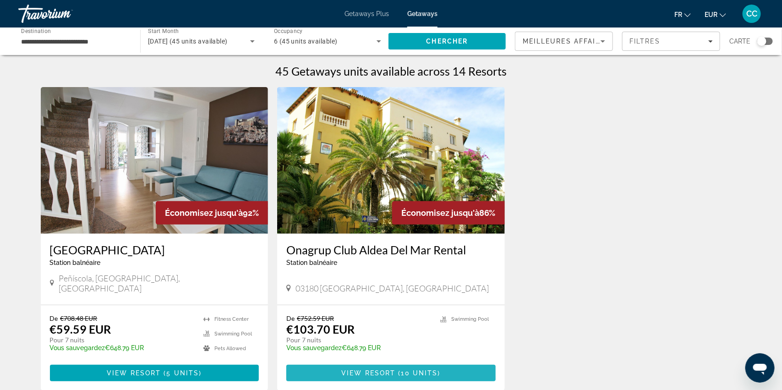
click at [330, 362] on span "Main content" at bounding box center [390, 373] width 209 height 22
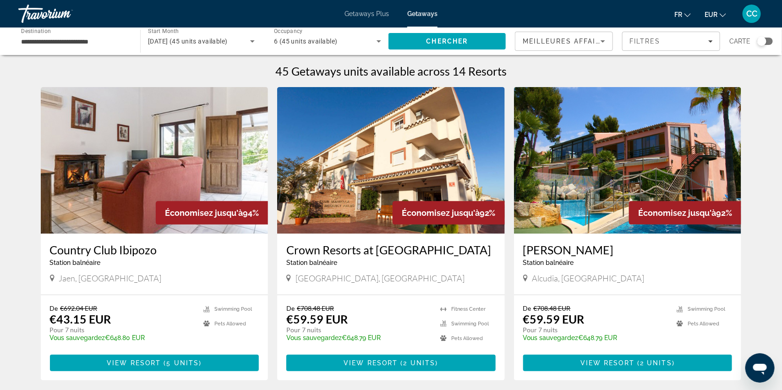
click at [99, 38] on input "**********" at bounding box center [74, 41] width 107 height 11
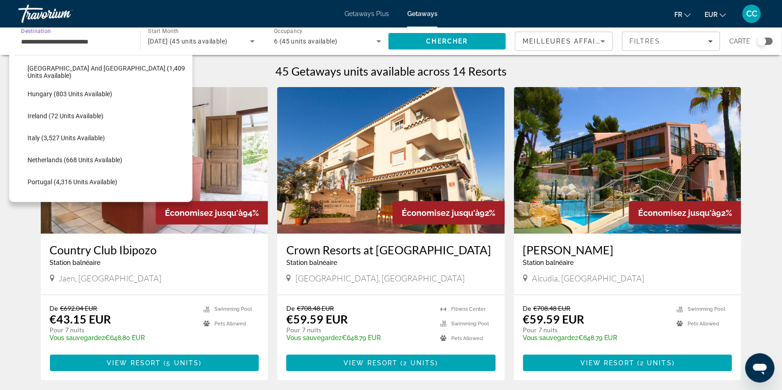
scroll to position [297, 0]
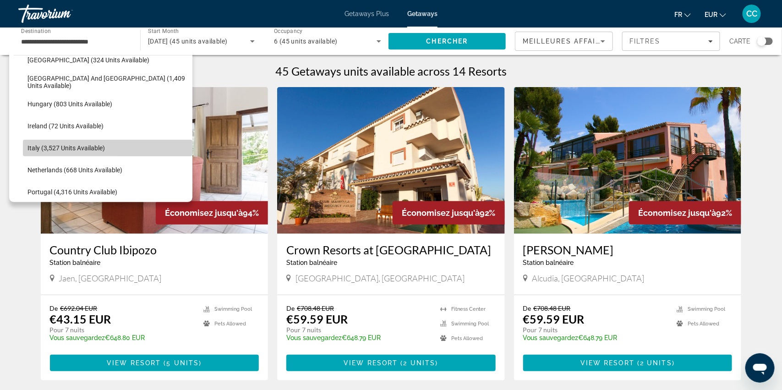
click at [38, 144] on span "Italy (3,527 units available)" at bounding box center [65, 147] width 77 height 7
type input "**********"
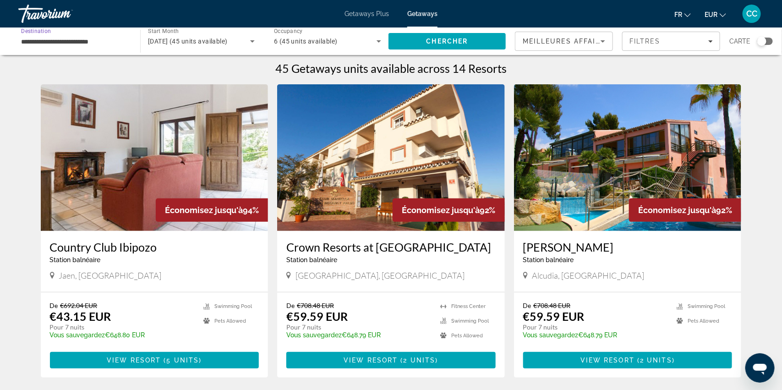
scroll to position [0, 0]
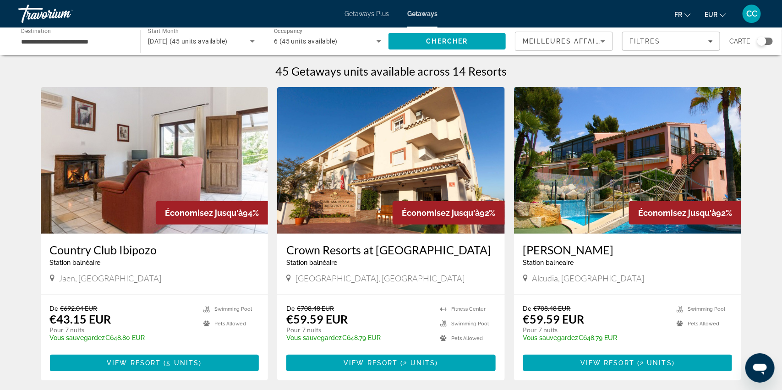
drag, startPoint x: 286, startPoint y: 250, endPoint x: 352, endPoint y: 251, distance: 66.4
click at [352, 251] on h3 "Crown Resorts at [GEOGRAPHIC_DATA]" at bounding box center [390, 250] width 209 height 14
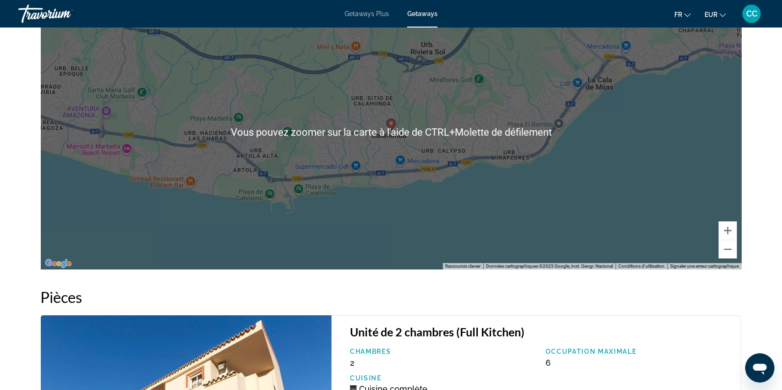
scroll to position [1320, 0]
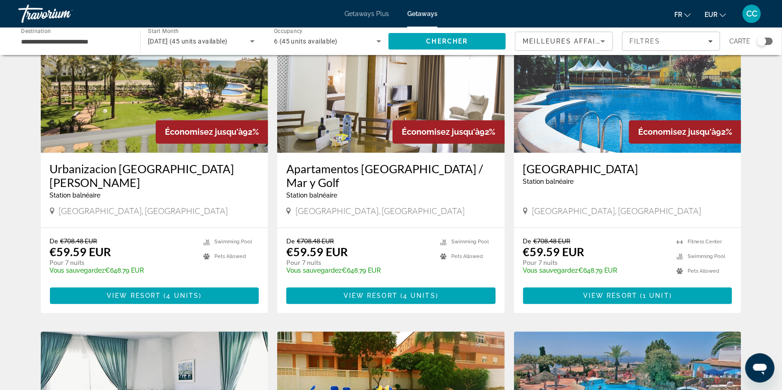
scroll to position [706, 0]
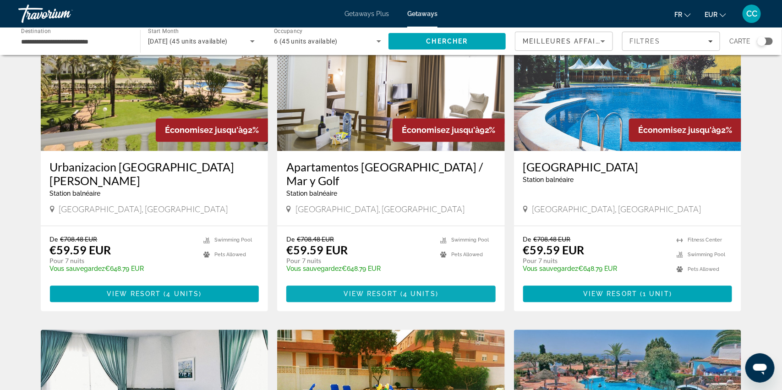
click at [369, 287] on span "Main content" at bounding box center [390, 294] width 209 height 22
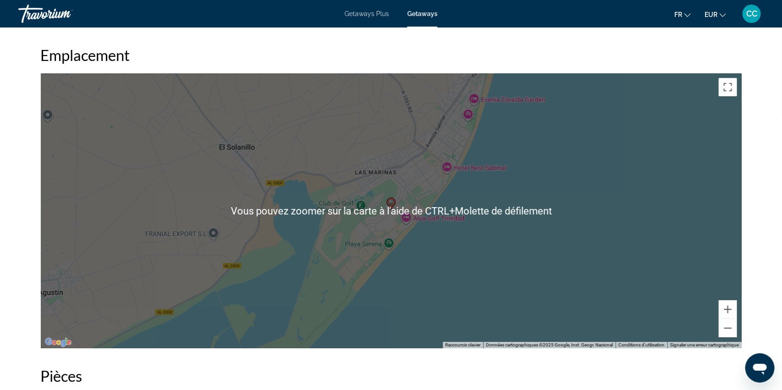
scroll to position [1282, 0]
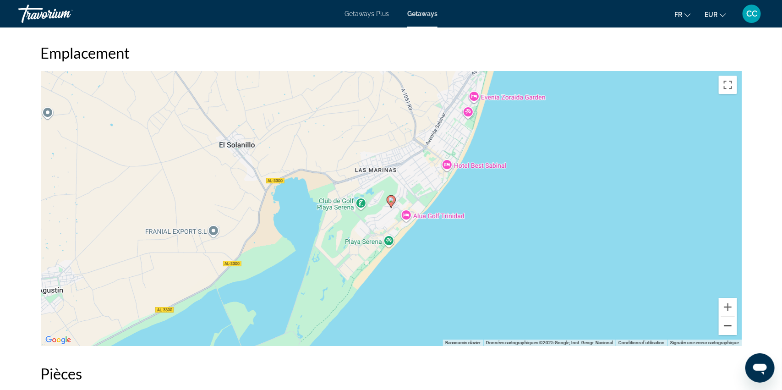
click at [725, 323] on button "Zoom arrière" at bounding box center [728, 326] width 18 height 18
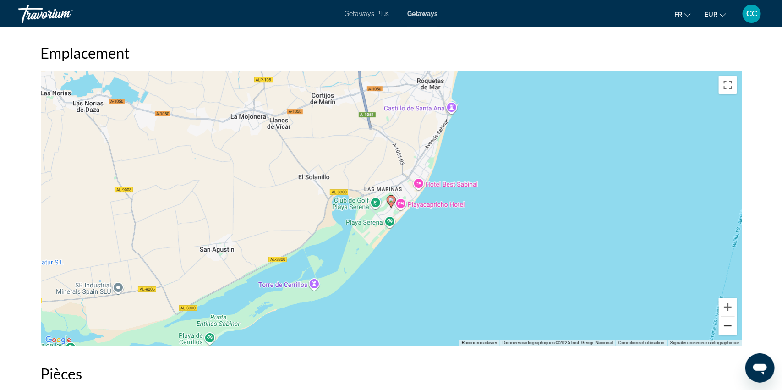
click at [725, 323] on button "Zoom arrière" at bounding box center [728, 326] width 18 height 18
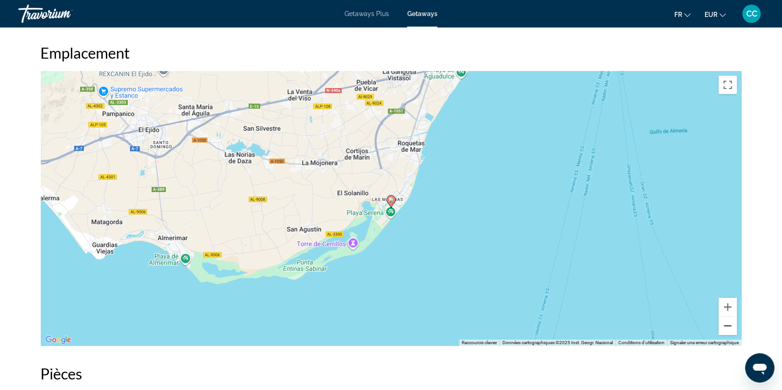
click at [725, 323] on button "Zoom arrière" at bounding box center [728, 326] width 18 height 18
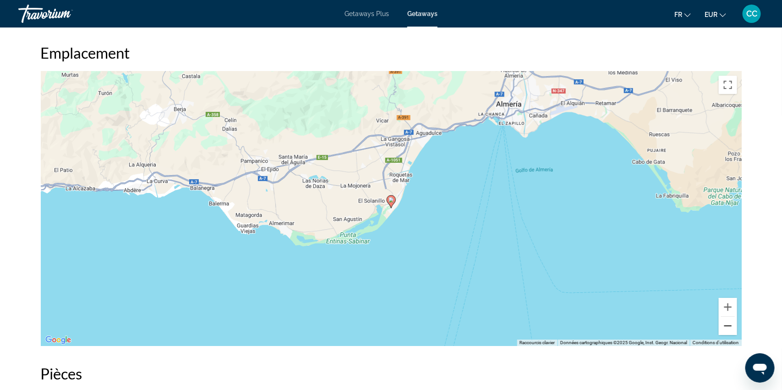
click at [725, 323] on button "Zoom arrière" at bounding box center [728, 326] width 18 height 18
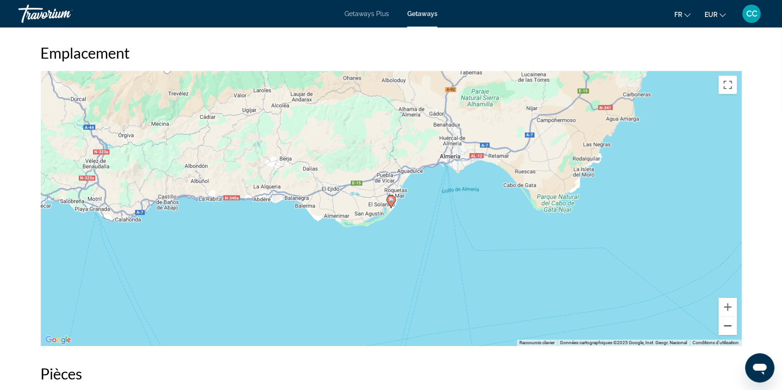
click at [726, 323] on button "Zoom arrière" at bounding box center [728, 326] width 18 height 18
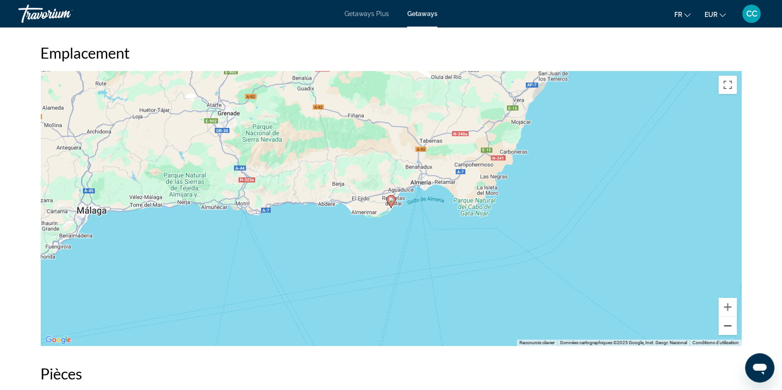
click at [726, 323] on button "Zoom arrière" at bounding box center [728, 326] width 18 height 18
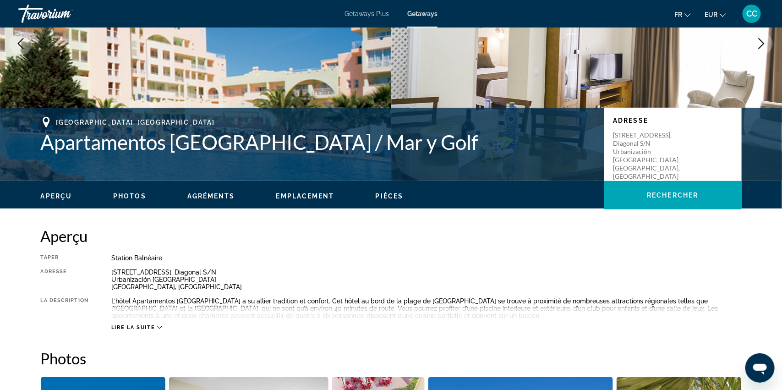
scroll to position [0, 0]
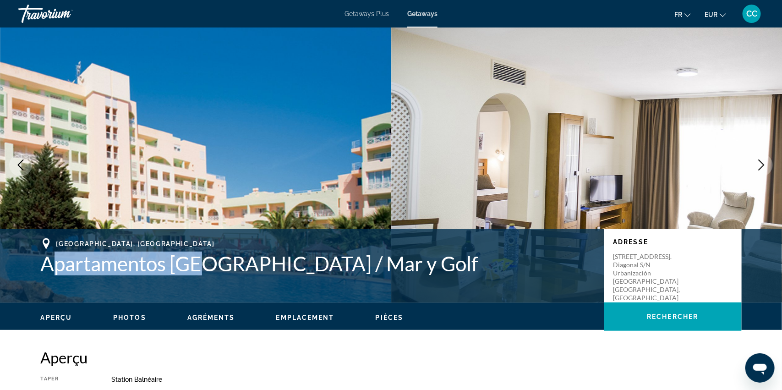
drag, startPoint x: 48, startPoint y: 267, endPoint x: 203, endPoint y: 268, distance: 155.3
click at [203, 268] on h1 "Apartamentos [GEOGRAPHIC_DATA] / Mar y Golf" at bounding box center [318, 264] width 554 height 24
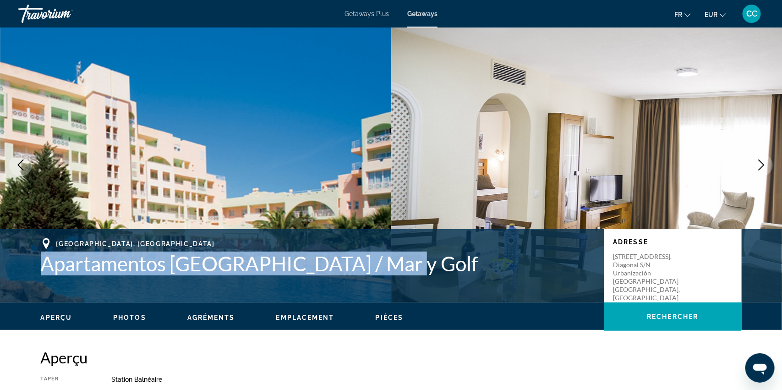
drag, startPoint x: 42, startPoint y: 264, endPoint x: 392, endPoint y: 264, distance: 350.1
click at [392, 264] on h1 "Apartamentos [GEOGRAPHIC_DATA] / Mar y Golf" at bounding box center [318, 264] width 554 height 24
copy h1 "Apartamentos [GEOGRAPHIC_DATA] / Mar y Golf"
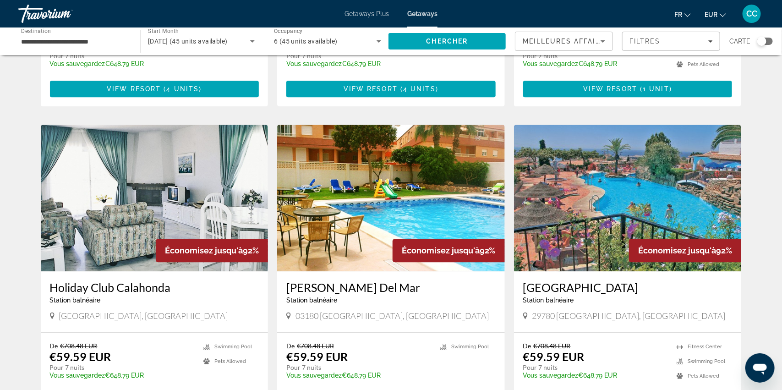
scroll to position [937, 0]
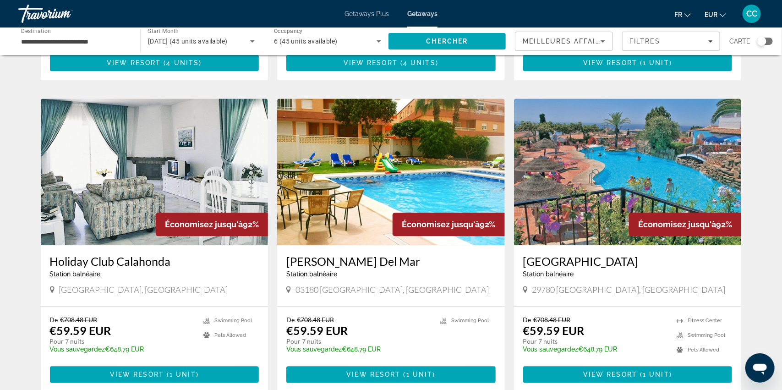
click at [147, 254] on h3 "Holiday Club Calahonda" at bounding box center [154, 261] width 209 height 14
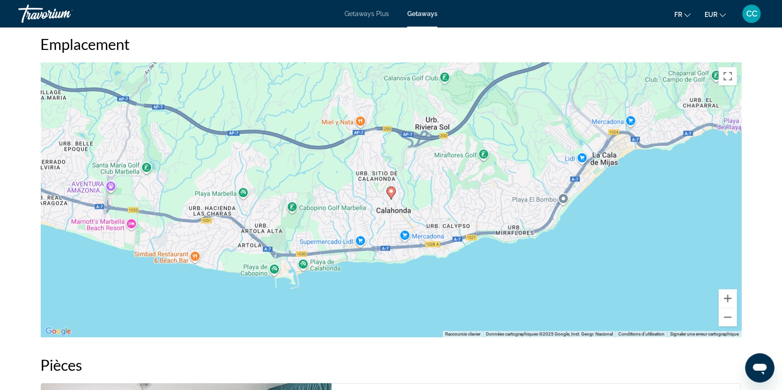
scroll to position [1007, 0]
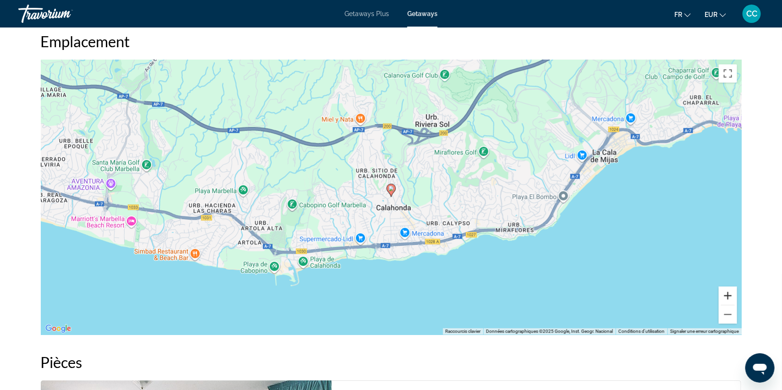
click at [726, 297] on button "Zoom avant" at bounding box center [728, 295] width 18 height 18
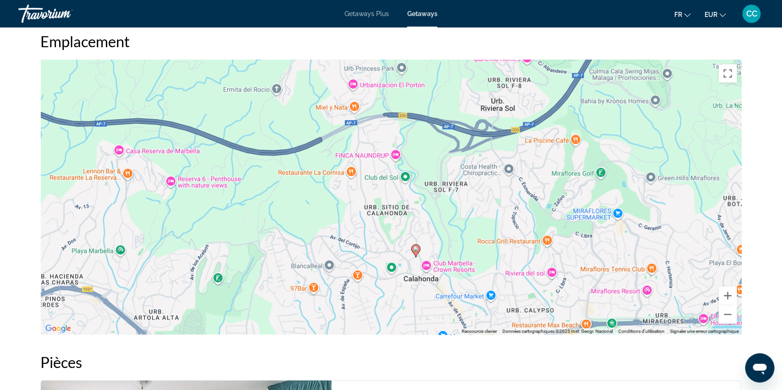
drag, startPoint x: 539, startPoint y: 276, endPoint x: 544, endPoint y: 306, distance: 30.2
click at [544, 306] on div "Pour activer le glissement avec le clavier, appuyez sur Alt+Entrée. Une fois ce…" at bounding box center [391, 197] width 701 height 275
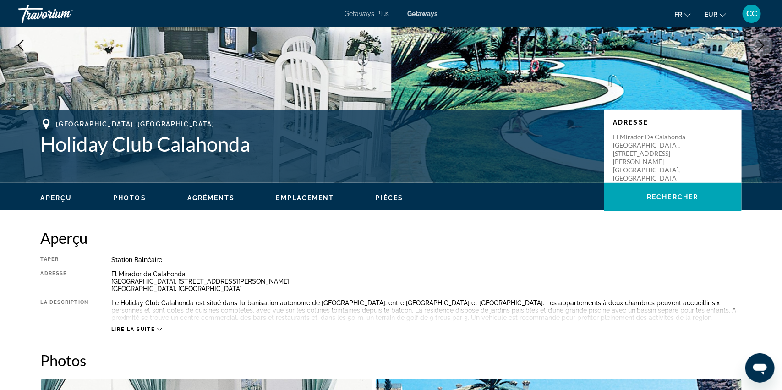
scroll to position [106, 0]
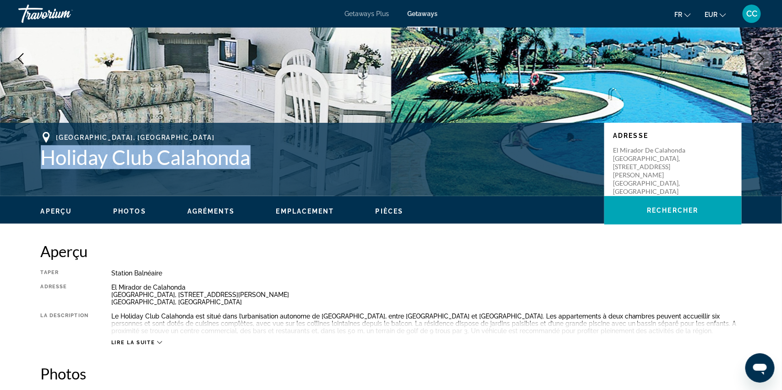
drag, startPoint x: 43, startPoint y: 156, endPoint x: 250, endPoint y: 158, distance: 207.1
click at [250, 158] on h1 "Holiday Club Calahonda" at bounding box center [318, 157] width 554 height 24
copy h1 "Holiday Club Calahonda"
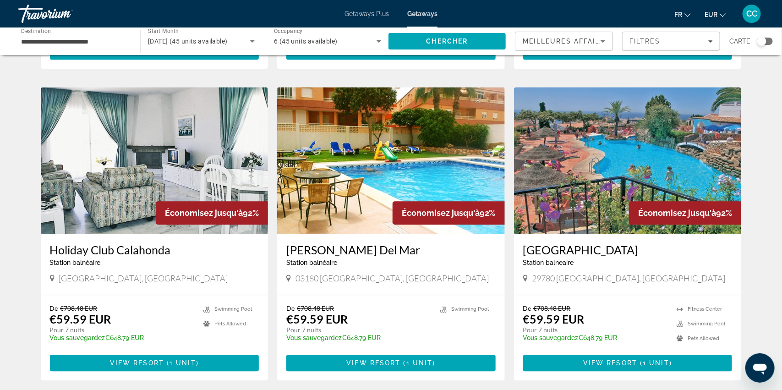
scroll to position [970, 0]
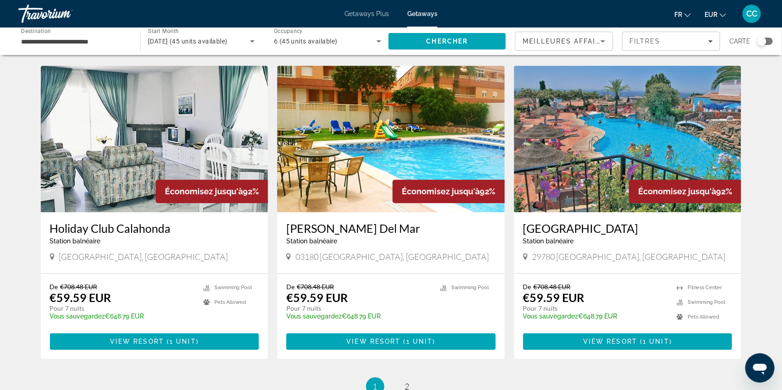
click at [555, 221] on h3 "[GEOGRAPHIC_DATA]" at bounding box center [627, 228] width 209 height 14
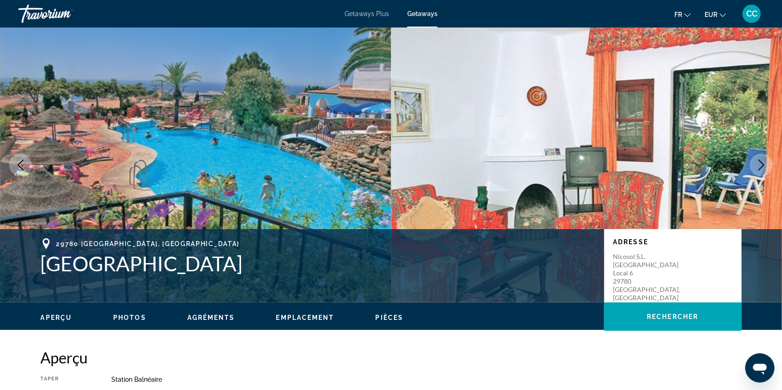
drag, startPoint x: 43, startPoint y: 261, endPoint x: 219, endPoint y: 268, distance: 176.6
click at [219, 268] on h1 "[GEOGRAPHIC_DATA]" at bounding box center [318, 264] width 554 height 24
copy h1 "[GEOGRAPHIC_DATA]"
click at [318, 206] on img "Main content" at bounding box center [195, 164] width 391 height 275
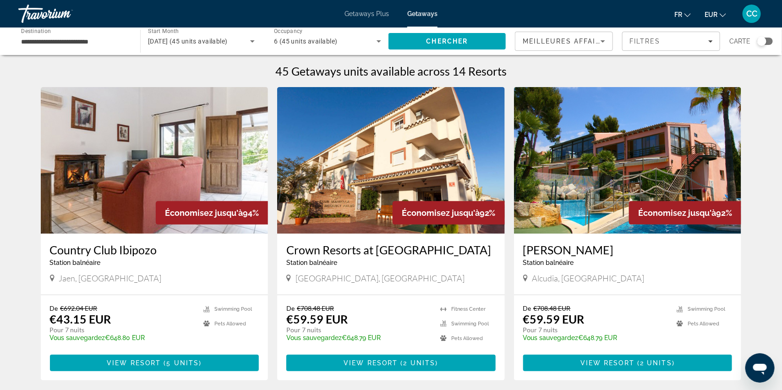
click at [762, 41] on div "Search widget" at bounding box center [761, 41] width 9 height 9
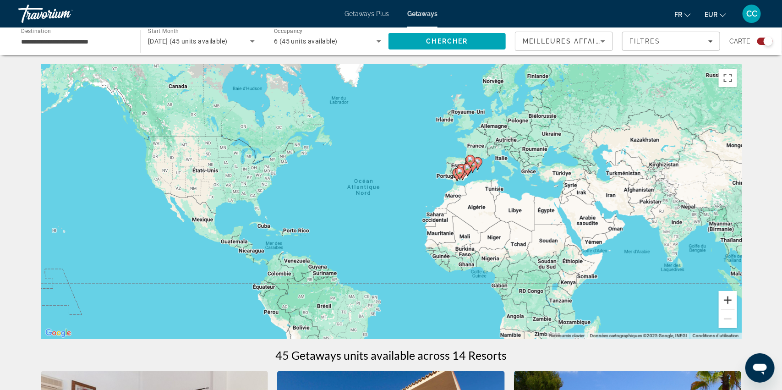
click at [729, 301] on button "Zoom avant" at bounding box center [728, 300] width 18 height 18
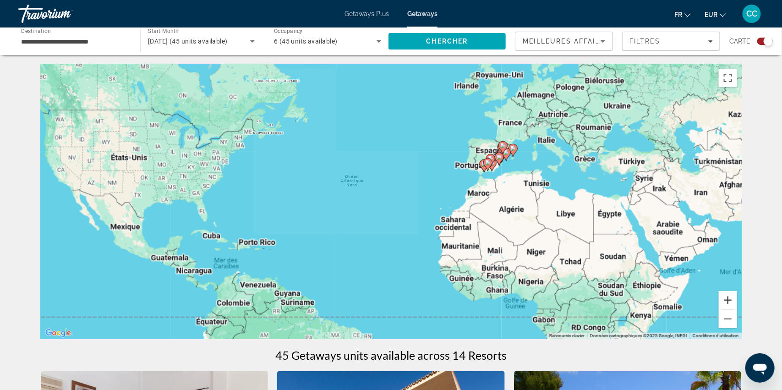
click at [729, 301] on button "Zoom avant" at bounding box center [728, 300] width 18 height 18
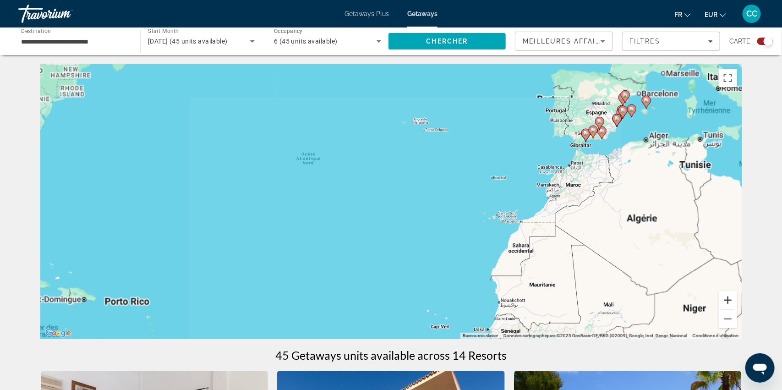
click at [729, 301] on button "Zoom avant" at bounding box center [728, 300] width 18 height 18
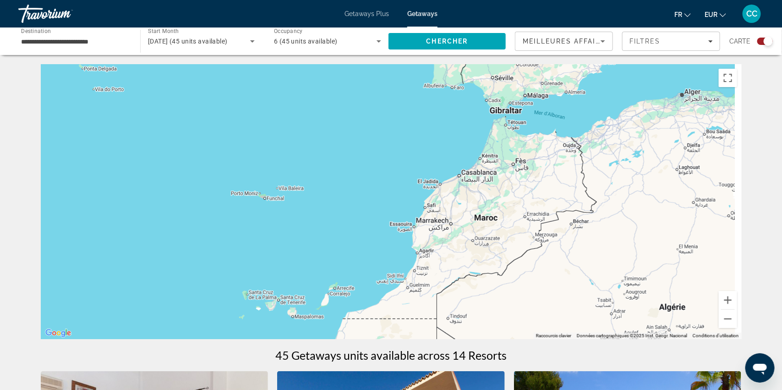
drag, startPoint x: 592, startPoint y: 219, endPoint x: 213, endPoint y: 277, distance: 384.1
click at [213, 277] on div "Main content" at bounding box center [391, 201] width 701 height 275
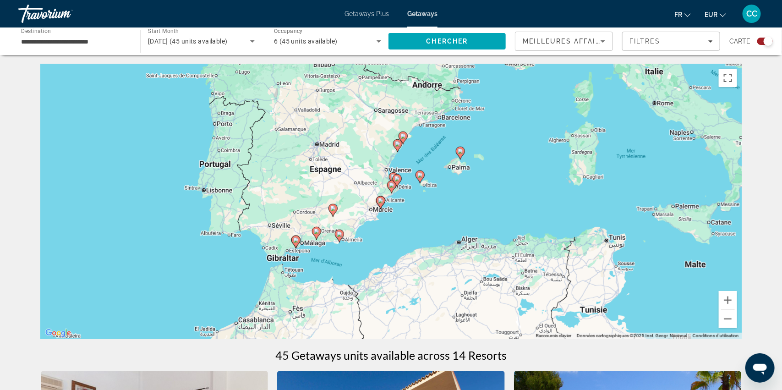
drag, startPoint x: 384, startPoint y: 171, endPoint x: 296, endPoint y: 293, distance: 150.6
click at [296, 293] on div "Pour activer le glissement avec le clavier, appuyez sur Alt+Entrée. Une fois ce…" at bounding box center [391, 201] width 701 height 275
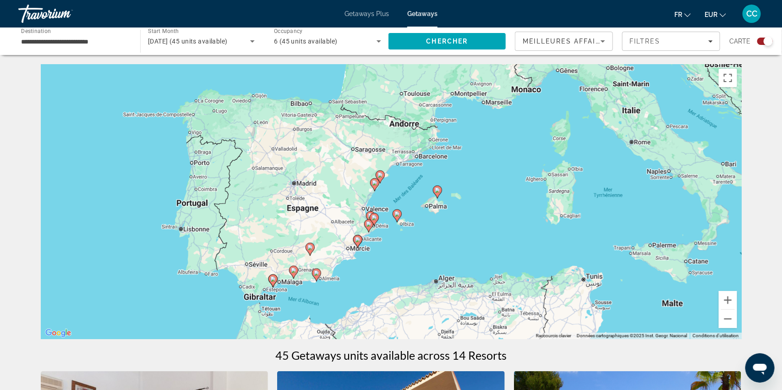
drag, startPoint x: 431, startPoint y: 233, endPoint x: 416, endPoint y: 256, distance: 26.8
click at [416, 256] on div "Pour activer le glissement avec le clavier, appuyez sur Alt+Entrée. Une fois ce…" at bounding box center [391, 201] width 701 height 275
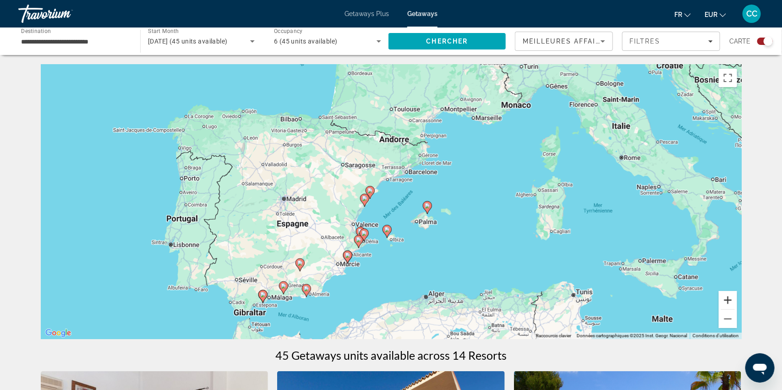
click at [728, 298] on button "Zoom avant" at bounding box center [728, 300] width 18 height 18
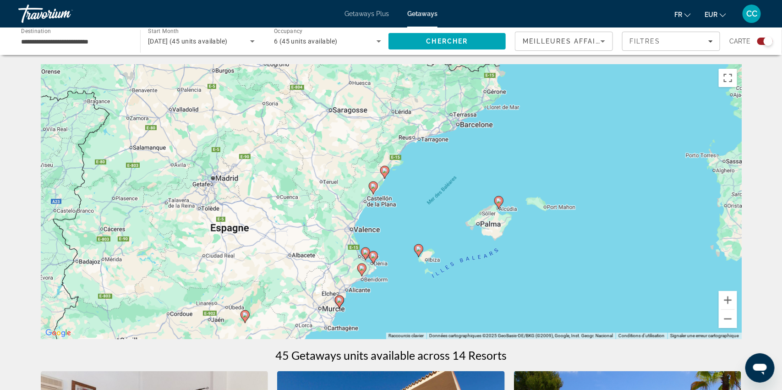
drag, startPoint x: 557, startPoint y: 245, endPoint x: 591, endPoint y: 228, distance: 38.3
click at [591, 228] on div "Pour activer le glissement avec le clavier, appuyez sur Alt+Entrée. Une fois ce…" at bounding box center [391, 201] width 701 height 275
click at [384, 171] on image "Main content" at bounding box center [384, 170] width 5 height 5
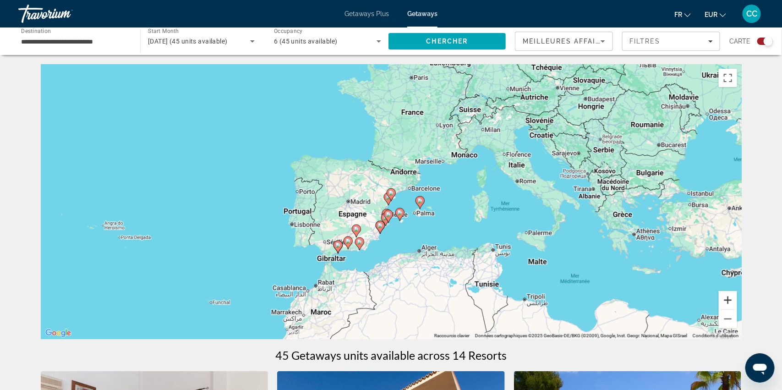
click at [730, 300] on button "Zoom avant" at bounding box center [728, 300] width 18 height 18
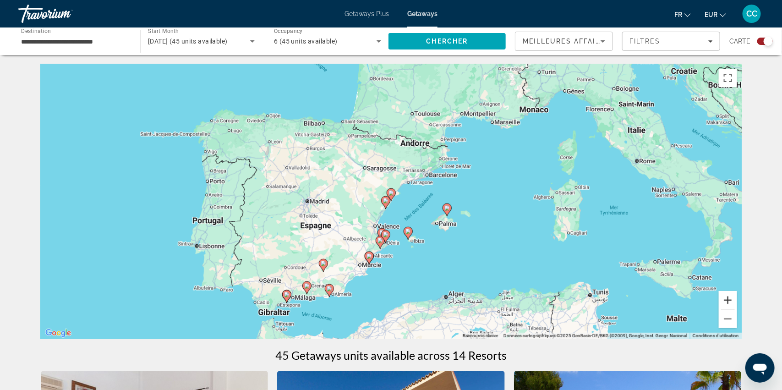
click at [730, 300] on button "Zoom avant" at bounding box center [728, 300] width 18 height 18
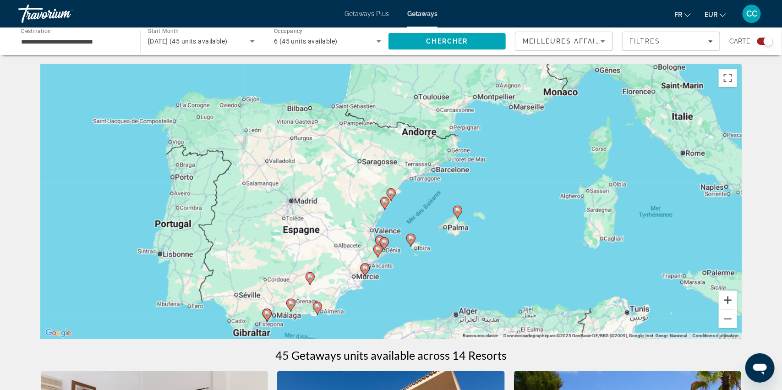
click at [730, 300] on button "Zoom avant" at bounding box center [728, 300] width 18 height 18
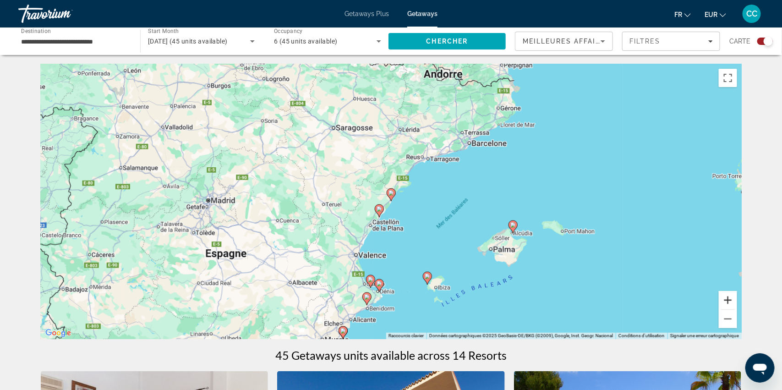
click at [730, 300] on button "Zoom avant" at bounding box center [728, 300] width 18 height 18
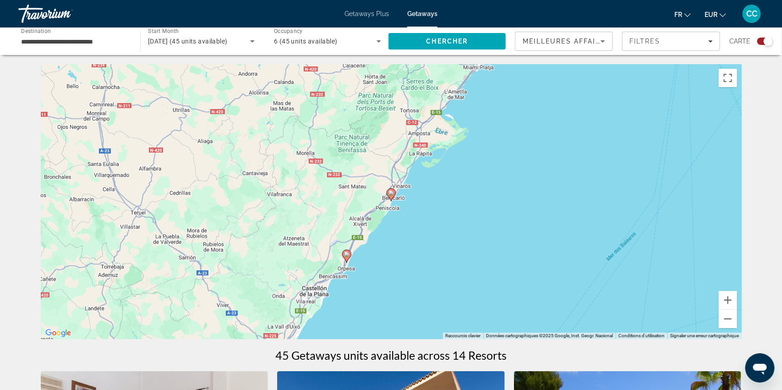
click at [388, 192] on icon "Main content" at bounding box center [391, 195] width 8 height 12
type input "**********"
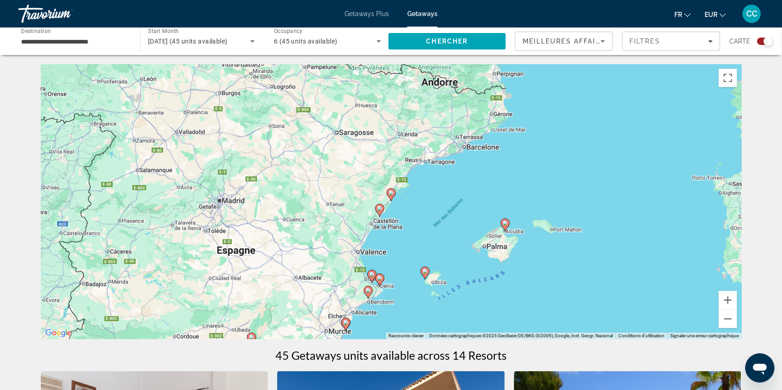
click at [390, 192] on image "Main content" at bounding box center [391, 192] width 5 height 5
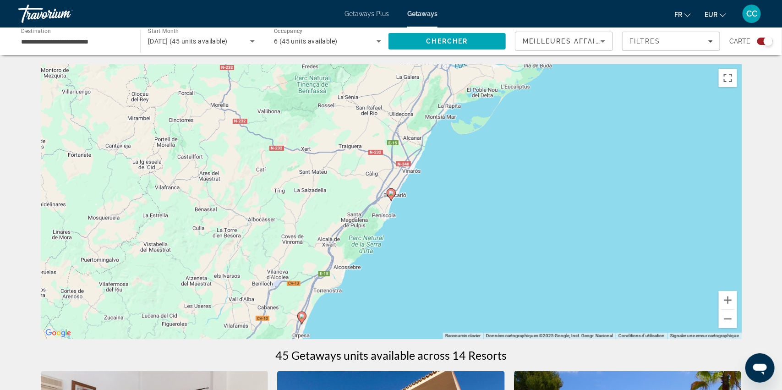
click at [390, 192] on image "Main content" at bounding box center [391, 192] width 5 height 5
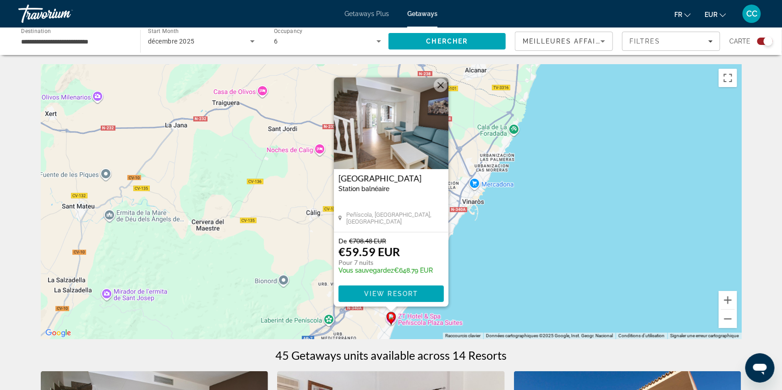
click at [442, 89] on button "Fermer" at bounding box center [441, 85] width 14 height 14
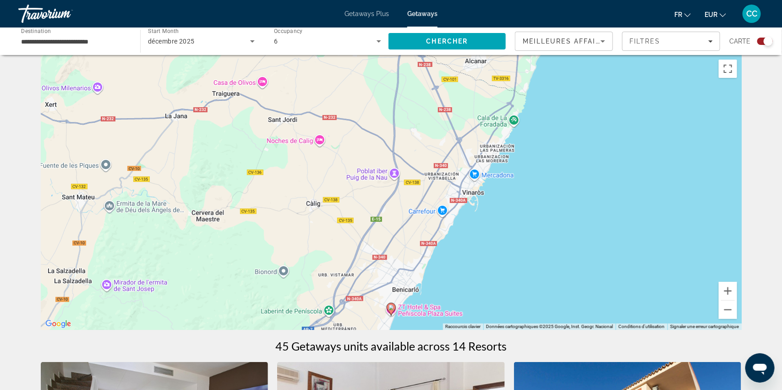
scroll to position [11, 0]
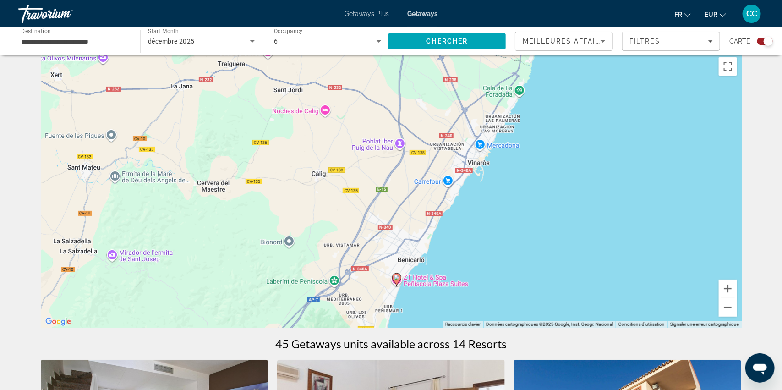
drag, startPoint x: 466, startPoint y: 252, endPoint x: 477, endPoint y: 129, distance: 123.7
click at [477, 129] on div "Pour naviguer, appuyez sur les touches fléchées. Pour activer le glissement ave…" at bounding box center [391, 190] width 701 height 275
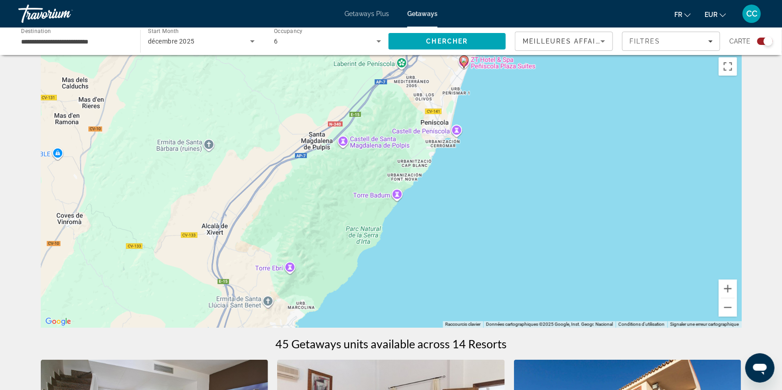
drag, startPoint x: 423, startPoint y: 265, endPoint x: 494, endPoint y: 145, distance: 139.1
click at [494, 146] on div "Pour activer le glissement avec le clavier, appuyez sur Alt+Entrée. Une fois ce…" at bounding box center [391, 190] width 701 height 275
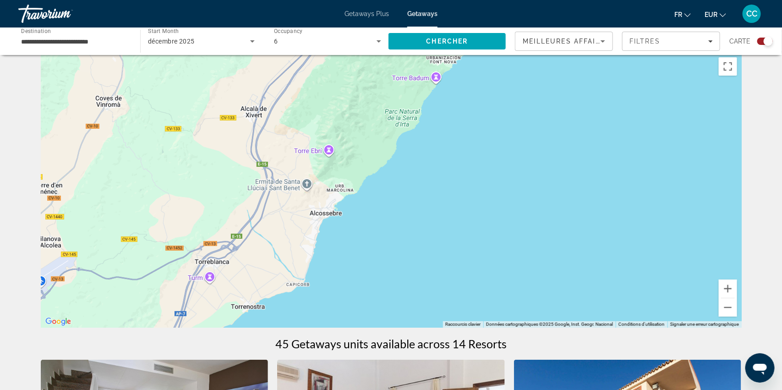
drag, startPoint x: 424, startPoint y: 266, endPoint x: 466, endPoint y: 140, distance: 132.3
click at [465, 143] on div "Pour activer le glissement avec le clavier, appuyez sur Alt+Entrée. Une fois ce…" at bounding box center [391, 190] width 701 height 275
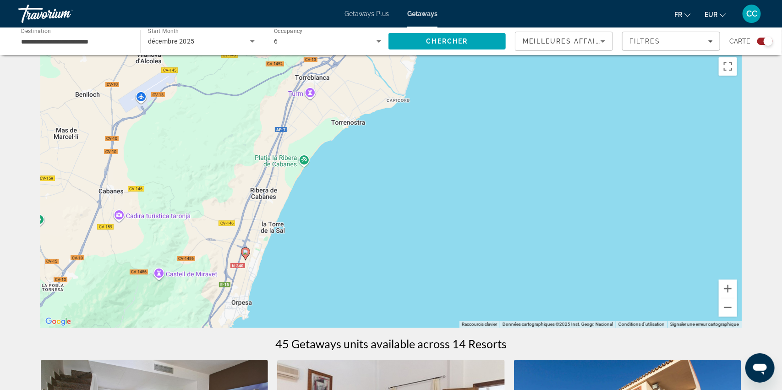
drag, startPoint x: 371, startPoint y: 235, endPoint x: 465, endPoint y: 114, distance: 153.8
click at [465, 114] on div "Pour activer le glissement avec le clavier, appuyez sur Alt+Entrée. Une fois ce…" at bounding box center [391, 190] width 701 height 275
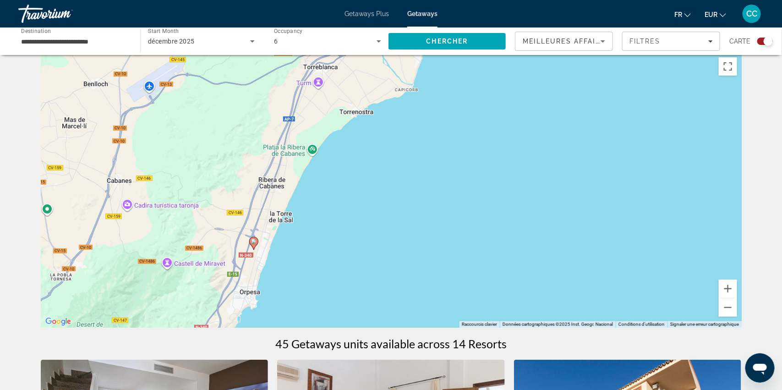
click at [253, 243] on image "Main content" at bounding box center [253, 241] width 5 height 5
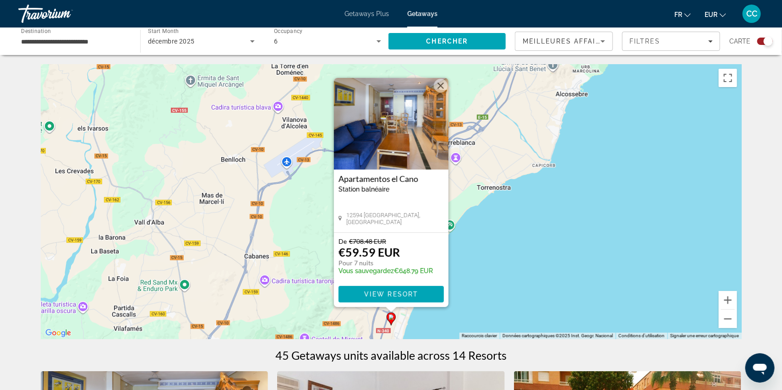
click at [441, 84] on button "Fermer" at bounding box center [441, 86] width 14 height 14
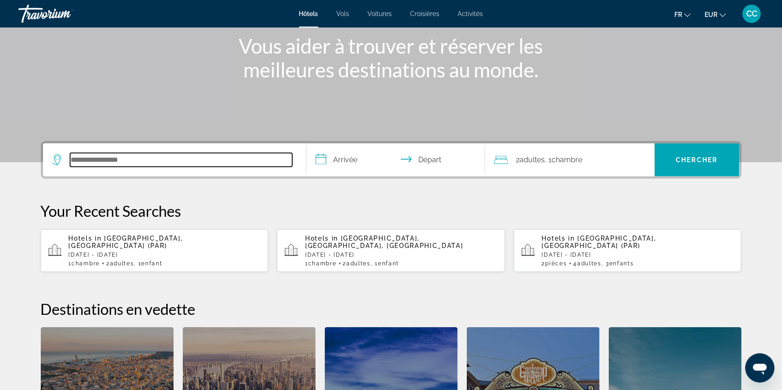
click at [150, 158] on input "Search hotel destination" at bounding box center [181, 160] width 222 height 14
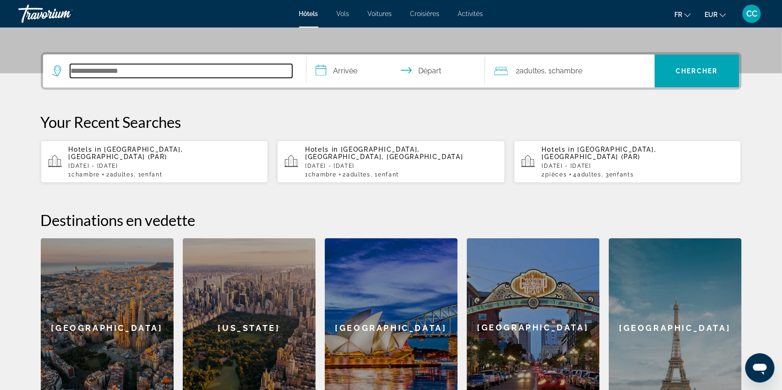
scroll to position [224, 0]
